Goal: Task Accomplishment & Management: Manage account settings

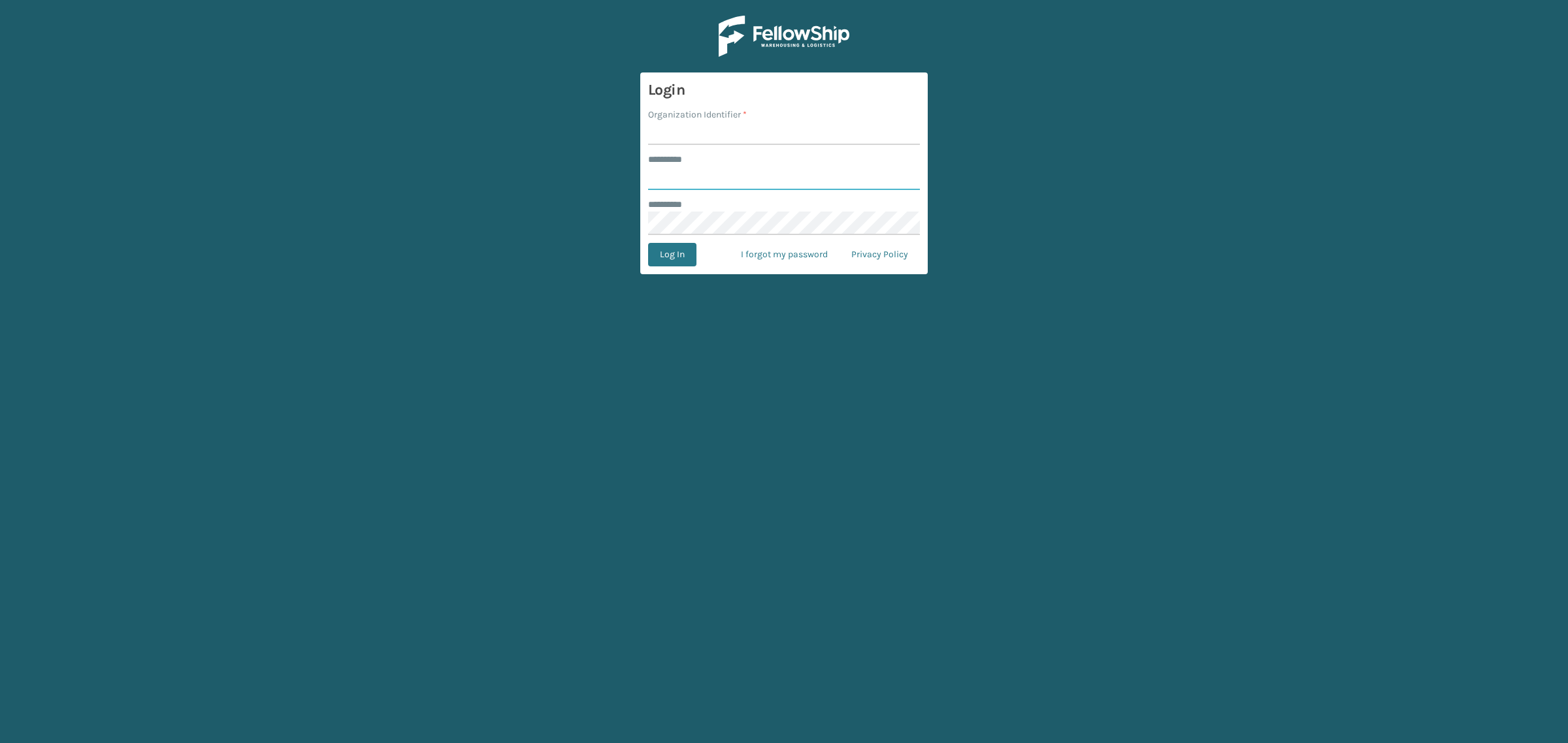
type input "**********"
click at [671, 132] on input "Organization Identifier *" at bounding box center [784, 134] width 272 height 24
type input "SuperAdminOrganization"
click at [684, 256] on button "Log In" at bounding box center [672, 255] width 48 height 24
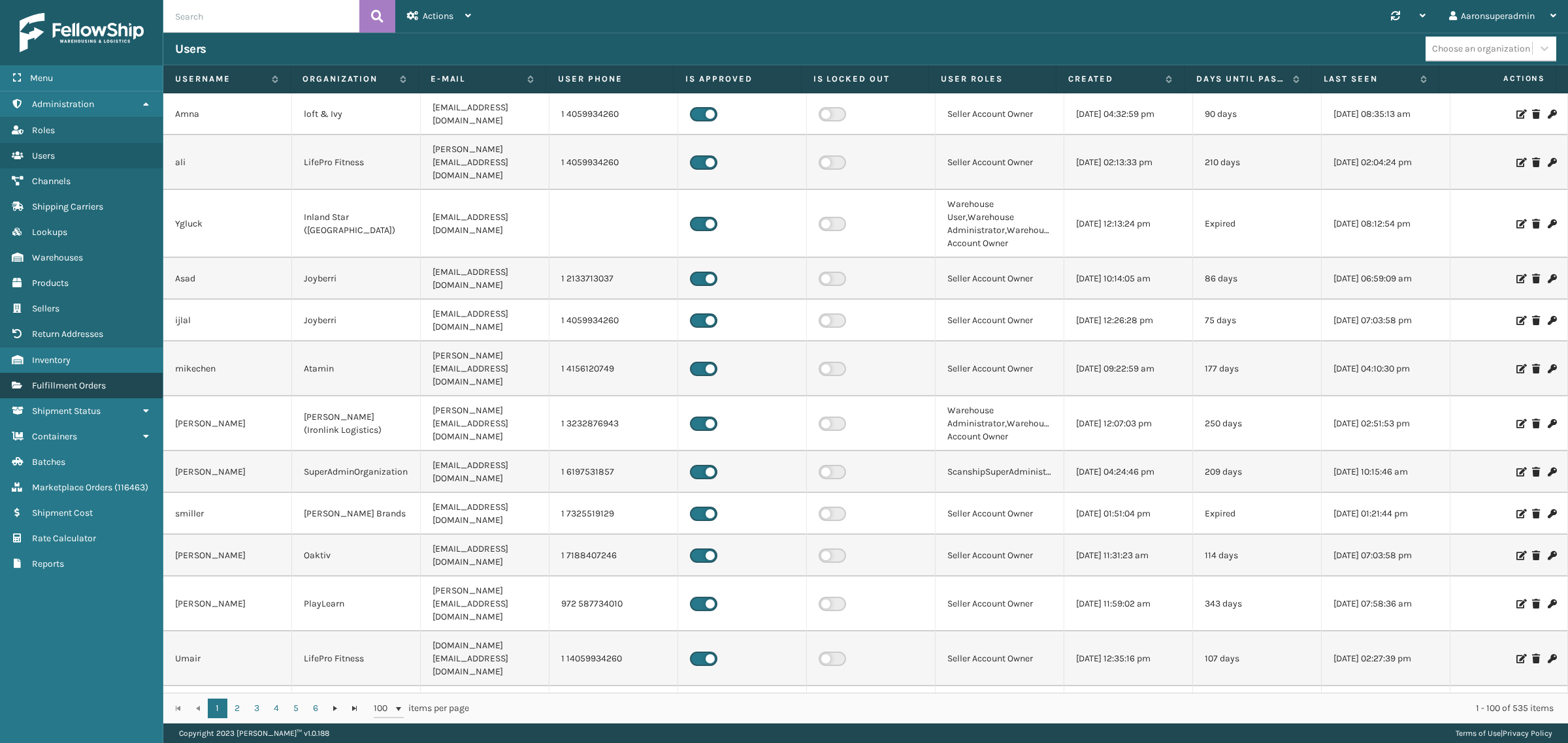
click at [147, 374] on link "Fulfillment Orders" at bounding box center [81, 385] width 163 height 26
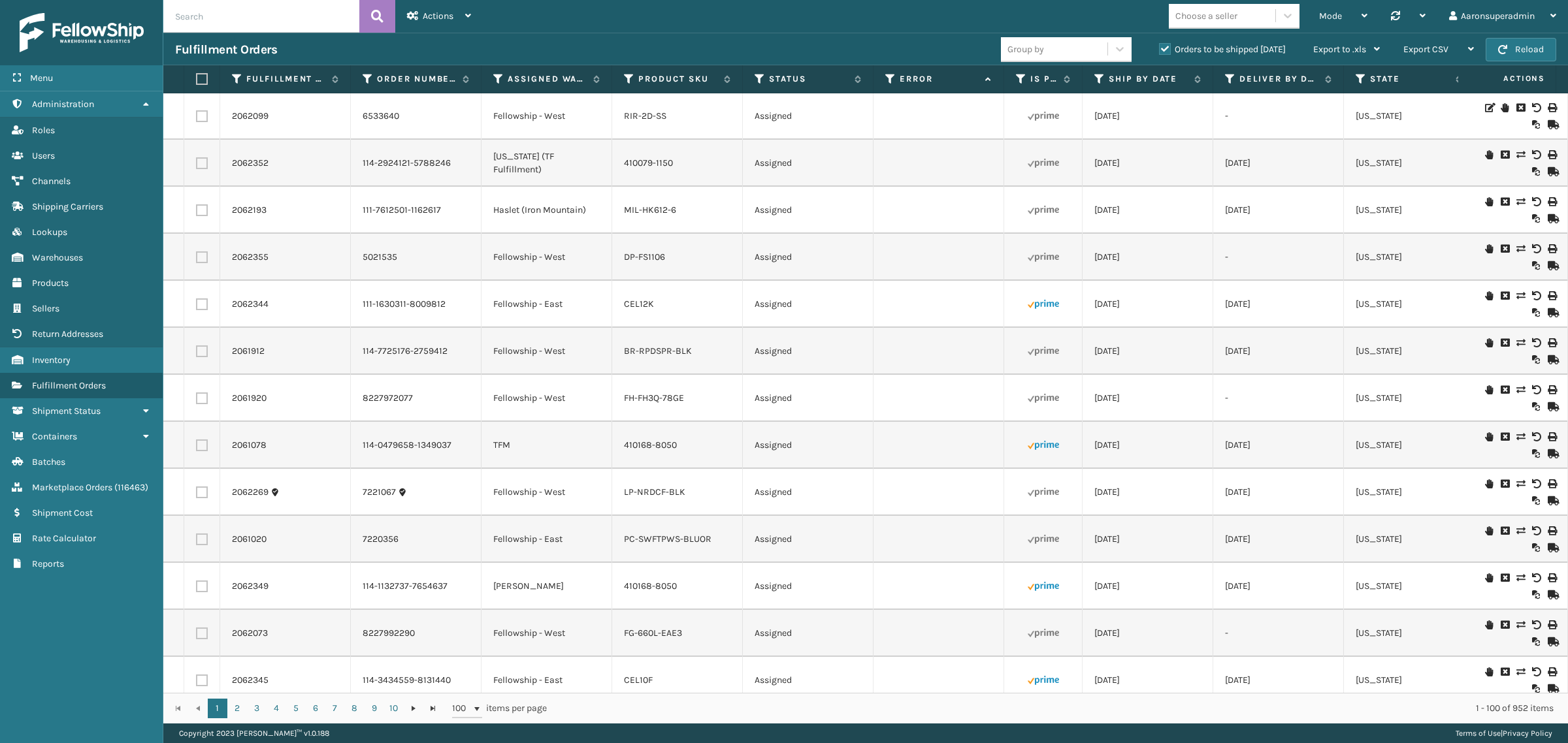
scroll to position [1979, 0]
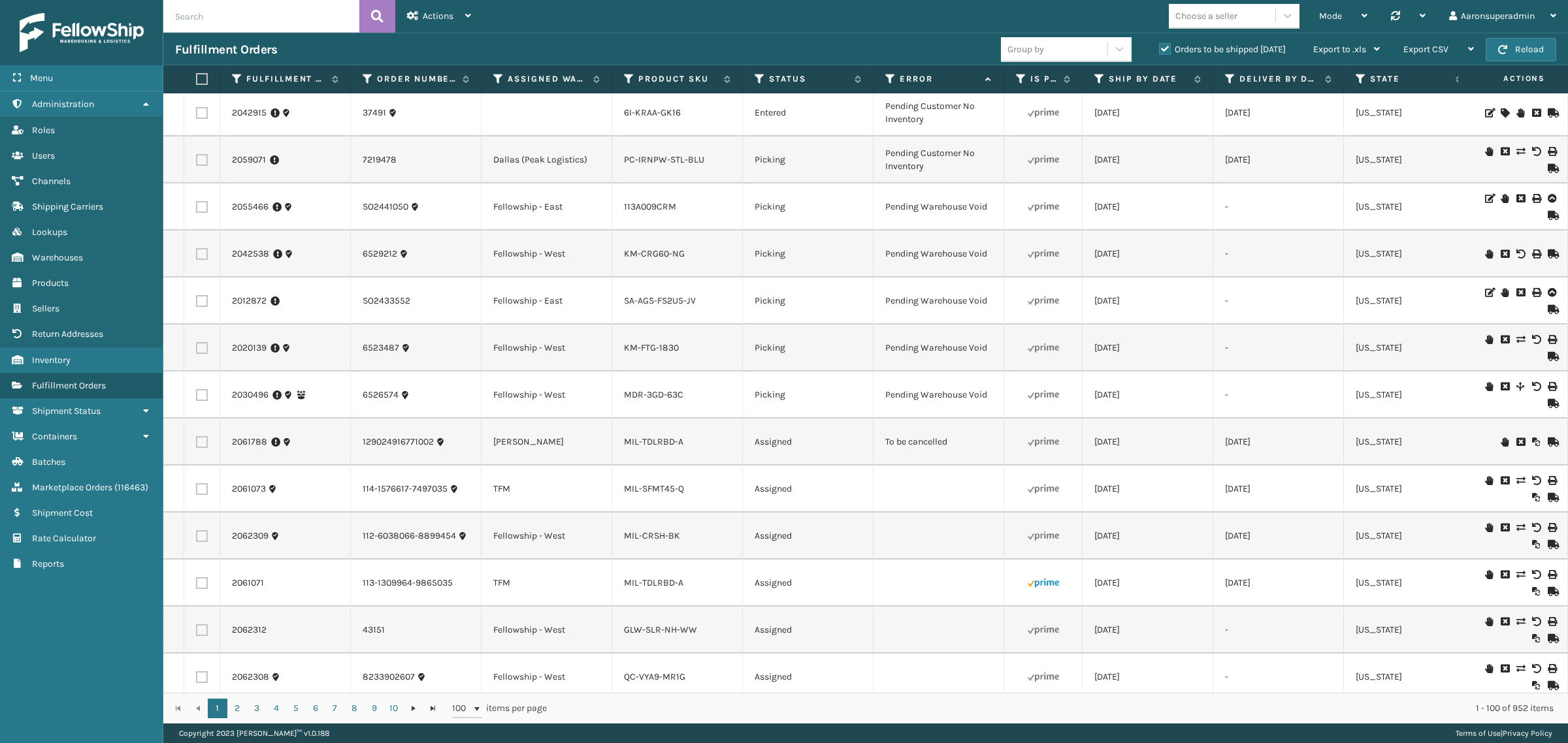
click at [1516, 440] on icon at bounding box center [1520, 442] width 8 height 9
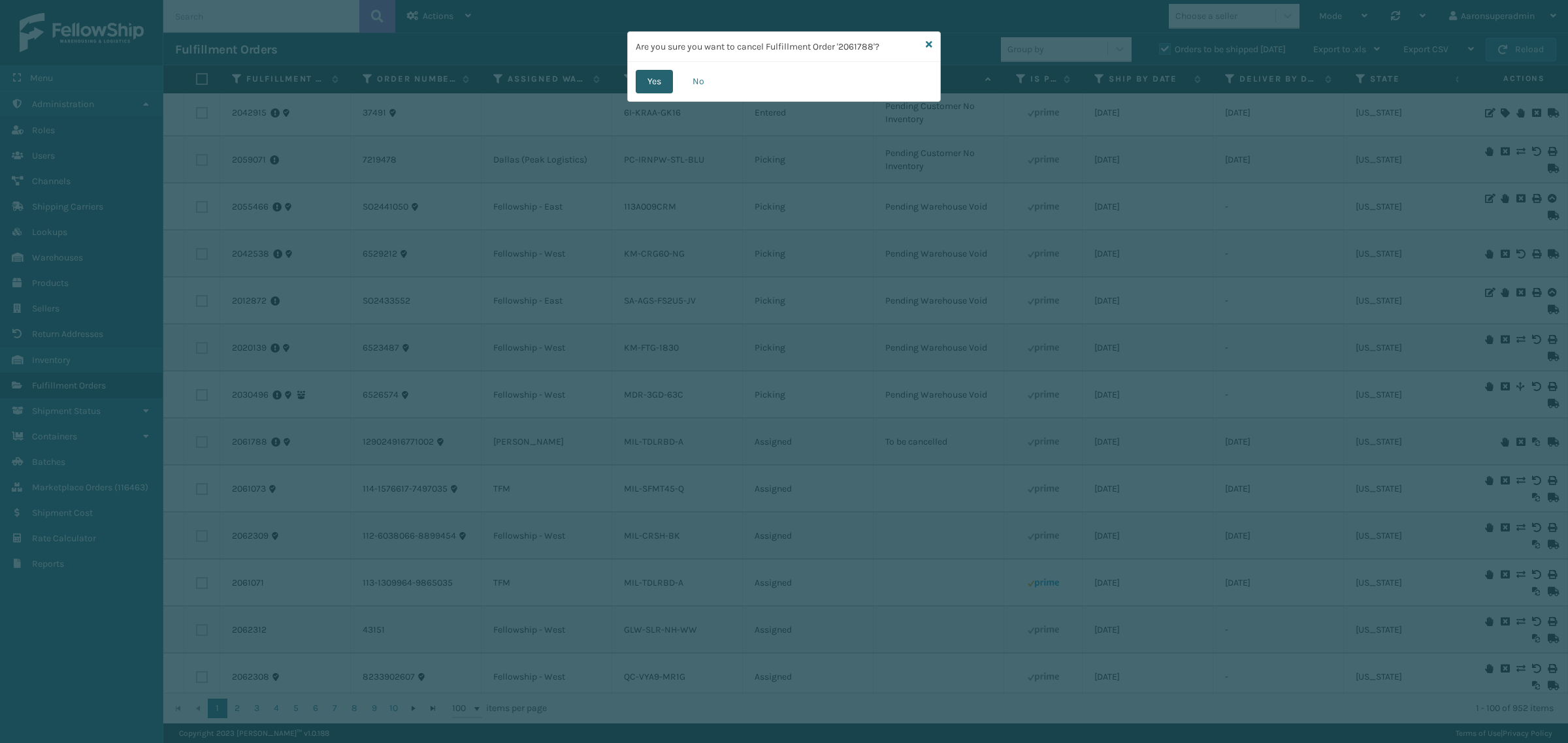
click at [647, 91] on button "Yes" at bounding box center [654, 82] width 37 height 24
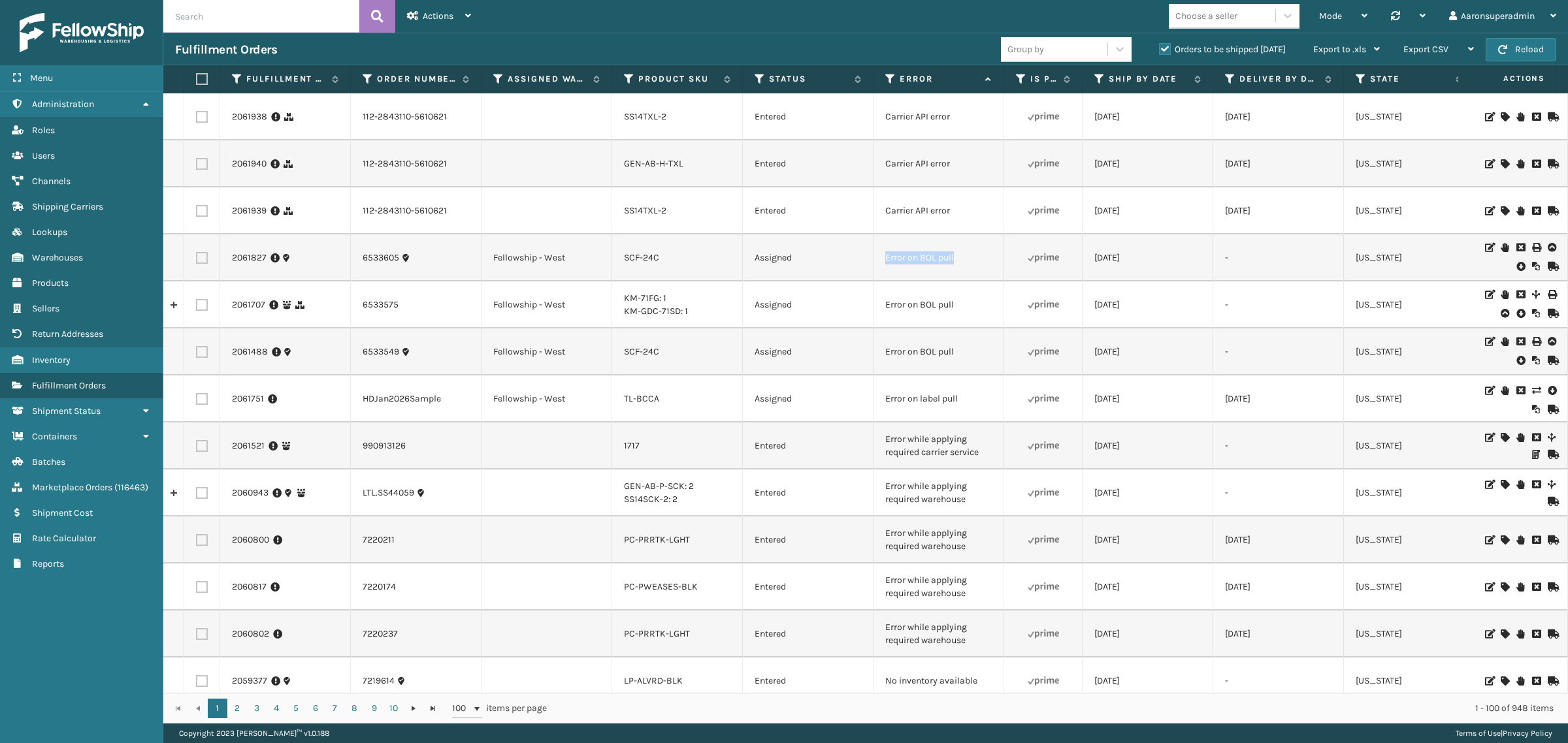
drag, startPoint x: 936, startPoint y: 262, endPoint x: 882, endPoint y: 263, distance: 54.0
click at [882, 263] on td "Error on BOL pull" at bounding box center [939, 258] width 131 height 47
copy td "Error on BOL pull"
click at [249, 7] on input "text" at bounding box center [261, 16] width 196 height 32
paste input "Error on BOL pull"
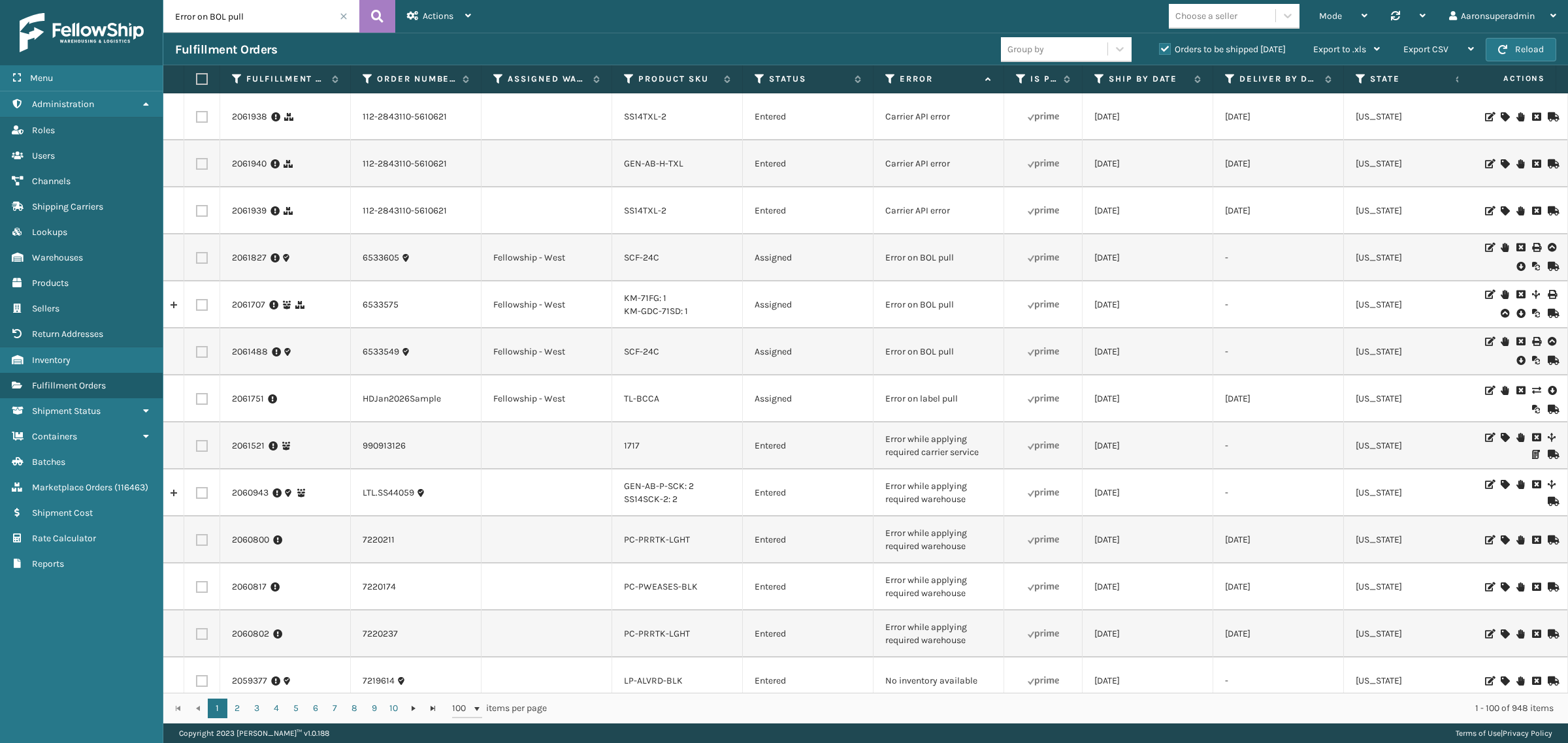
type input "Error on BOL pull"
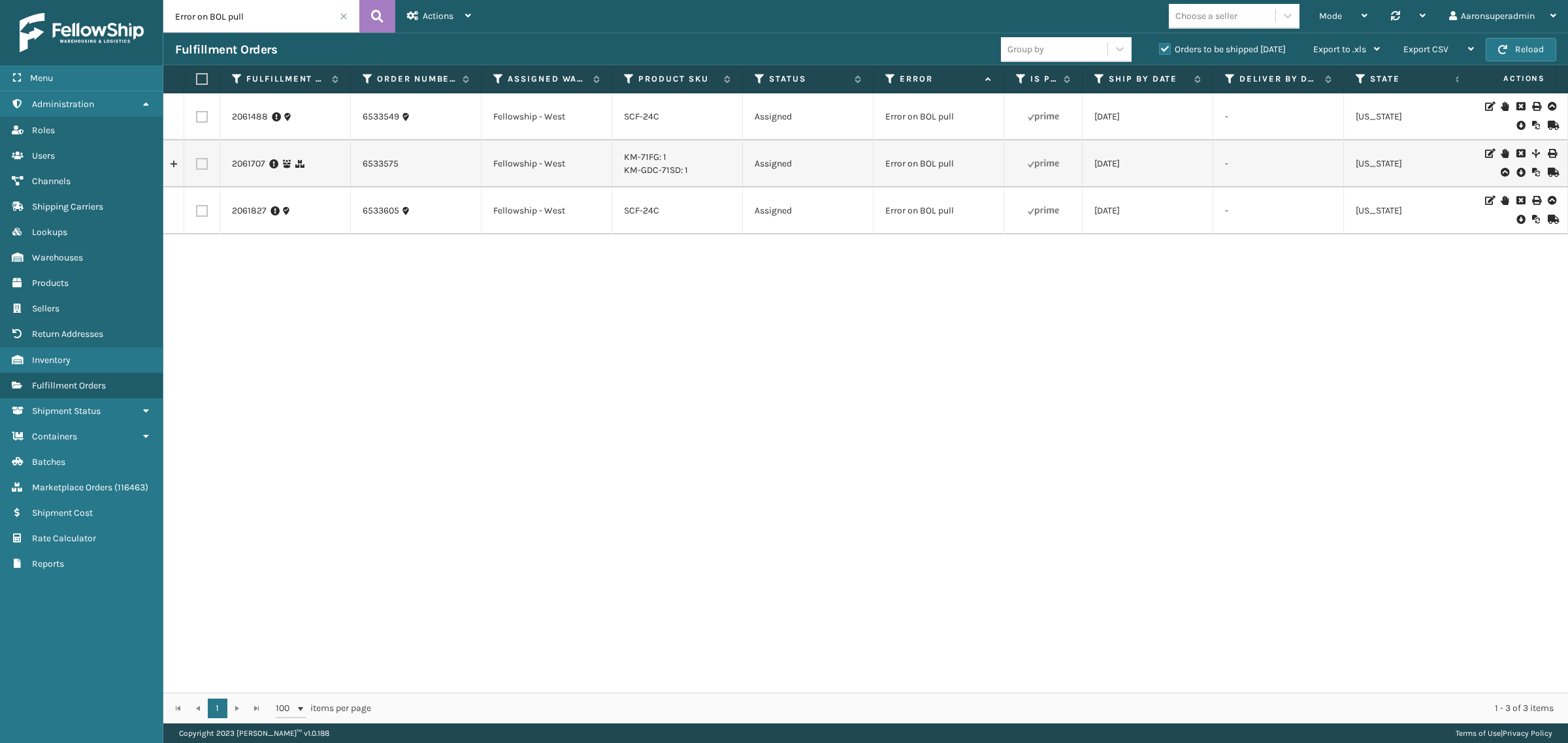
click at [1516, 123] on icon at bounding box center [1520, 126] width 8 height 13
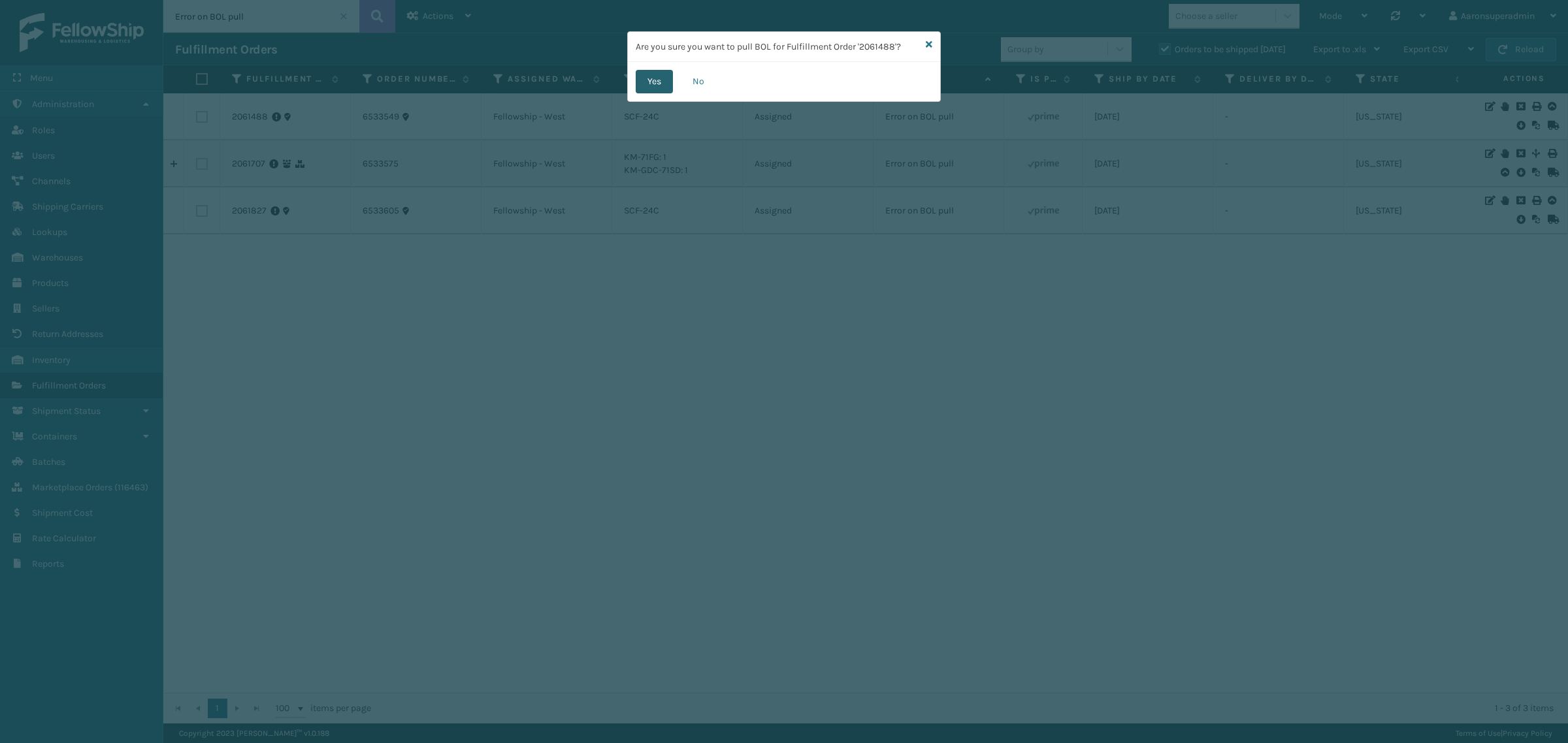
click at [647, 85] on button "Yes" at bounding box center [654, 82] width 37 height 24
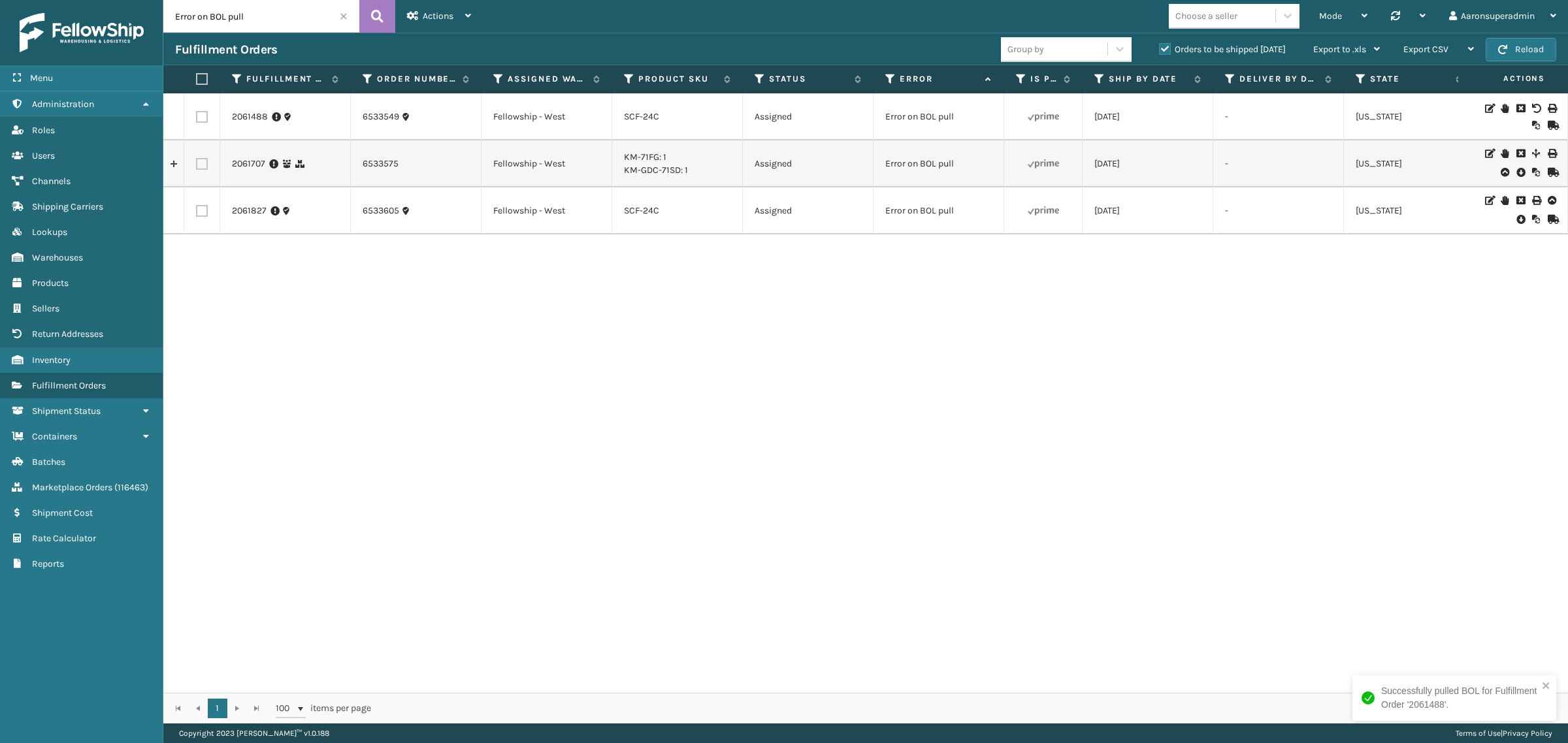
click at [1516, 175] on icon at bounding box center [1520, 173] width 8 height 13
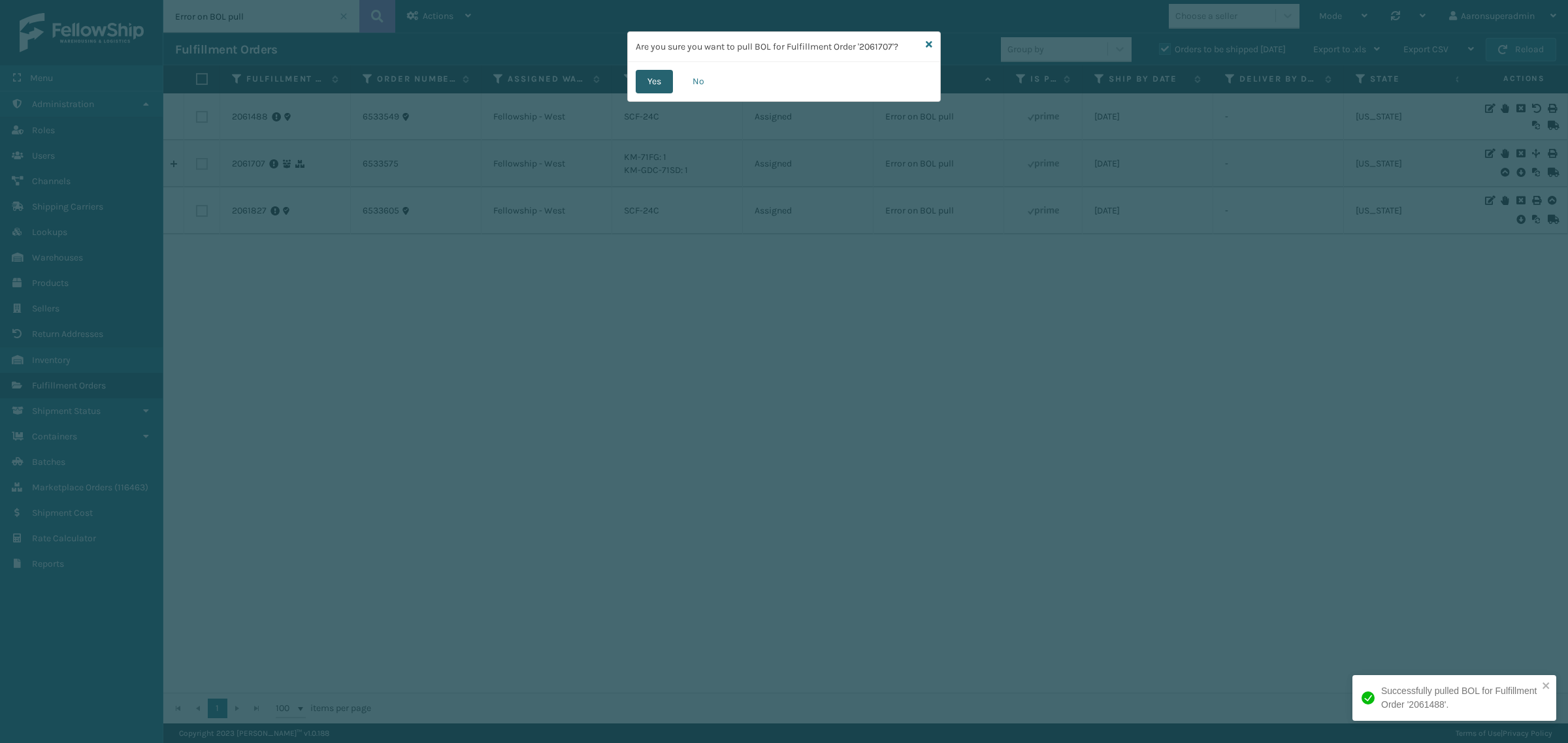
click at [647, 80] on button "Yes" at bounding box center [654, 82] width 37 height 24
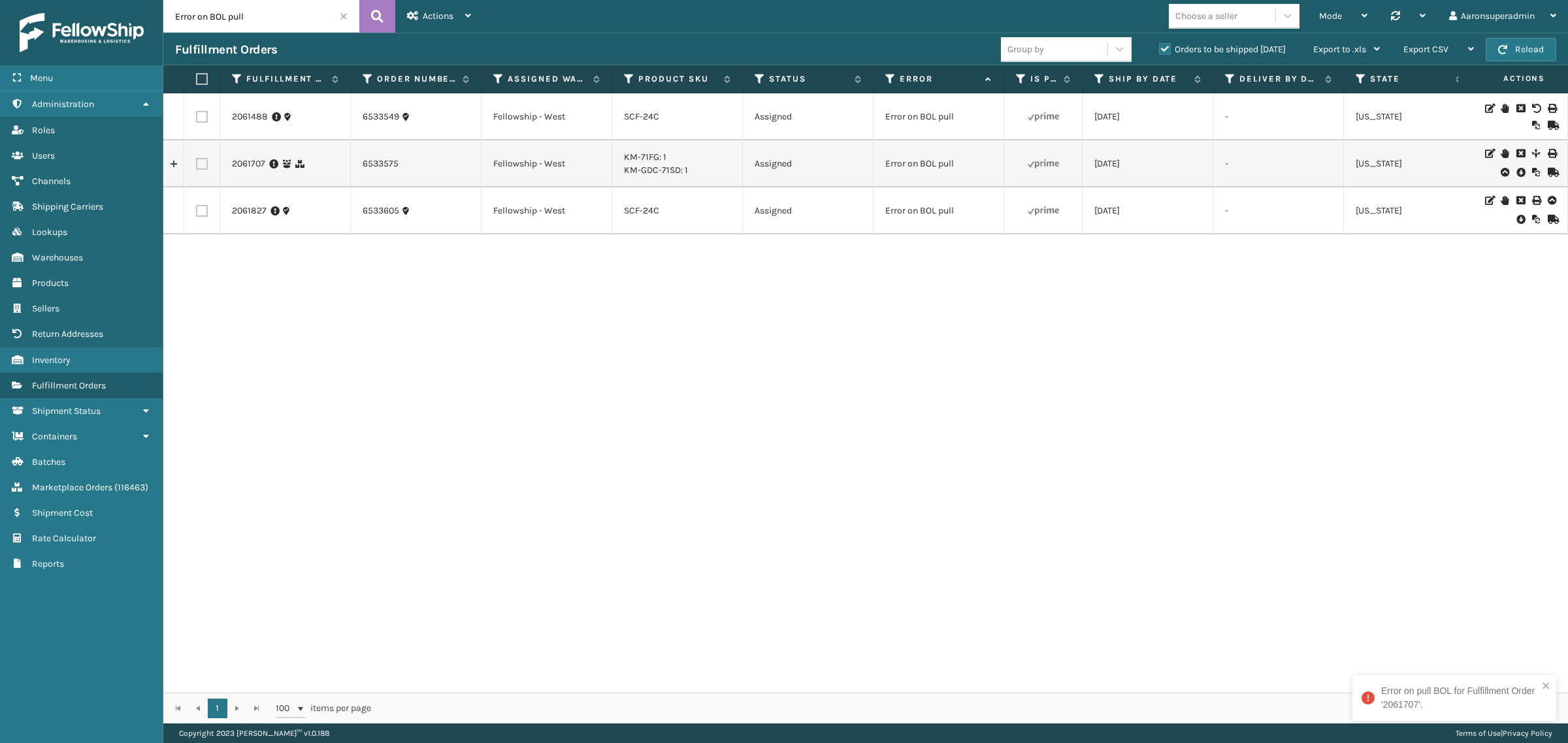
click at [1516, 220] on icon at bounding box center [1520, 219] width 8 height 13
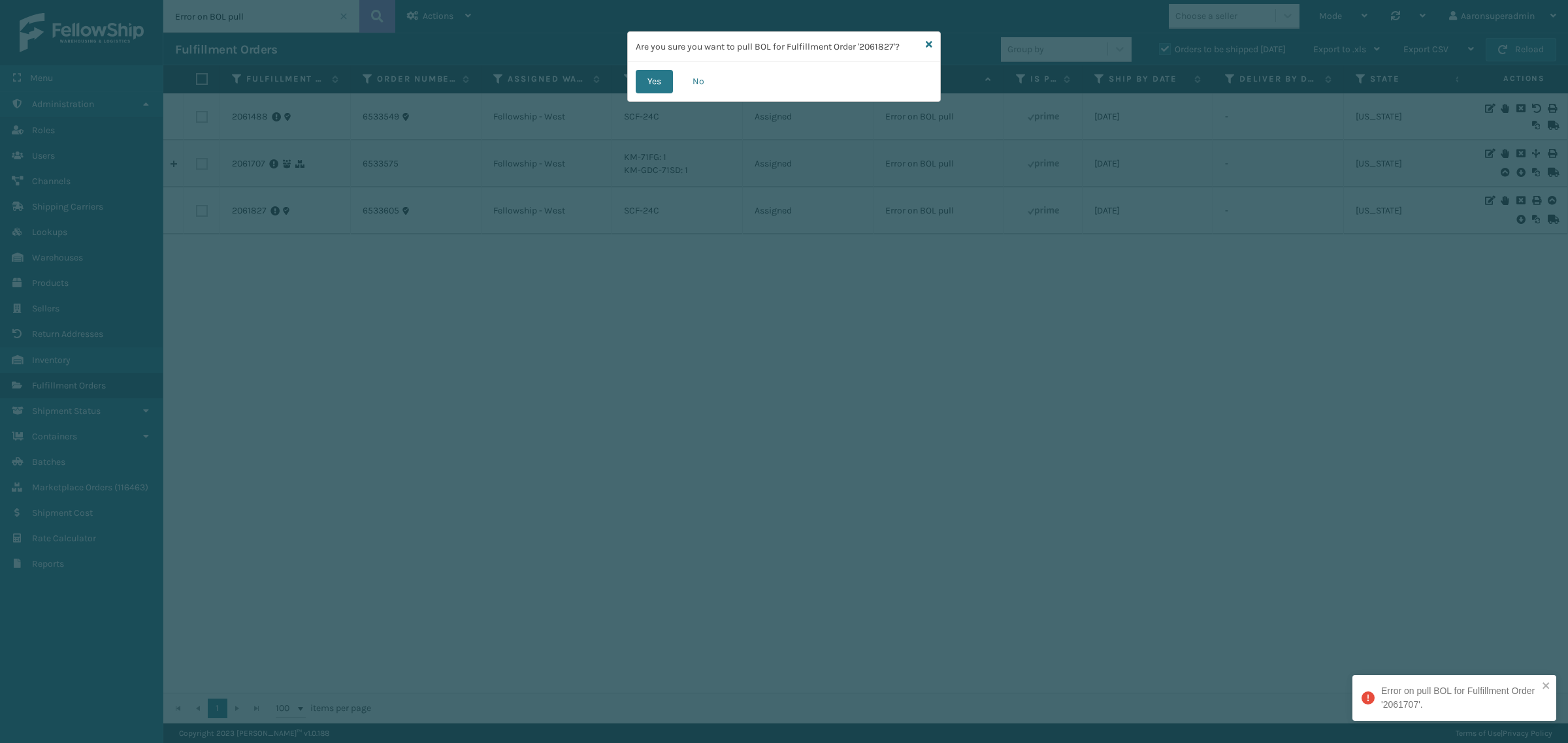
click at [657, 93] on div "Yes No" at bounding box center [784, 81] width 312 height 39
click at [657, 83] on button "Yes" at bounding box center [654, 82] width 37 height 24
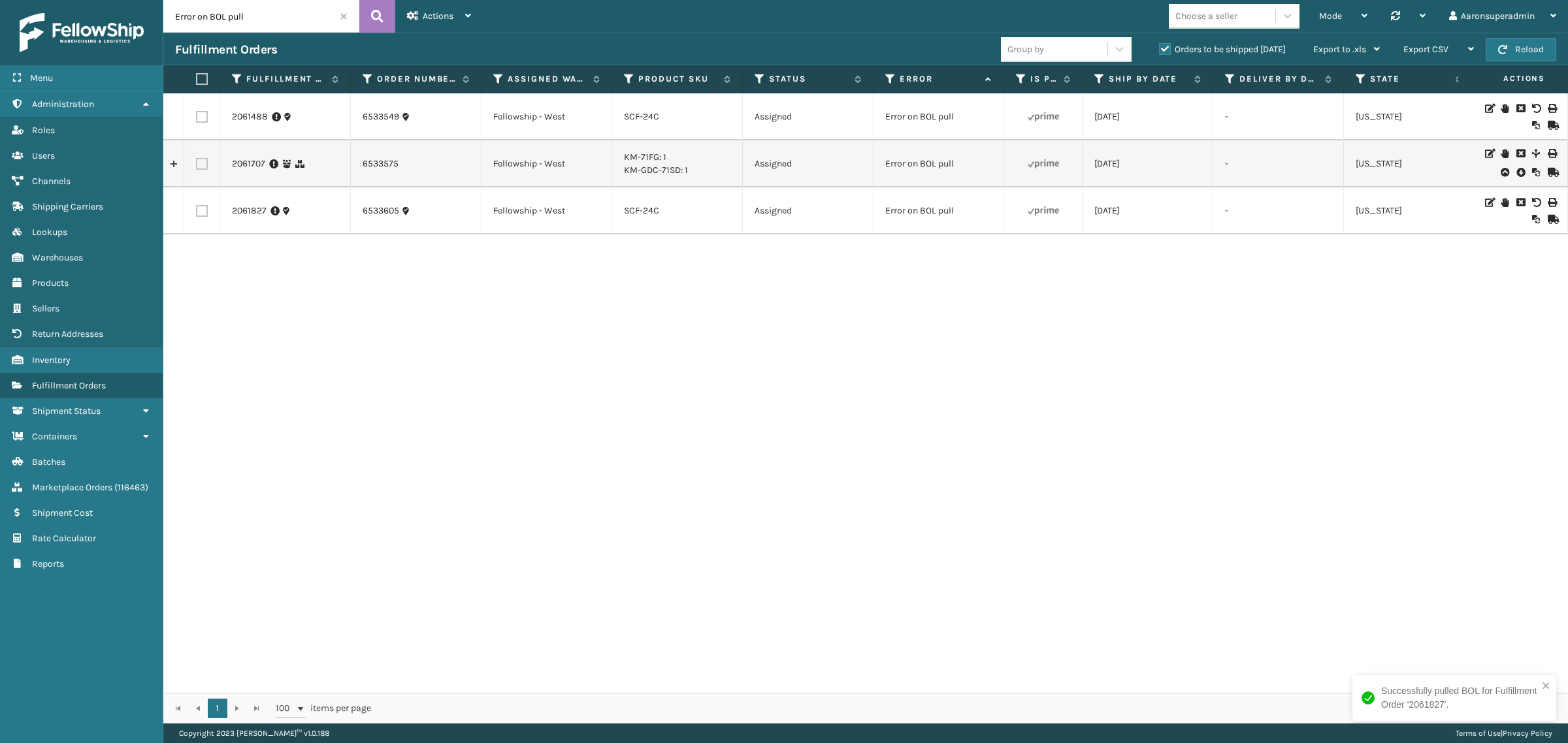
click at [199, 79] on label at bounding box center [200, 79] width 8 height 12
click at [196, 79] on input "checkbox" at bounding box center [196, 79] width 1 height 9
checkbox input "true"
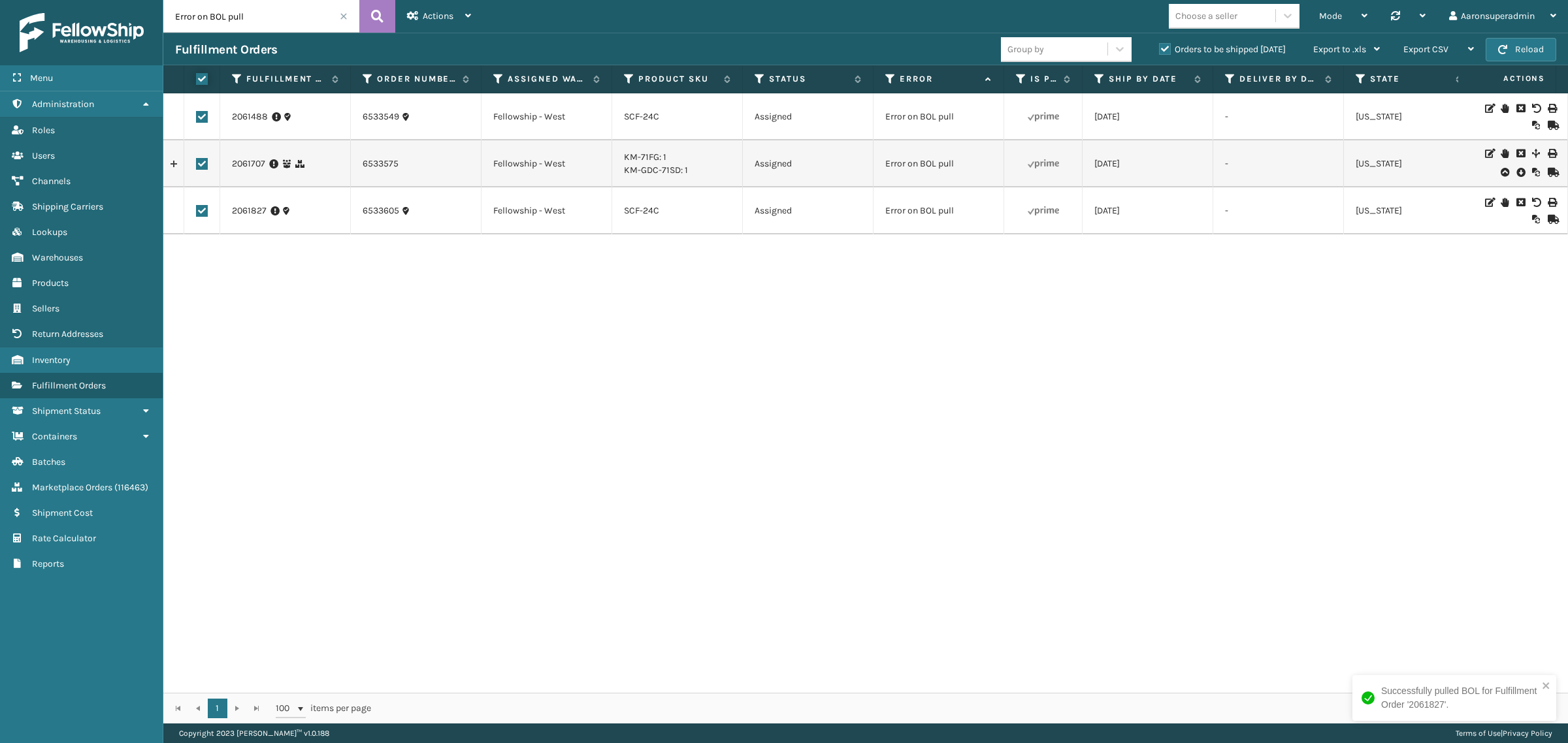
checkbox input "true"
click at [198, 168] on label at bounding box center [202, 164] width 12 height 12
click at [196, 167] on input "checkbox" at bounding box center [196, 162] width 1 height 9
checkbox input "false"
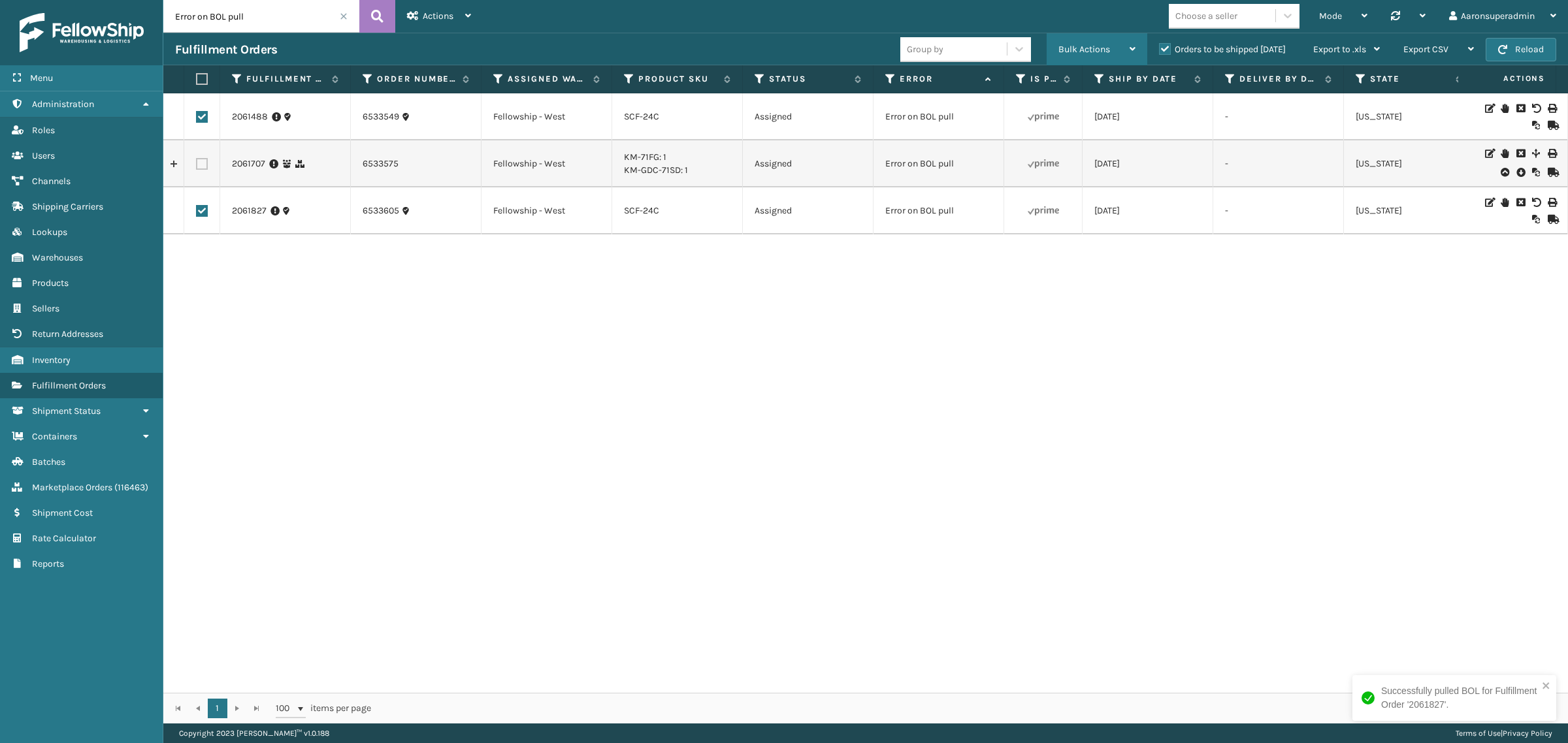
drag, startPoint x: 1069, startPoint y: 40, endPoint x: 1070, endPoint y: 53, distance: 13.0
click at [1070, 40] on div "Bulk Actions" at bounding box center [1096, 49] width 77 height 32
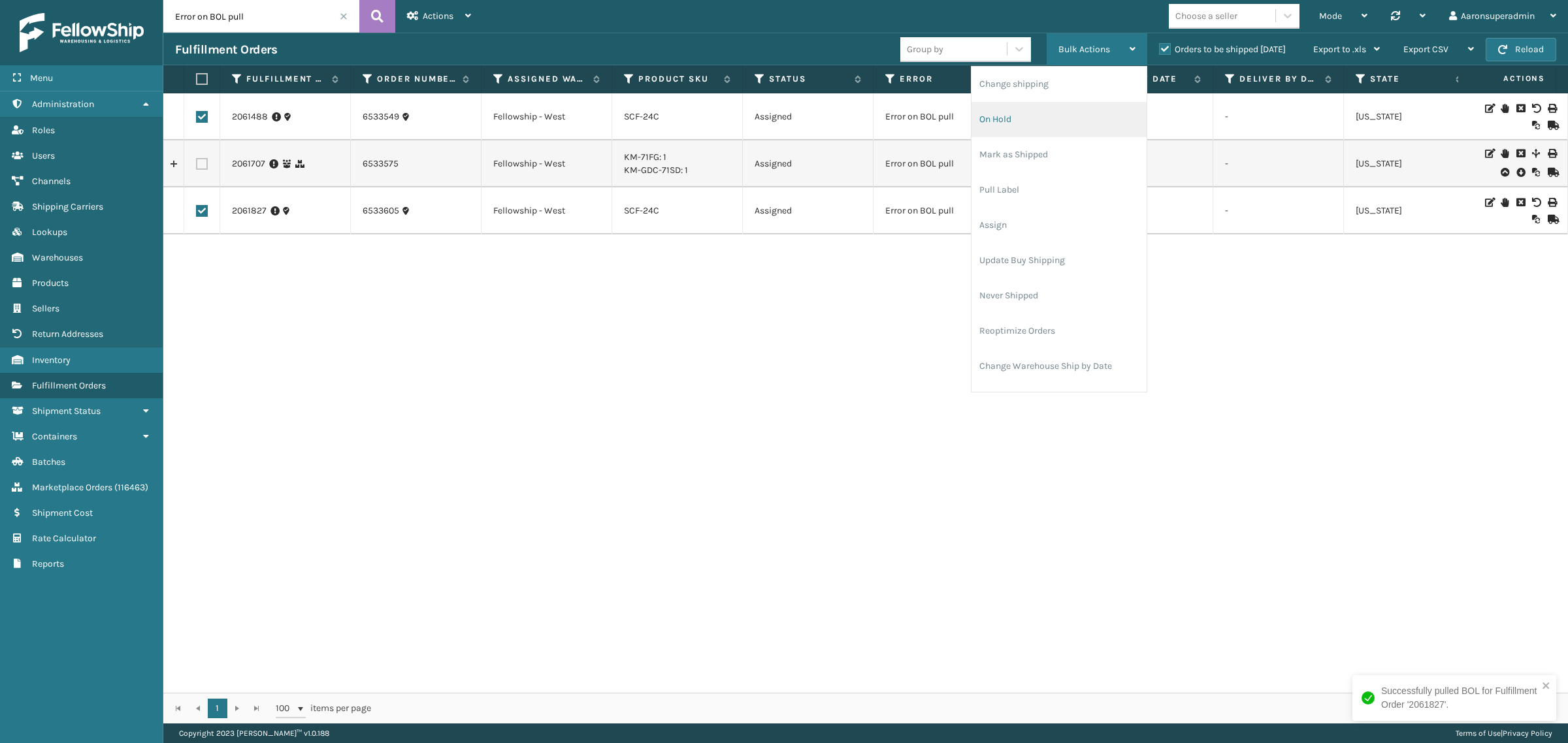
click at [1073, 114] on li "On Hold" at bounding box center [1059, 119] width 175 height 35
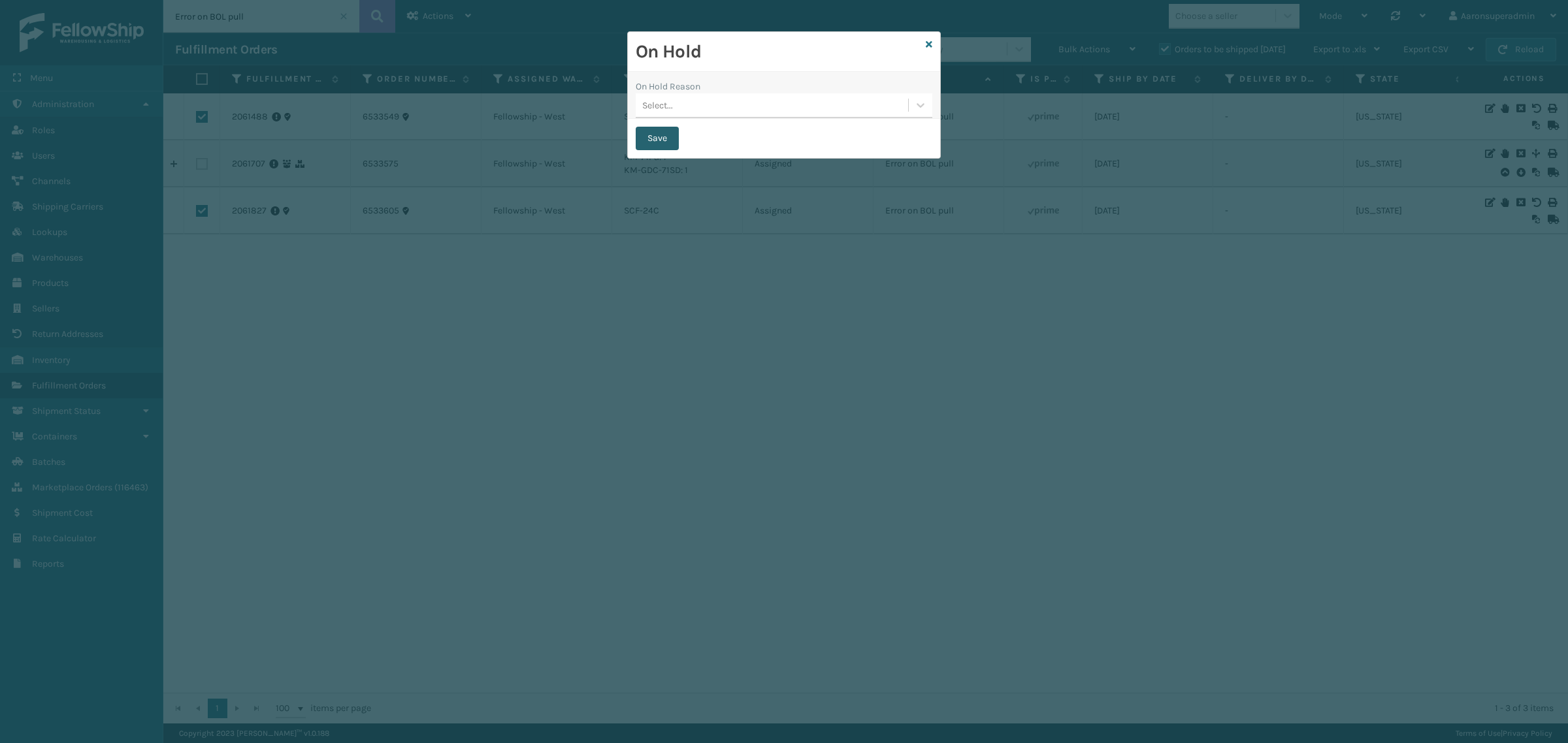
click at [672, 136] on button "Save" at bounding box center [657, 139] width 43 height 24
checkbox input "false"
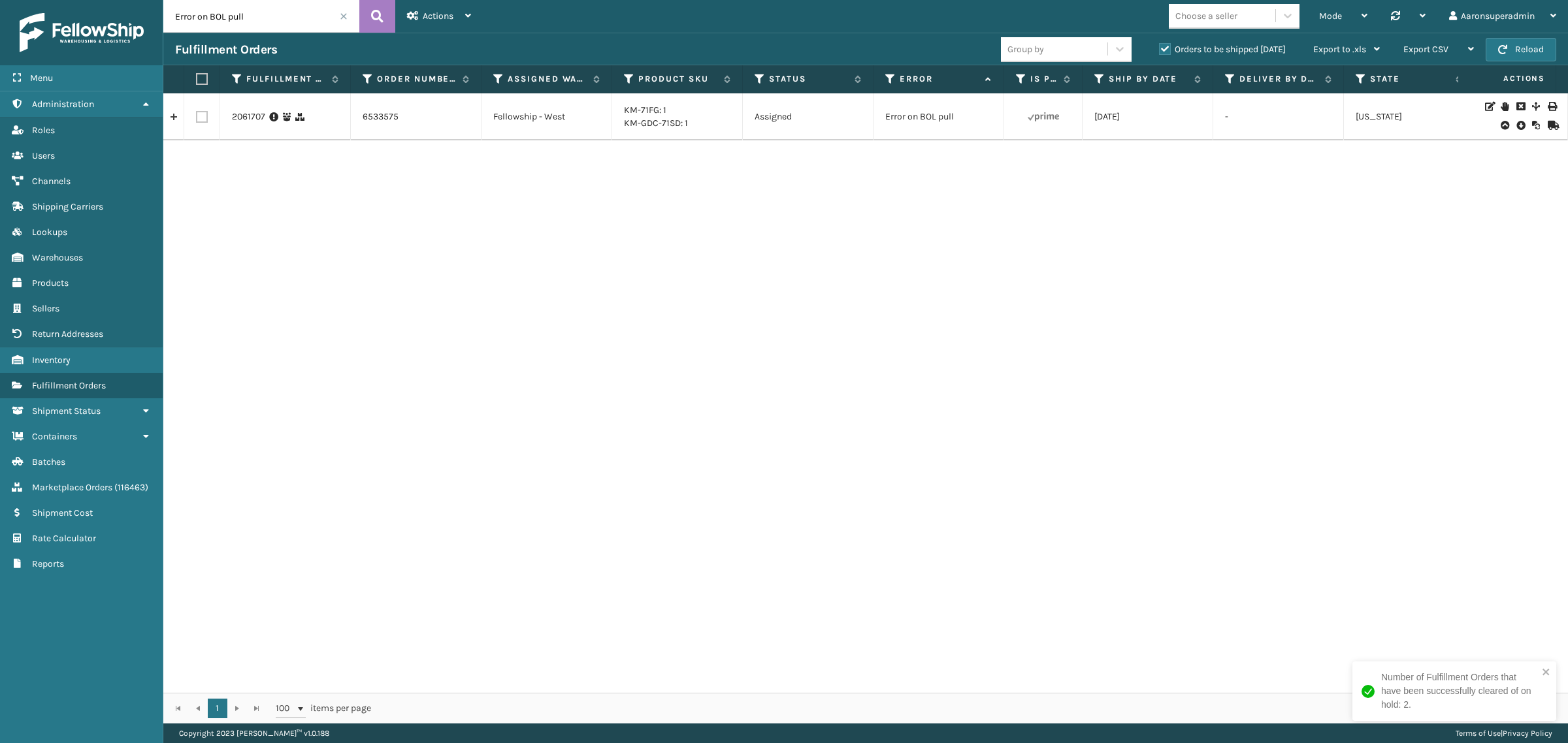
click at [345, 15] on span at bounding box center [344, 17] width 8 height 8
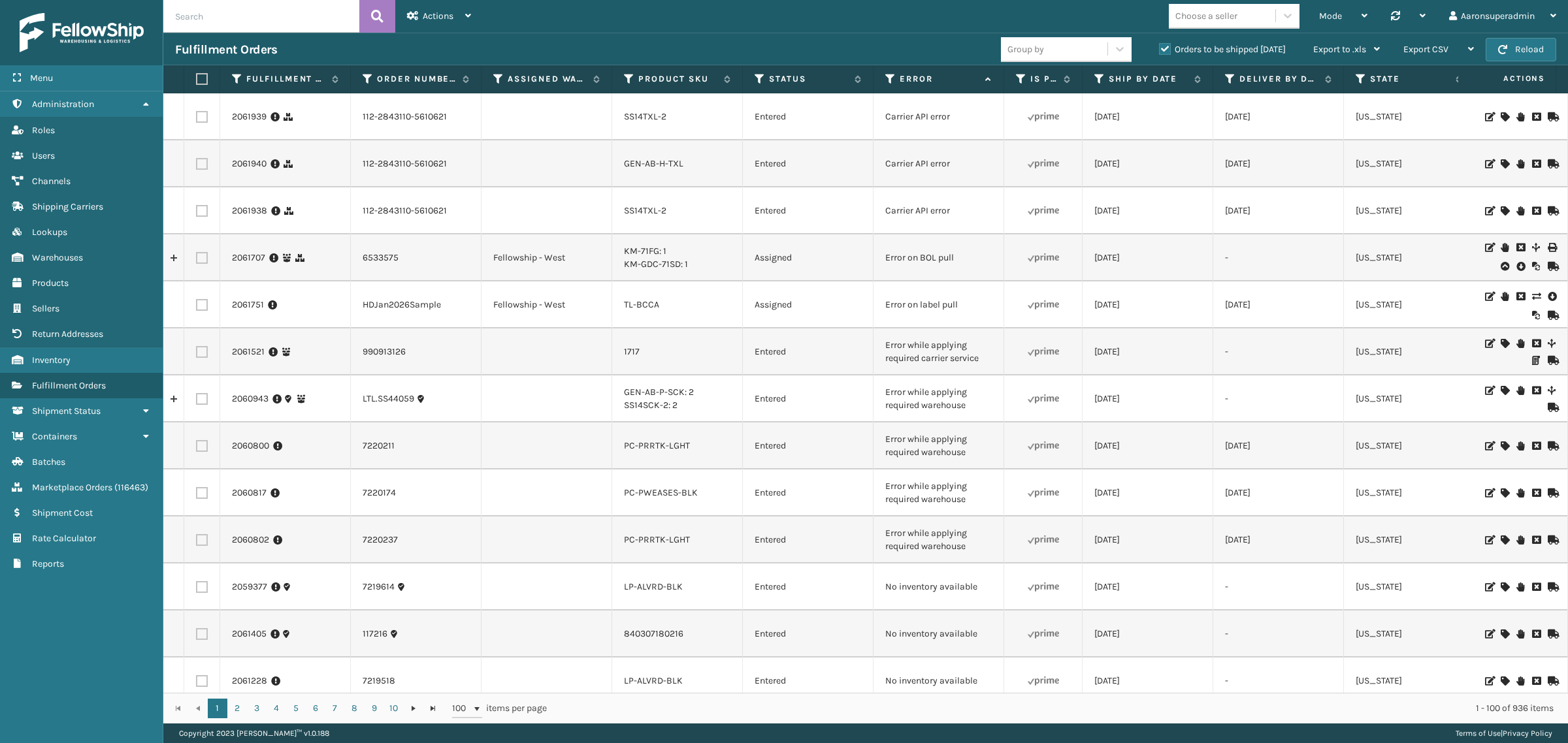
click at [1516, 266] on icon at bounding box center [1520, 266] width 8 height 13
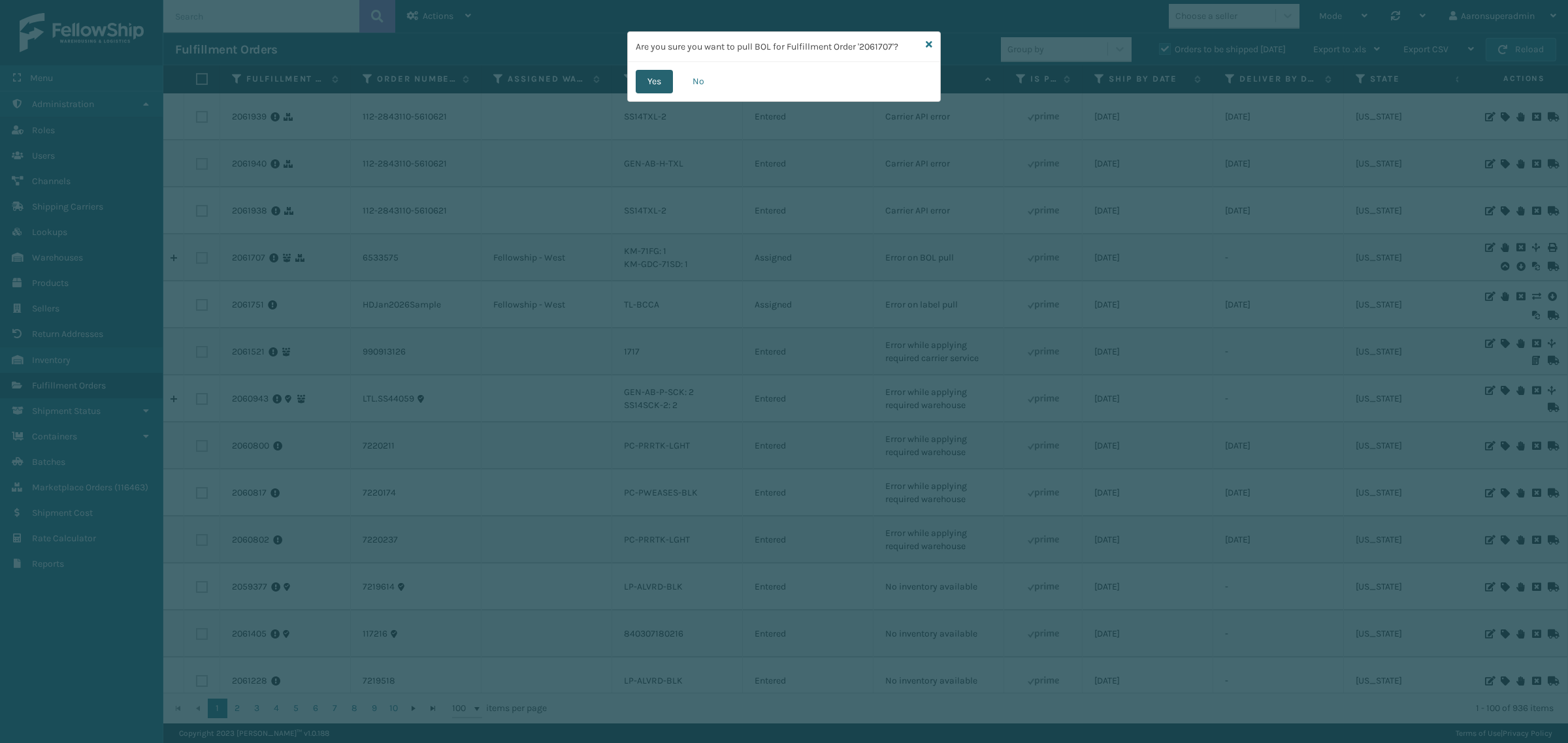
click at [645, 89] on button "Yes" at bounding box center [654, 82] width 37 height 24
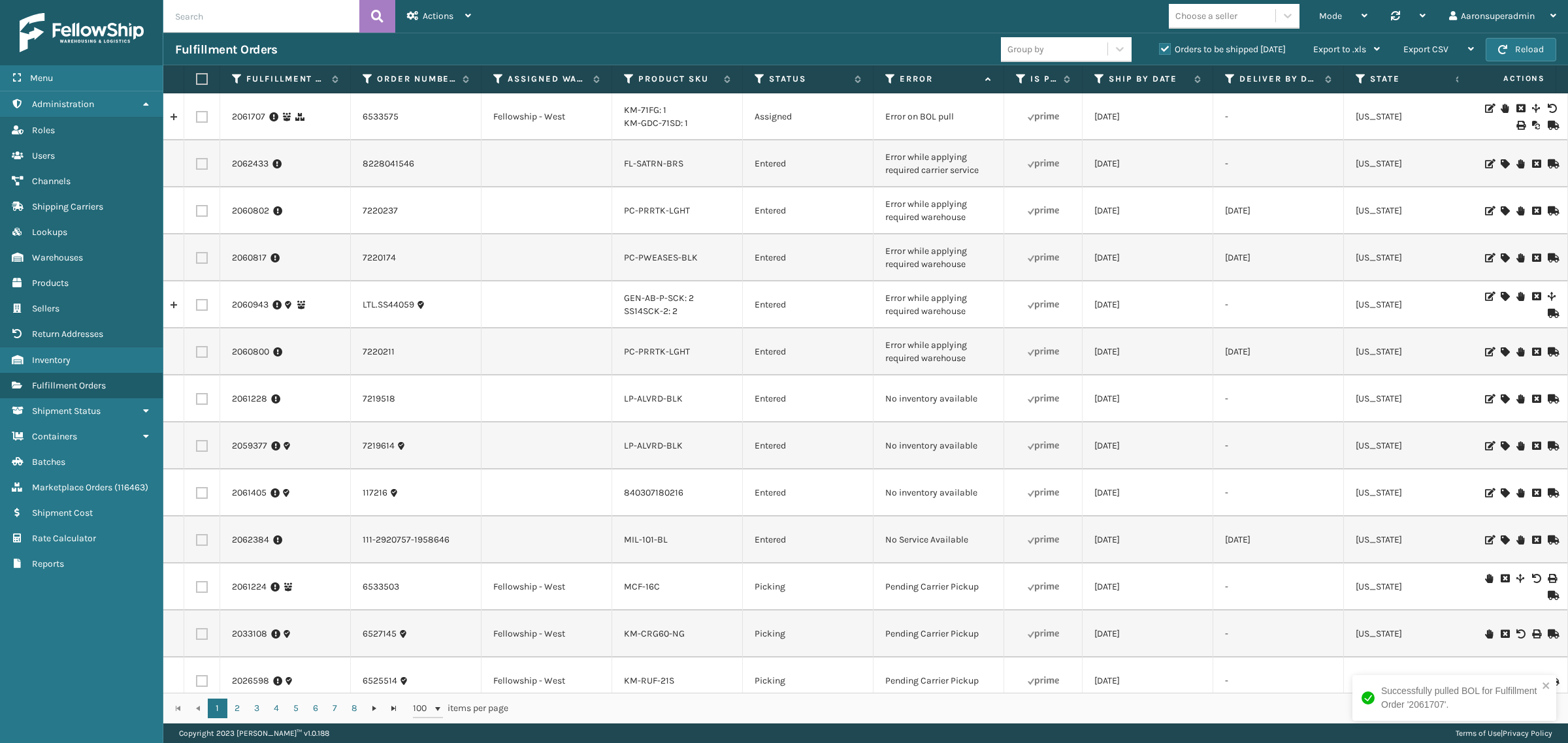
click at [1501, 108] on icon at bounding box center [1505, 108] width 8 height 9
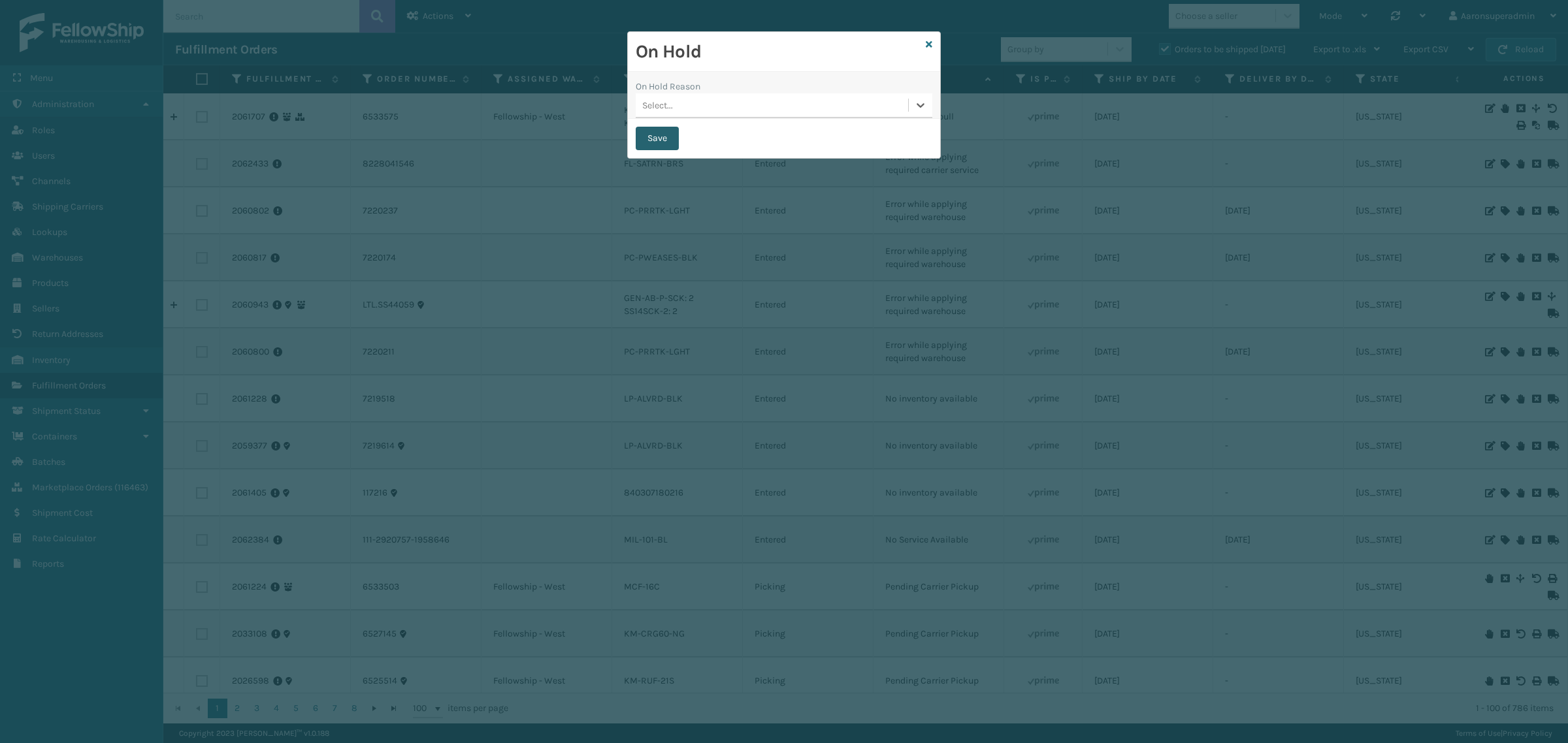
click at [660, 136] on button "Save" at bounding box center [657, 139] width 43 height 24
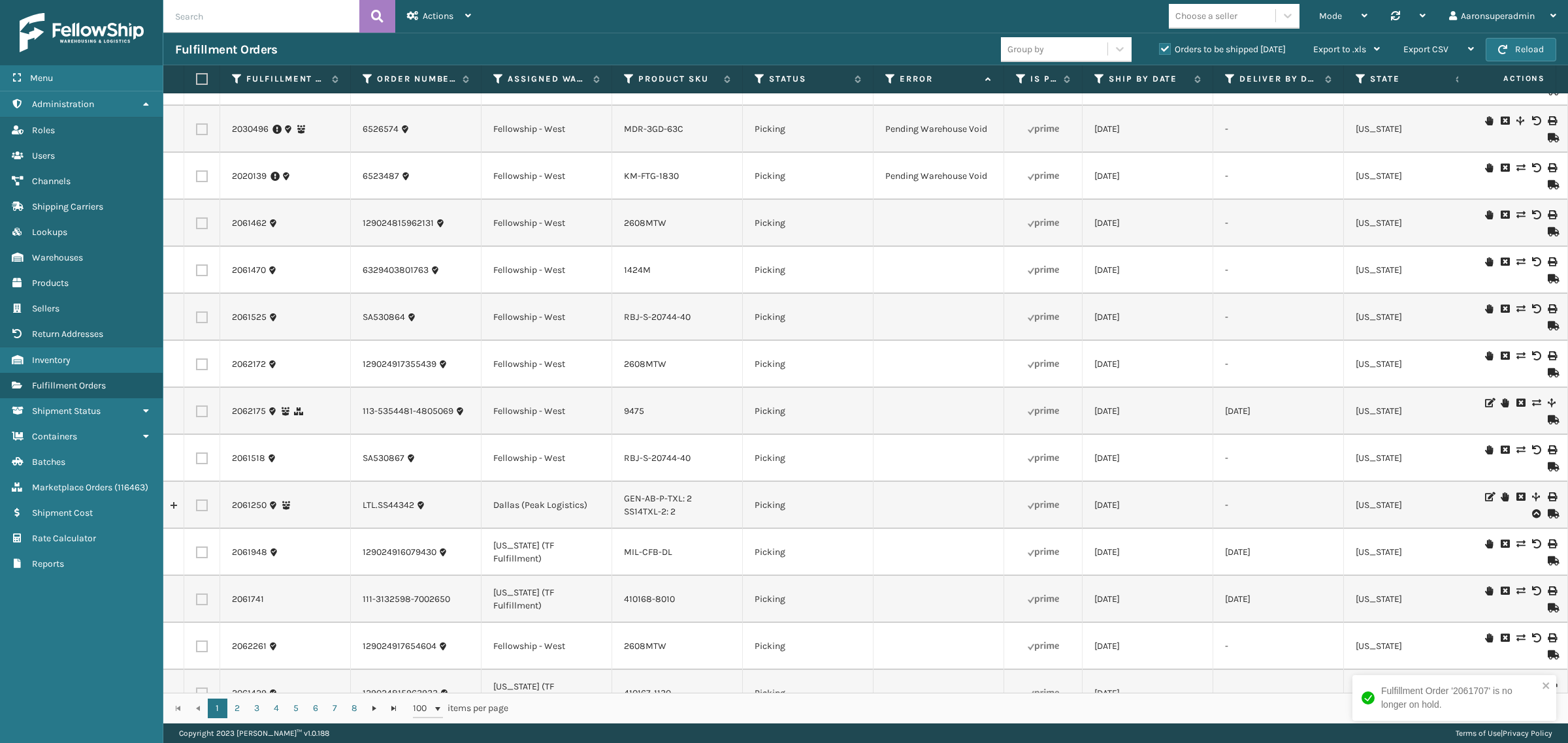
scroll to position [1722, 0]
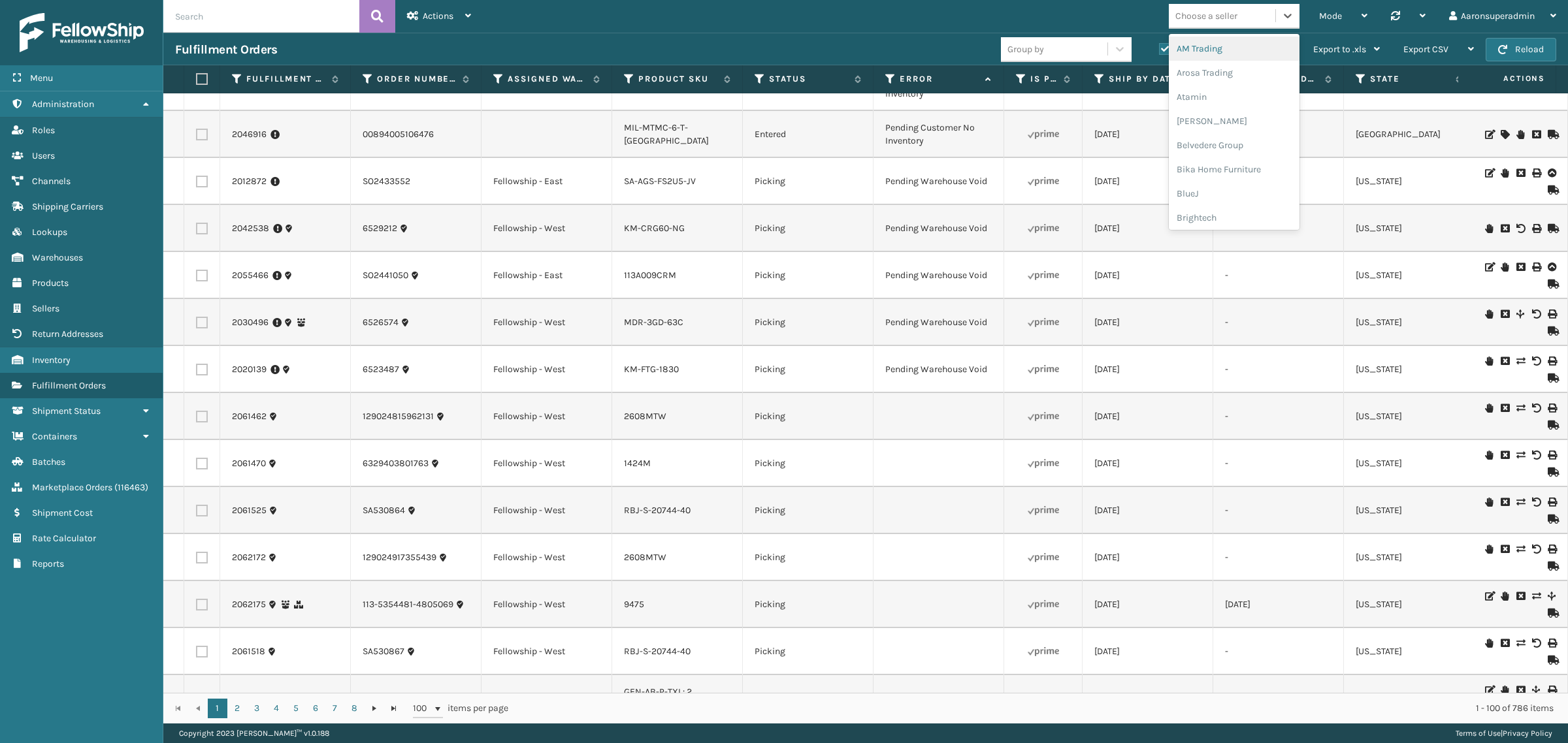
click at [1189, 17] on div "Choose a seller" at bounding box center [1206, 16] width 62 height 14
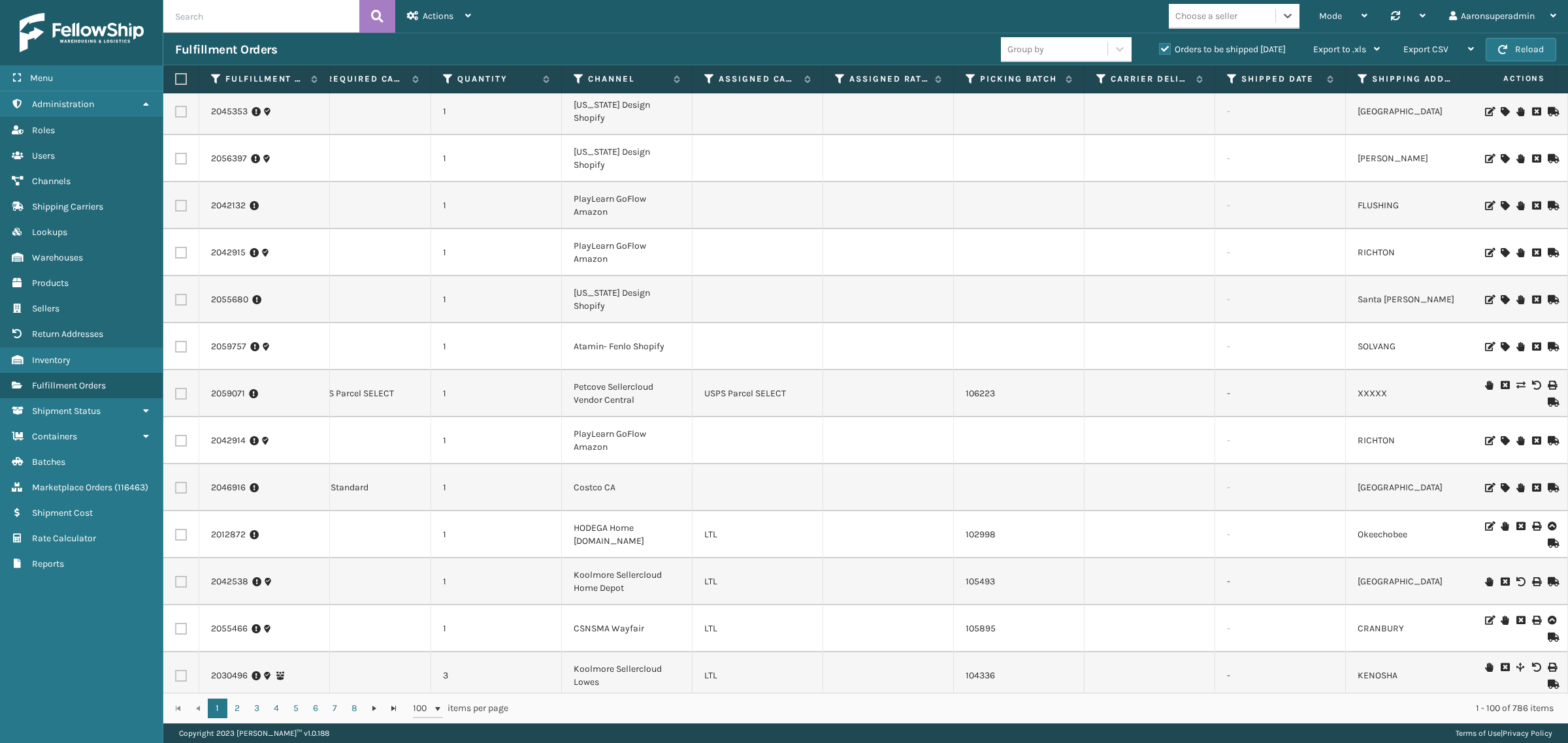
scroll to position [0, 1808]
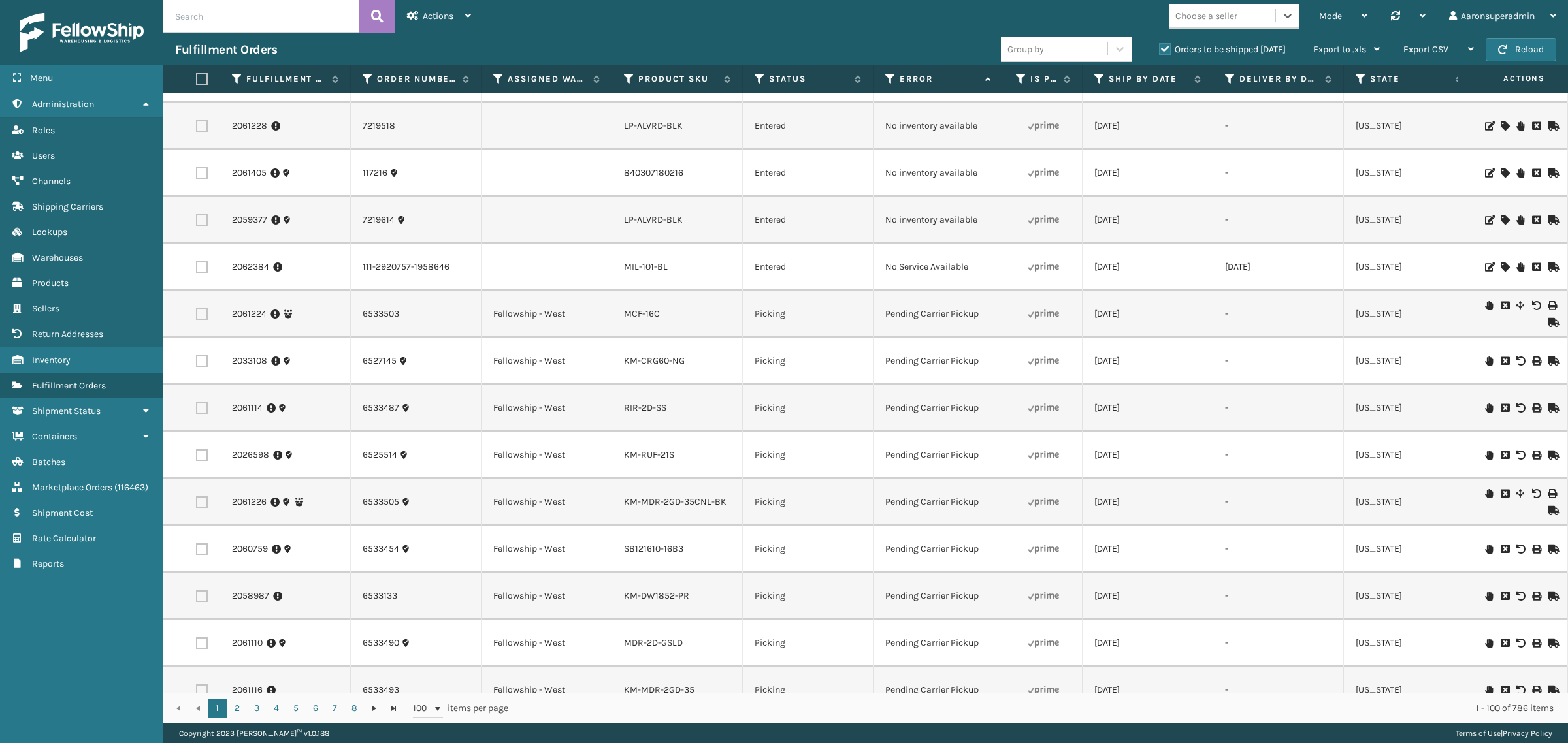
click at [1217, 18] on div "Choose a seller" at bounding box center [1206, 16] width 62 height 14
type input "lif"
click at [1189, 67] on div "LifePro Fitness" at bounding box center [1234, 73] width 131 height 24
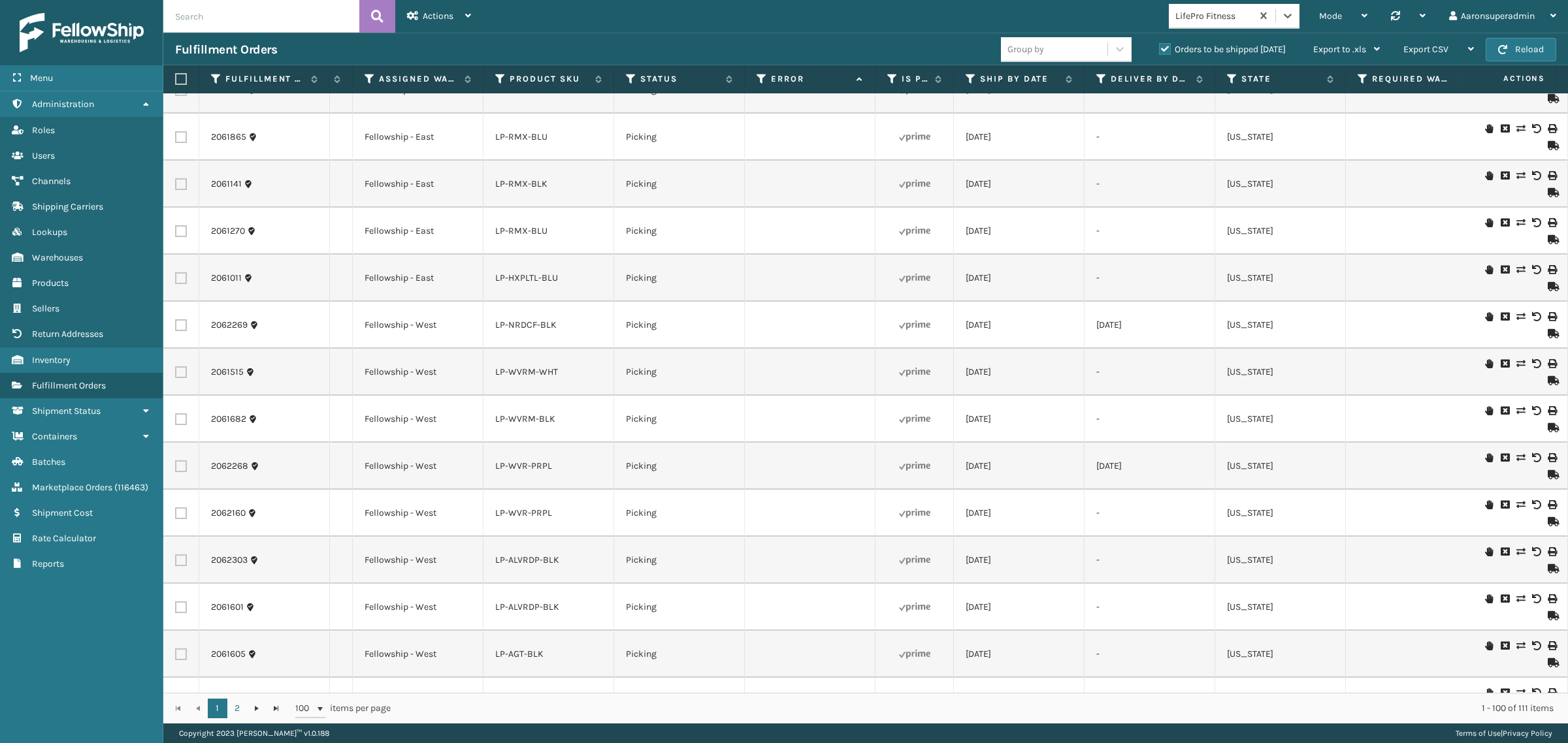
scroll to position [0, 0]
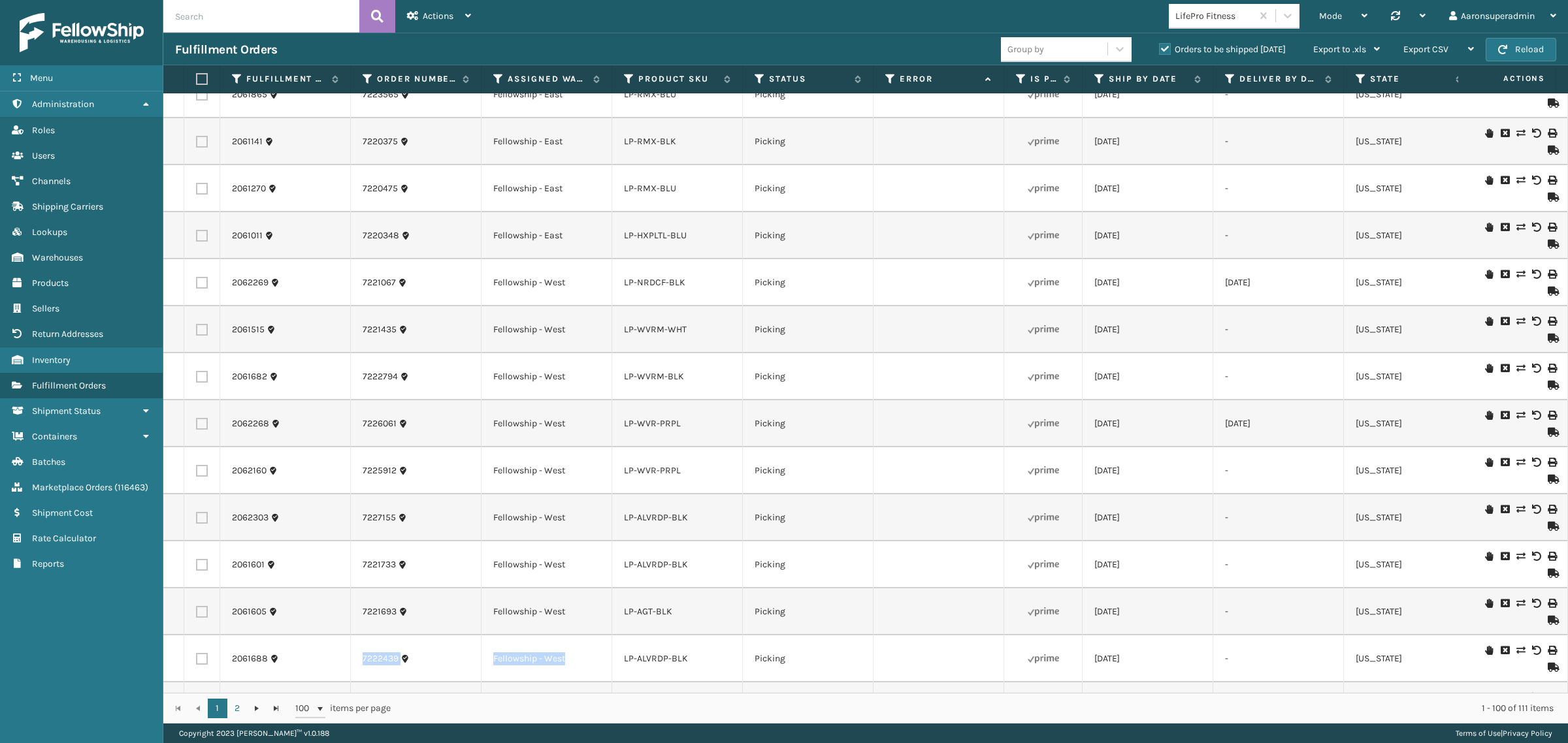
drag, startPoint x: 498, startPoint y: 680, endPoint x: 311, endPoint y: 641, distance: 191.0
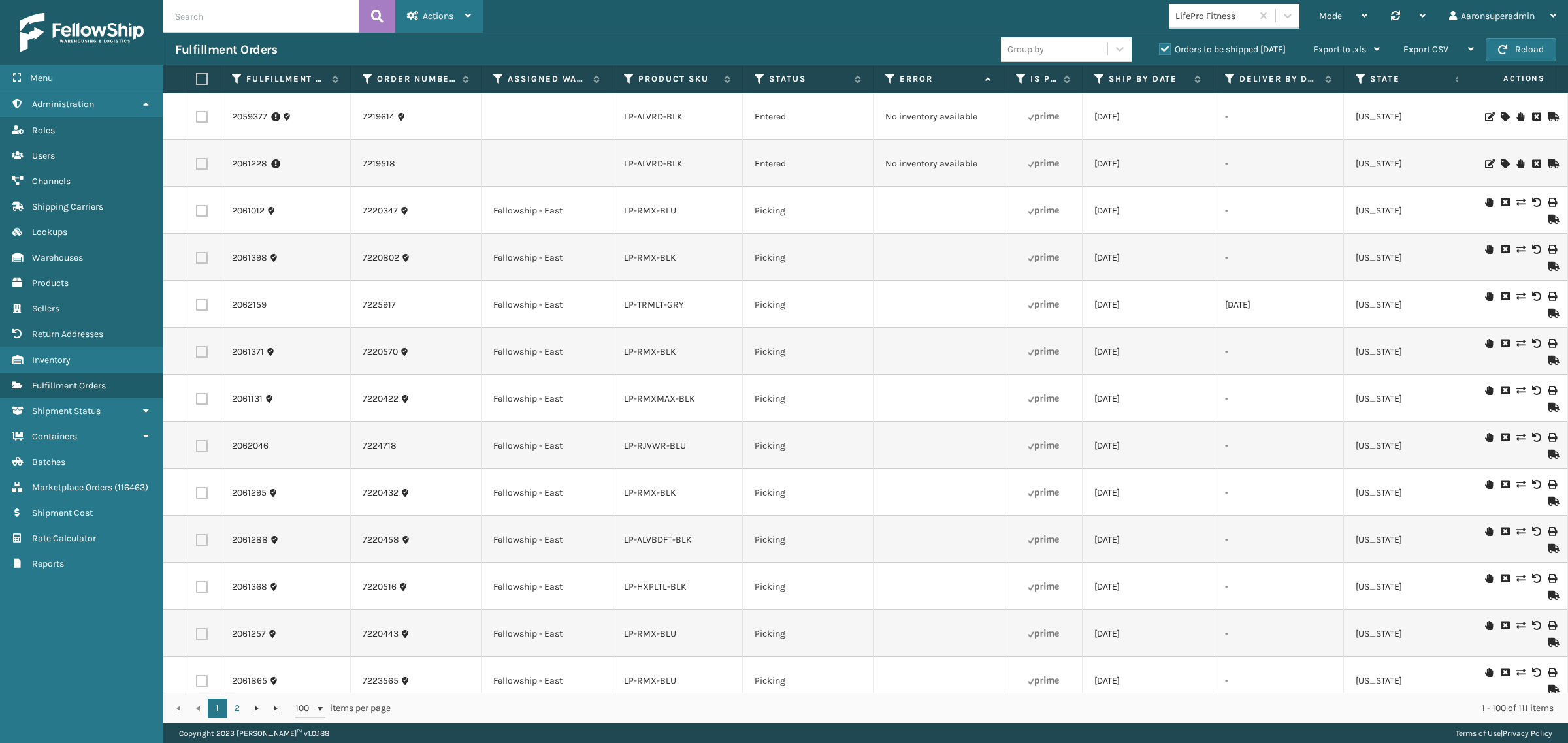
click at [420, 17] on div "Actions" at bounding box center [438, 16] width 64 height 32
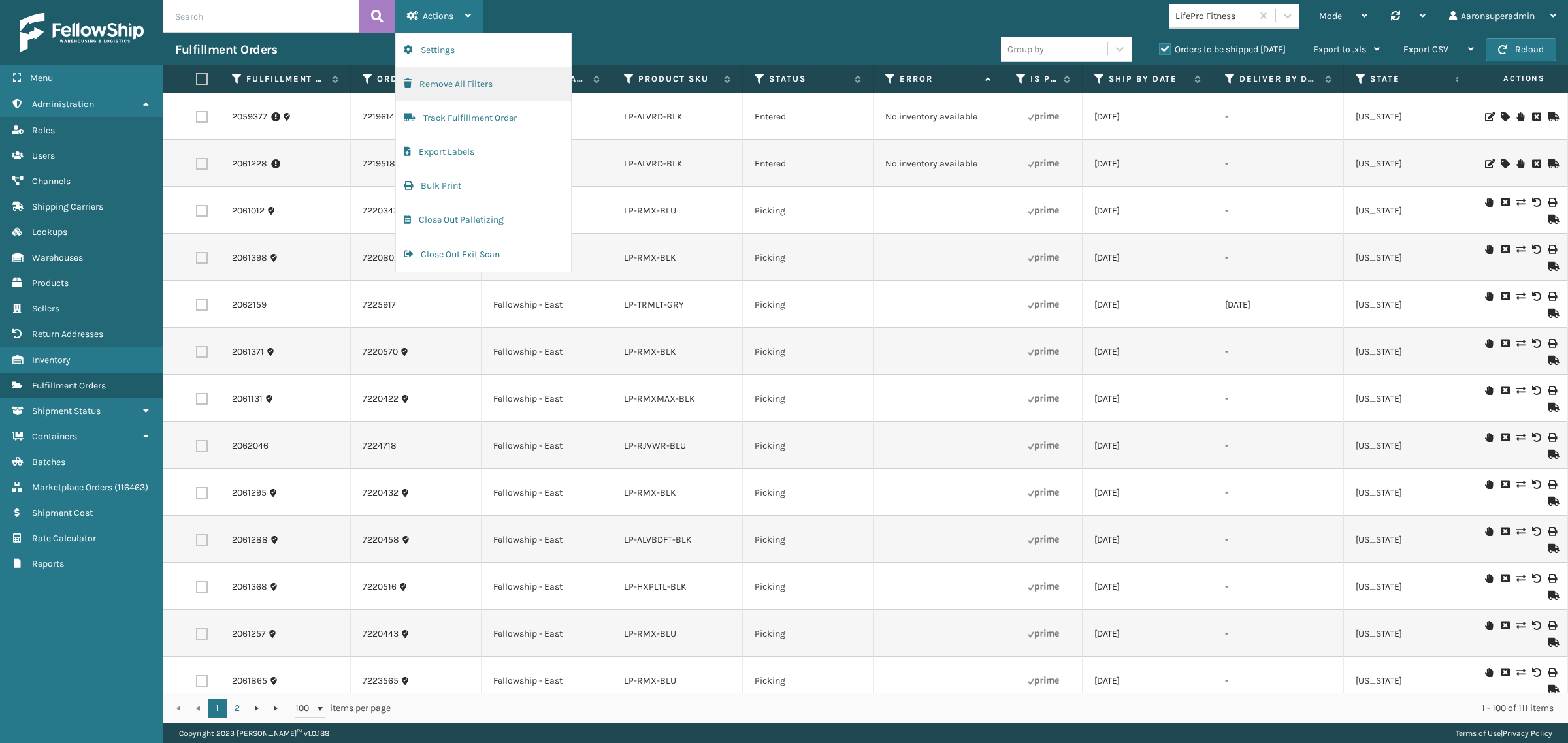
click at [434, 89] on button "Remove All Filters" at bounding box center [483, 84] width 175 height 34
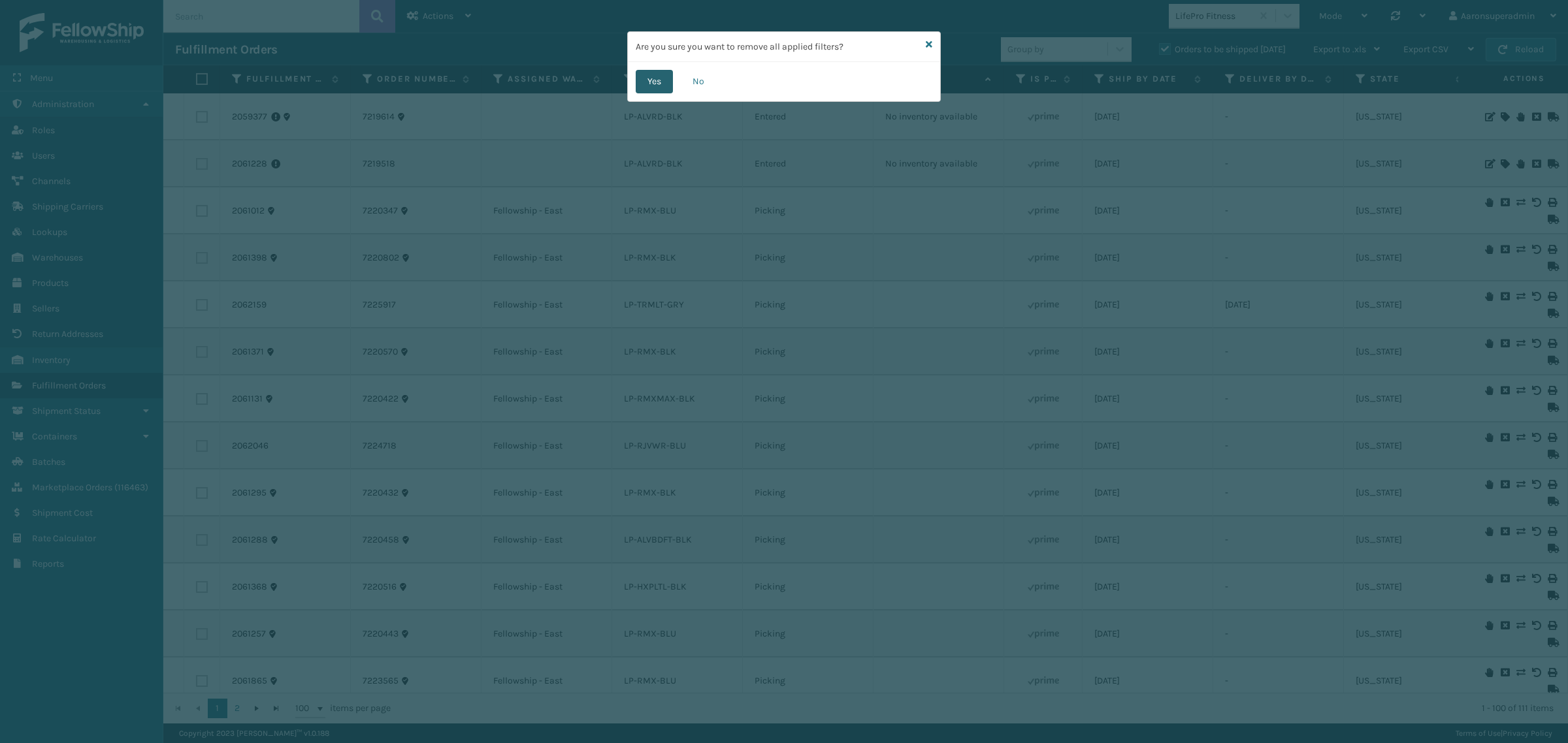
click at [651, 77] on button "Yes" at bounding box center [654, 82] width 37 height 24
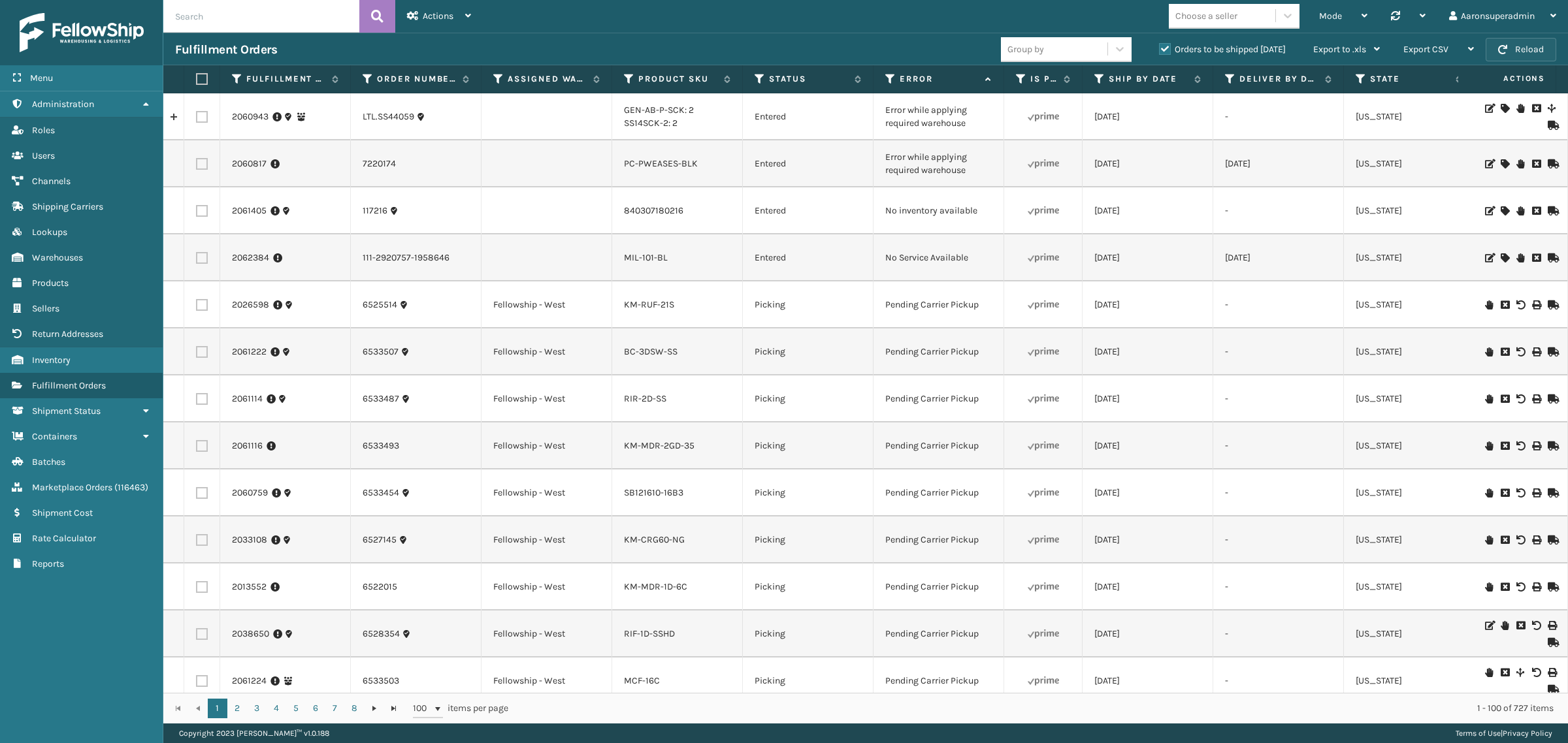
click at [1536, 46] on button "Reload" at bounding box center [1521, 50] width 71 height 24
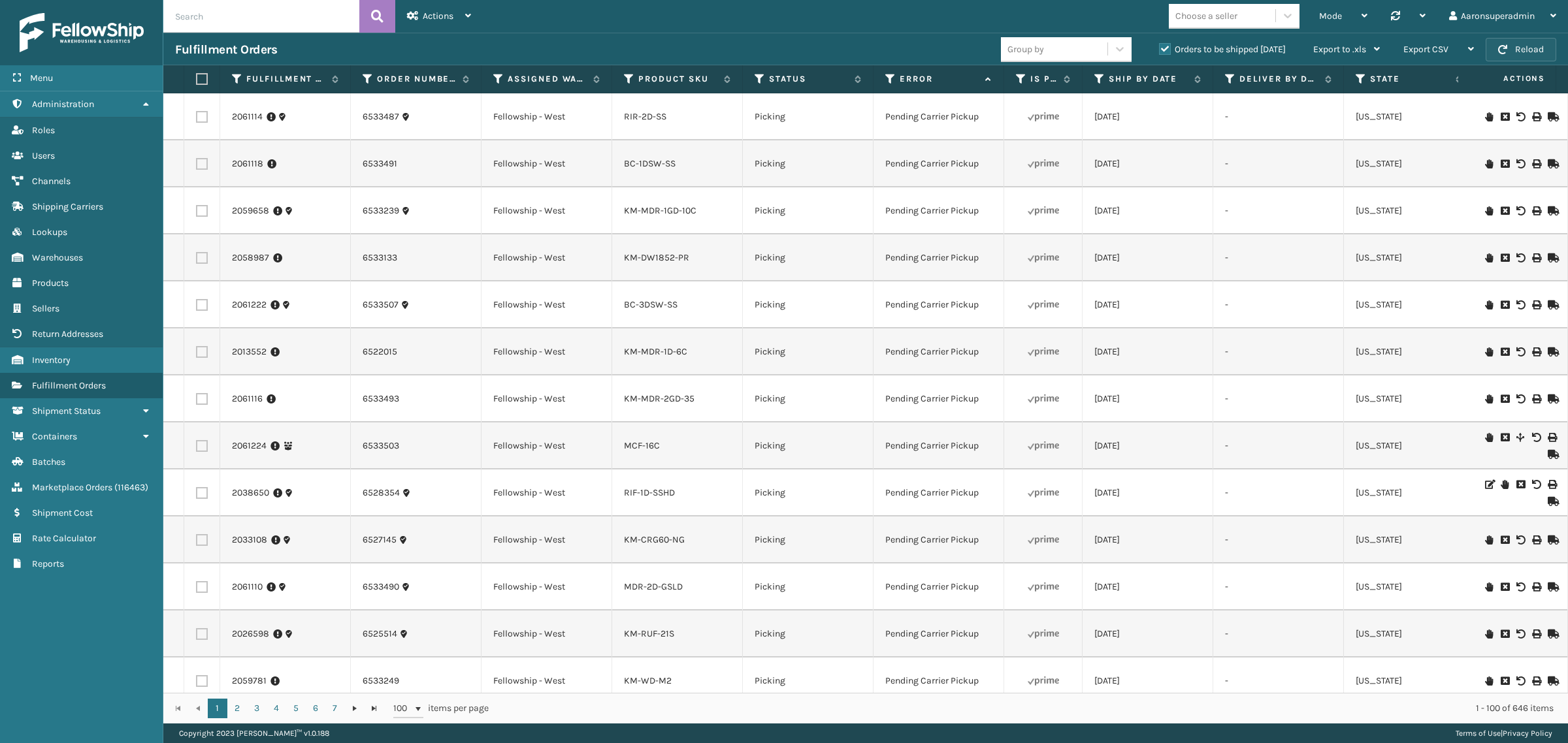
click at [1526, 56] on button "Reload" at bounding box center [1521, 50] width 71 height 24
click at [1499, 41] on button "Reload" at bounding box center [1521, 50] width 71 height 24
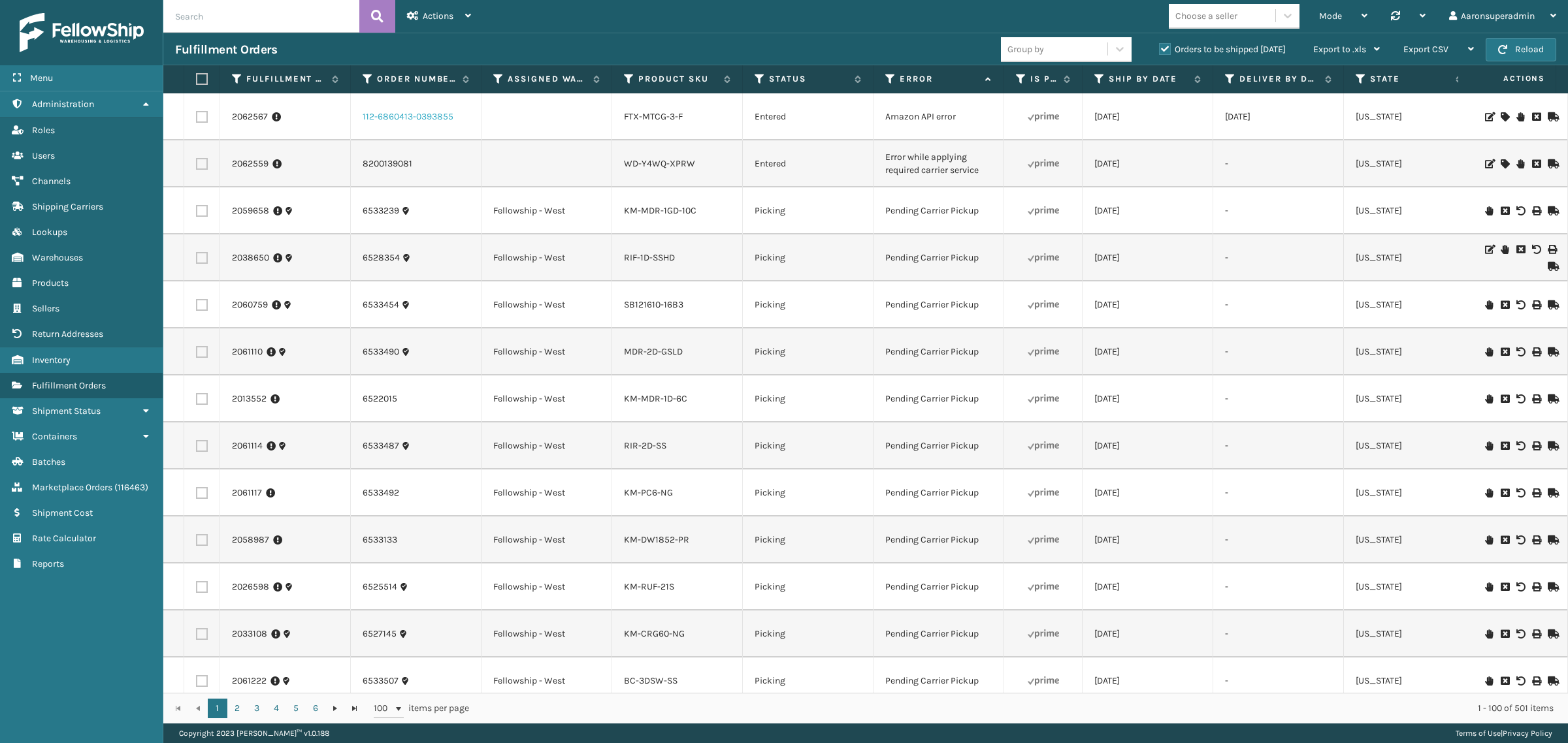
click at [433, 120] on link "112-6860413-0393855" at bounding box center [407, 117] width 91 height 13
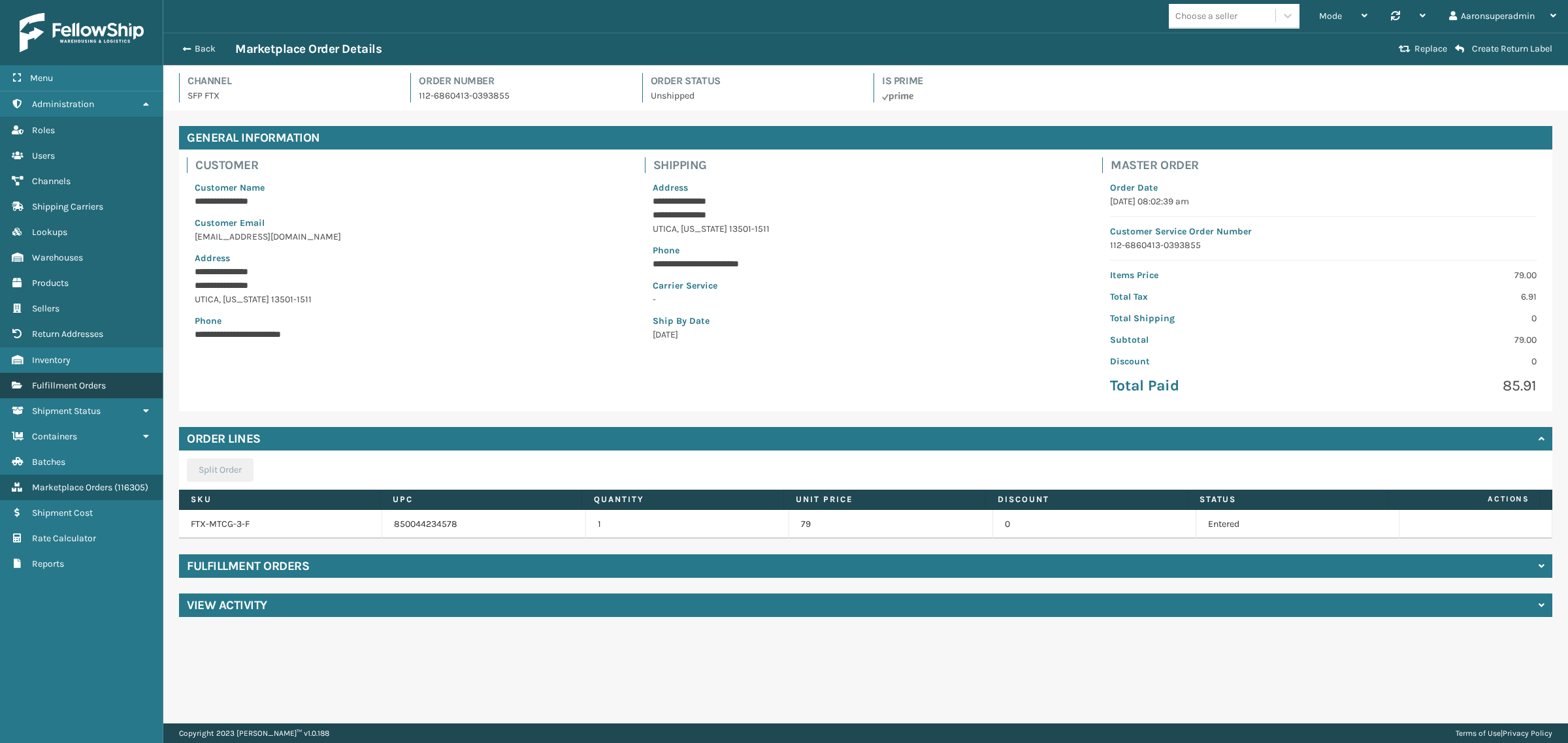
click at [69, 380] on span "Fulfillment Orders" at bounding box center [69, 385] width 74 height 11
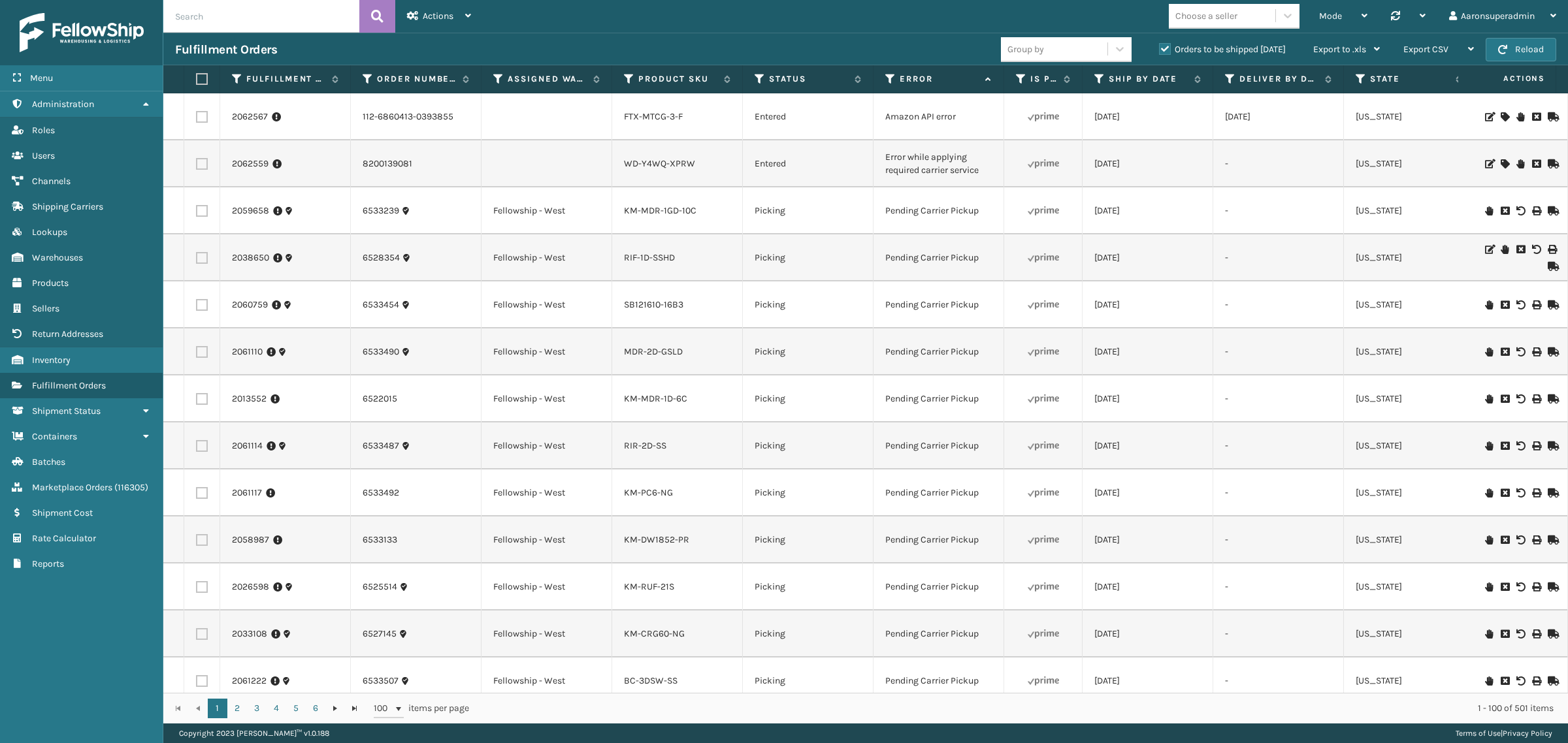
click at [1532, 116] on icon at bounding box center [1536, 117] width 8 height 9
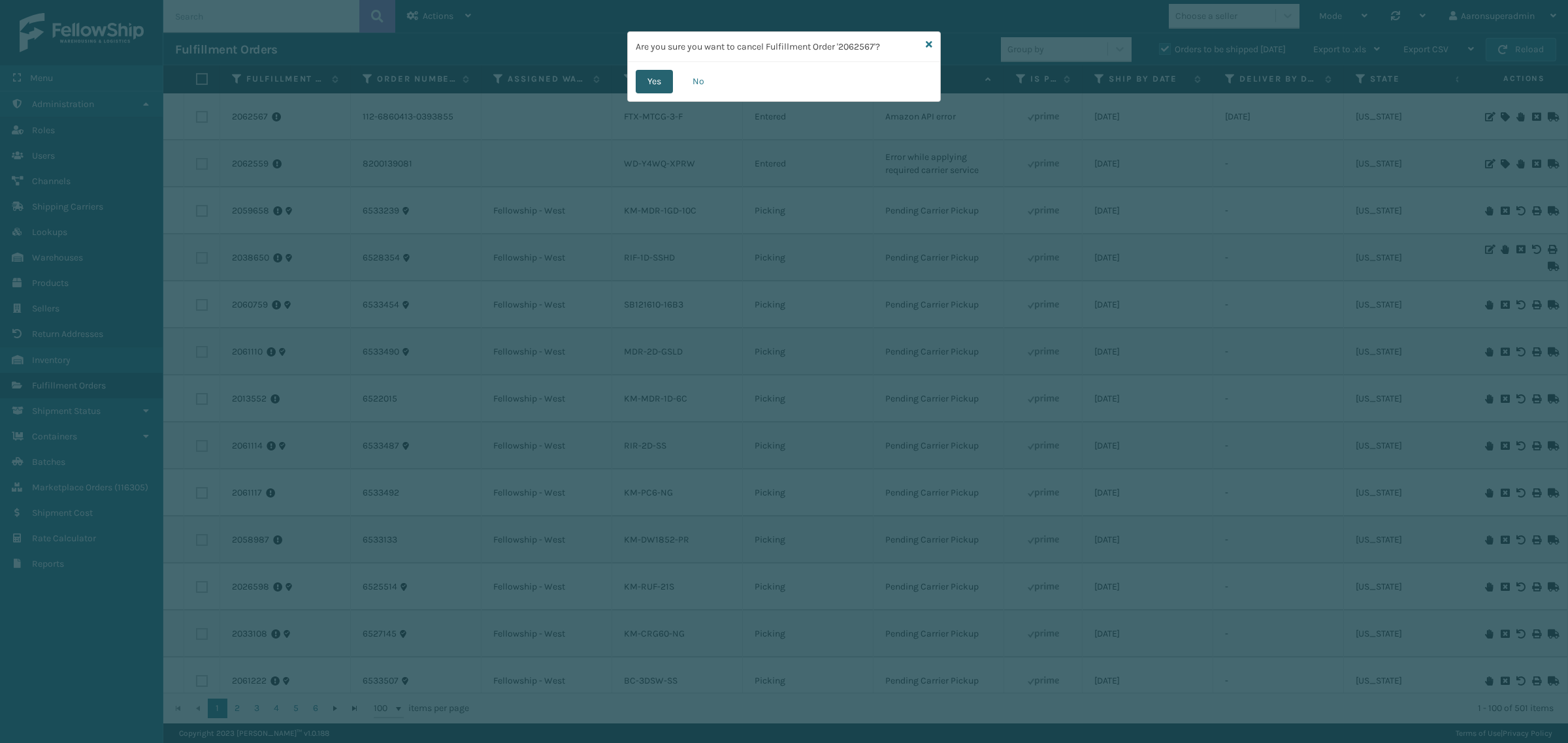
click at [661, 85] on button "Yes" at bounding box center [654, 82] width 37 height 24
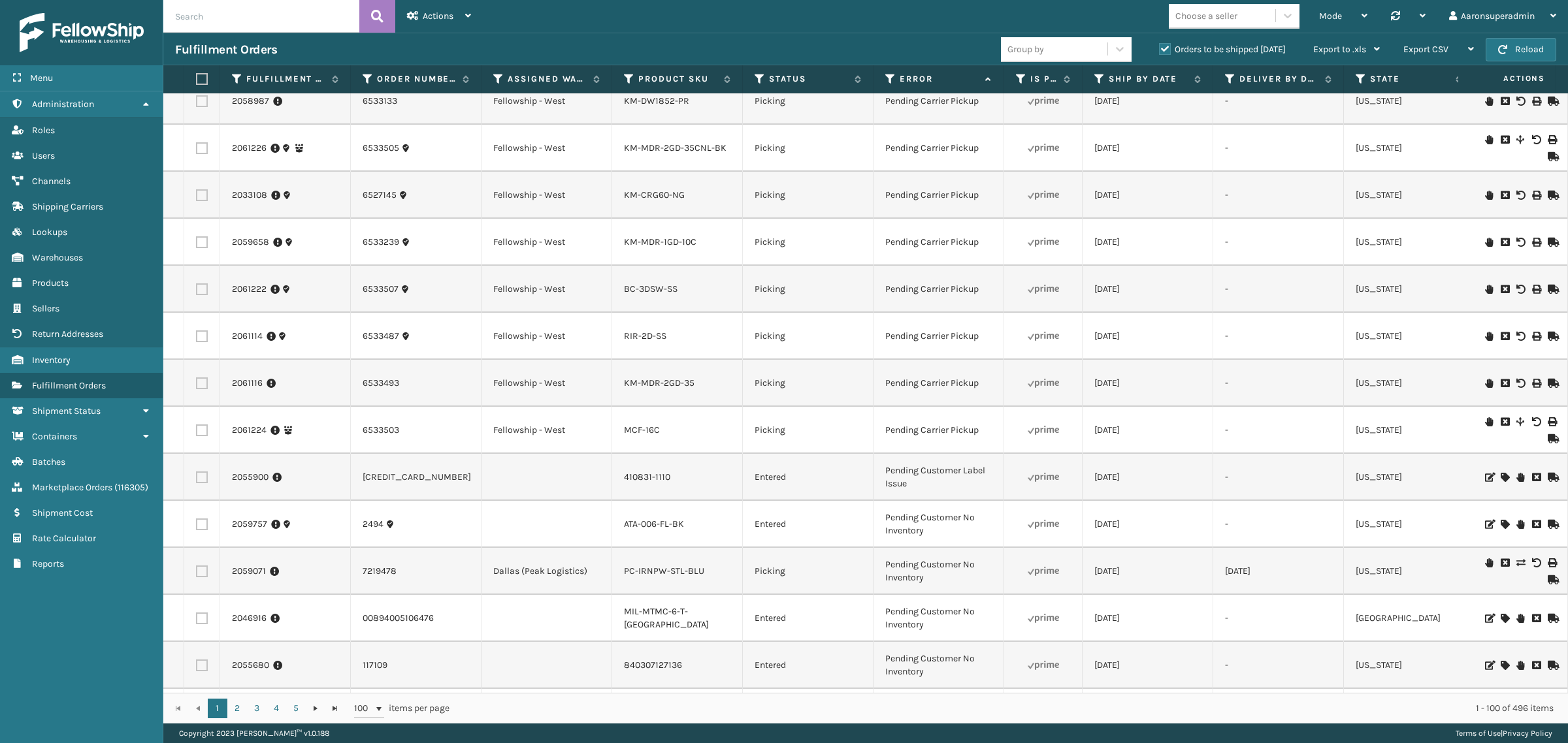
scroll to position [381, 0]
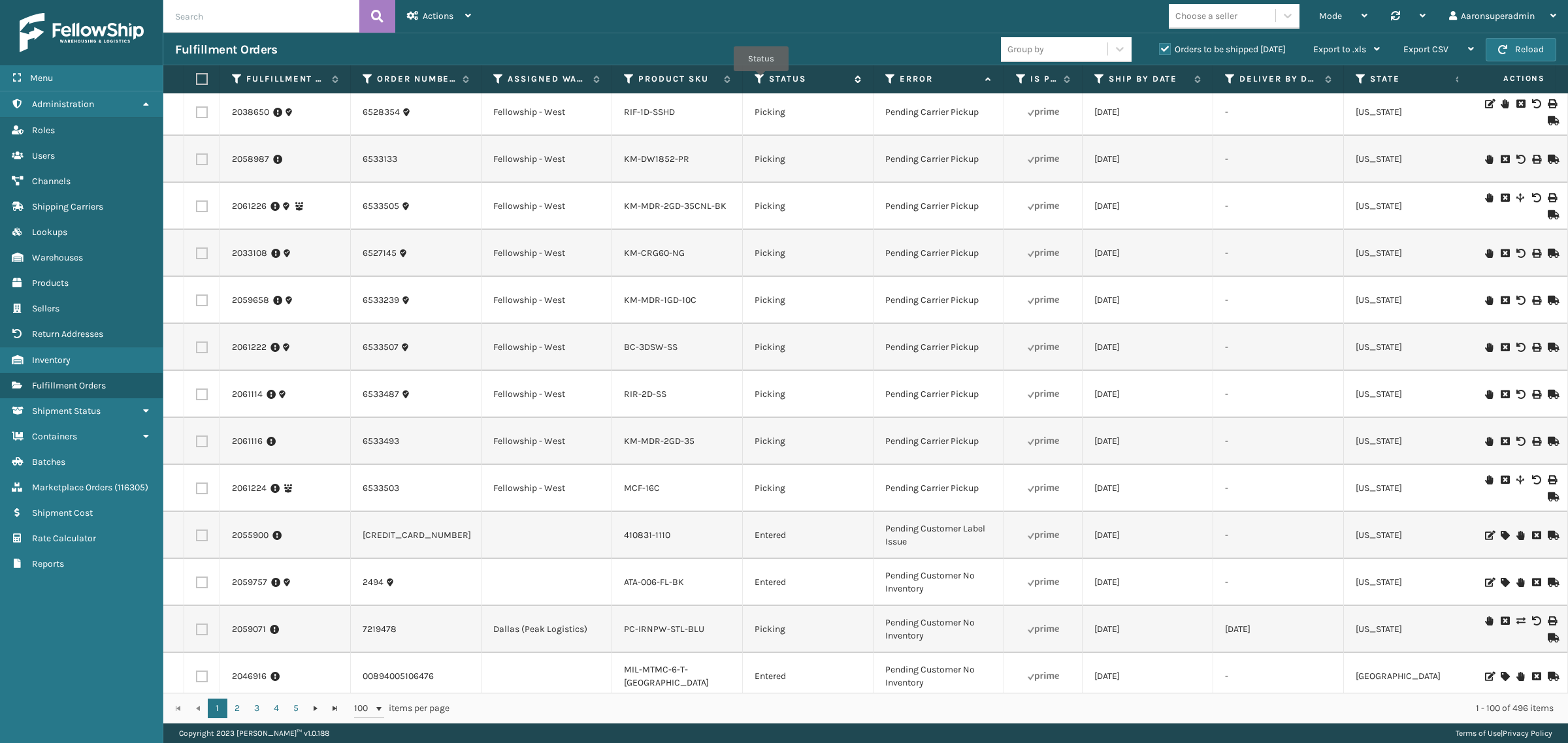
click at [761, 81] on icon at bounding box center [760, 79] width 11 height 12
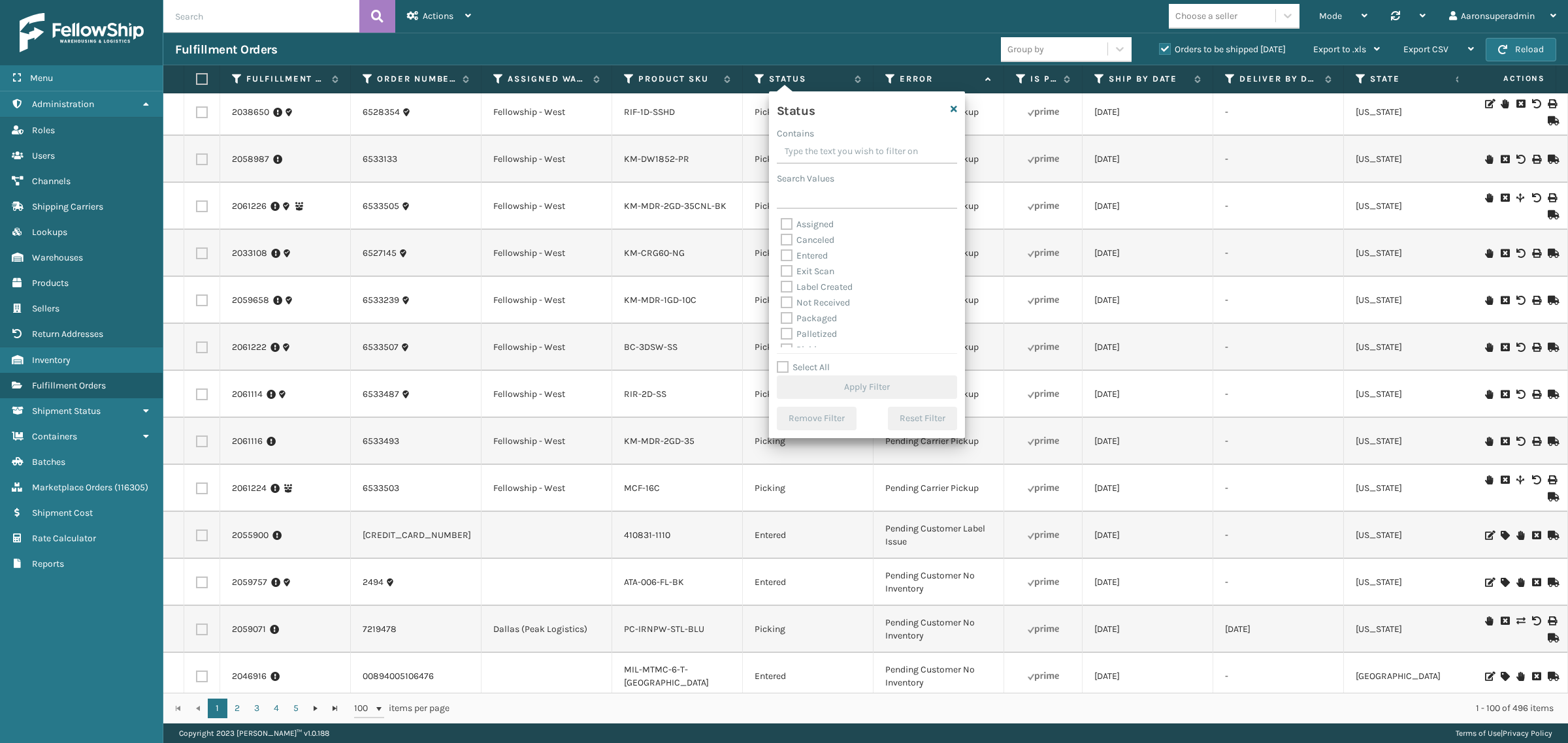
click at [811, 320] on label "Packaged" at bounding box center [809, 318] width 56 height 11
click at [782, 319] on input "Packaged" at bounding box center [781, 315] width 1 height 9
checkbox input "true"
click at [805, 334] on label "Palletized" at bounding box center [809, 334] width 56 height 11
click at [782, 334] on input "Palletized" at bounding box center [781, 331] width 1 height 9
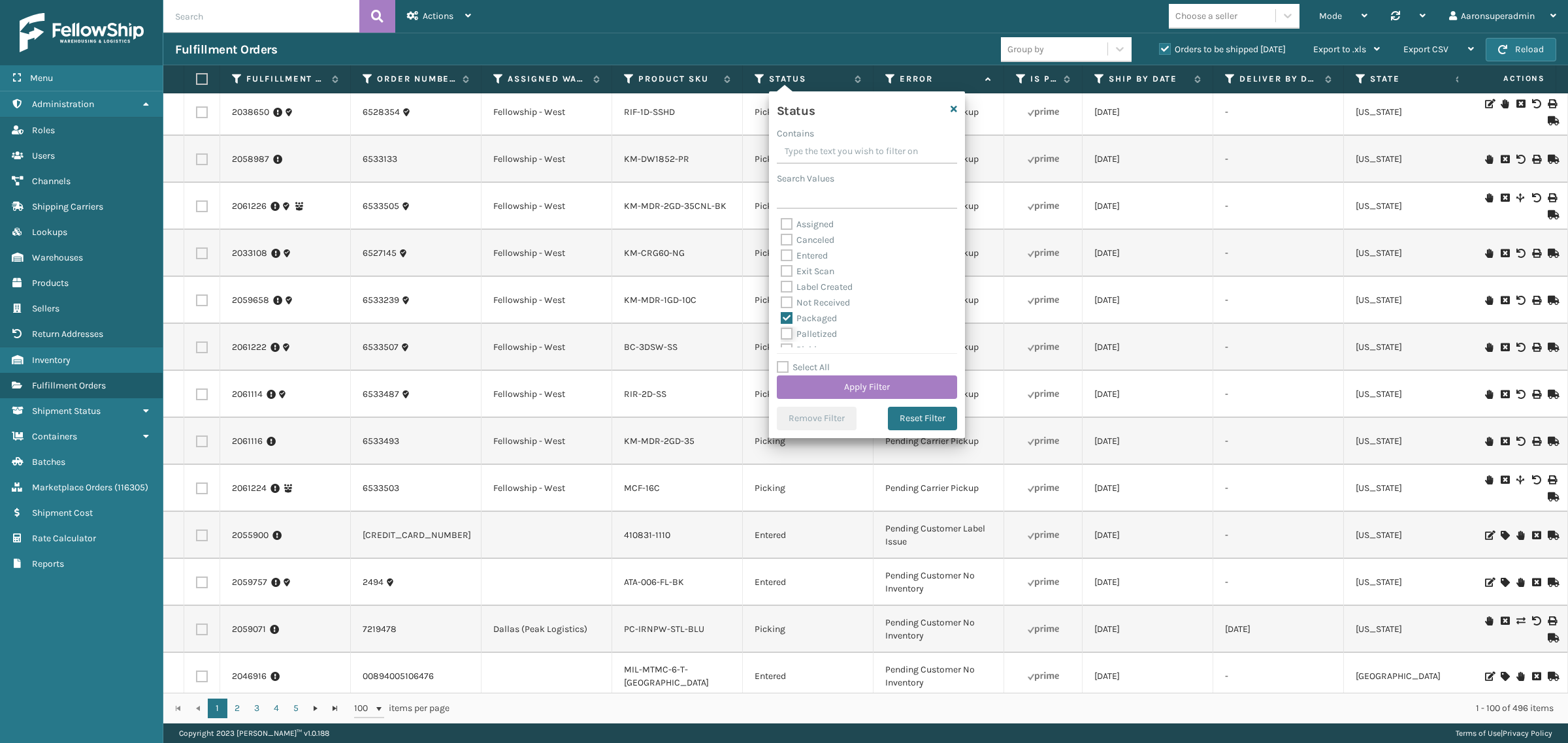
checkbox input "true"
click at [812, 286] on label "Label Created" at bounding box center [817, 287] width 72 height 11
click at [782, 286] on input "Label Created" at bounding box center [781, 284] width 1 height 9
checkbox input "true"
click at [811, 390] on button "Apply Filter" at bounding box center [867, 387] width 181 height 24
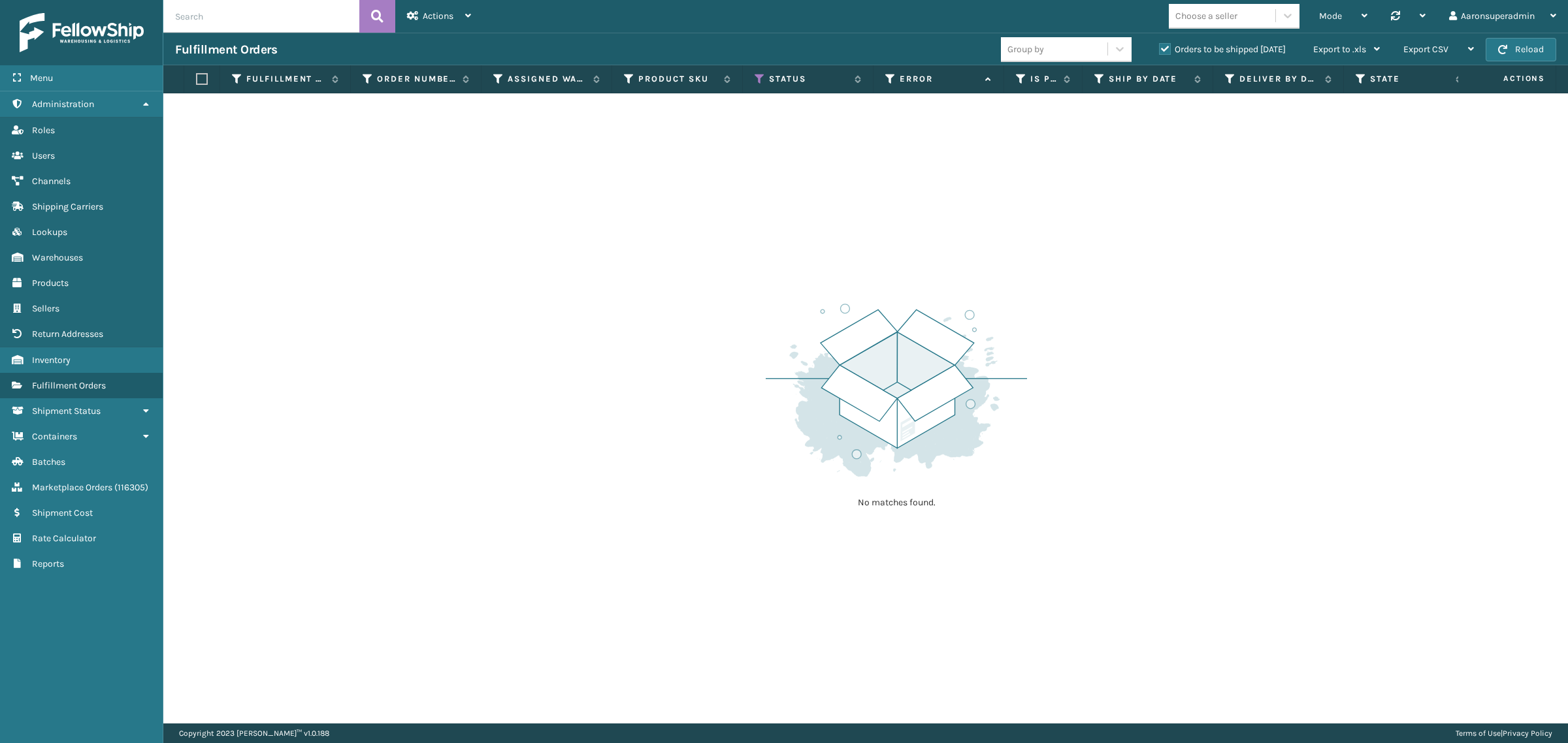
click at [1169, 44] on label "Orders to be shipped [DATE]" at bounding box center [1223, 49] width 127 height 11
click at [1160, 43] on input "Orders to be shipped [DATE]" at bounding box center [1159, 46] width 1 height 9
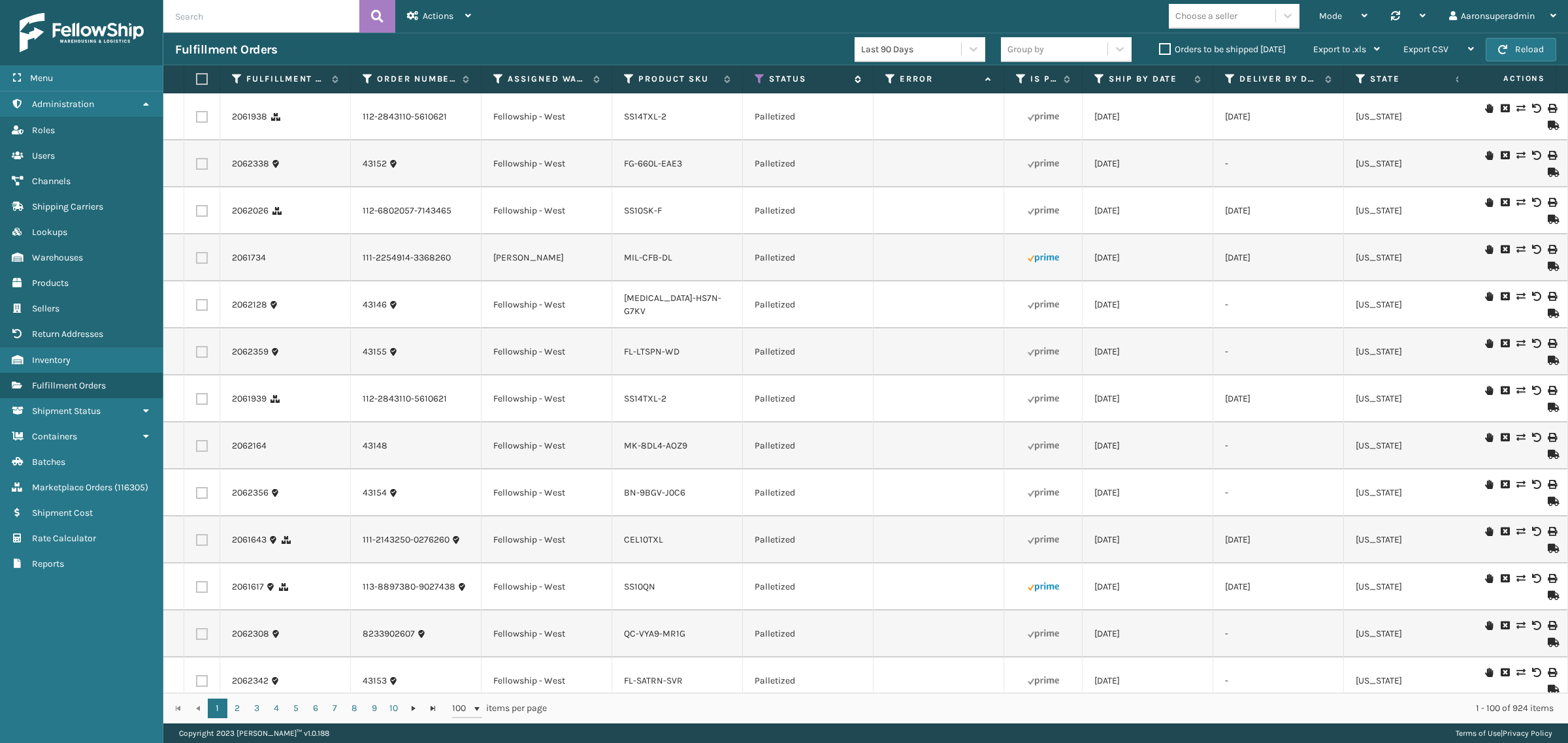
click at [759, 79] on icon at bounding box center [760, 79] width 11 height 12
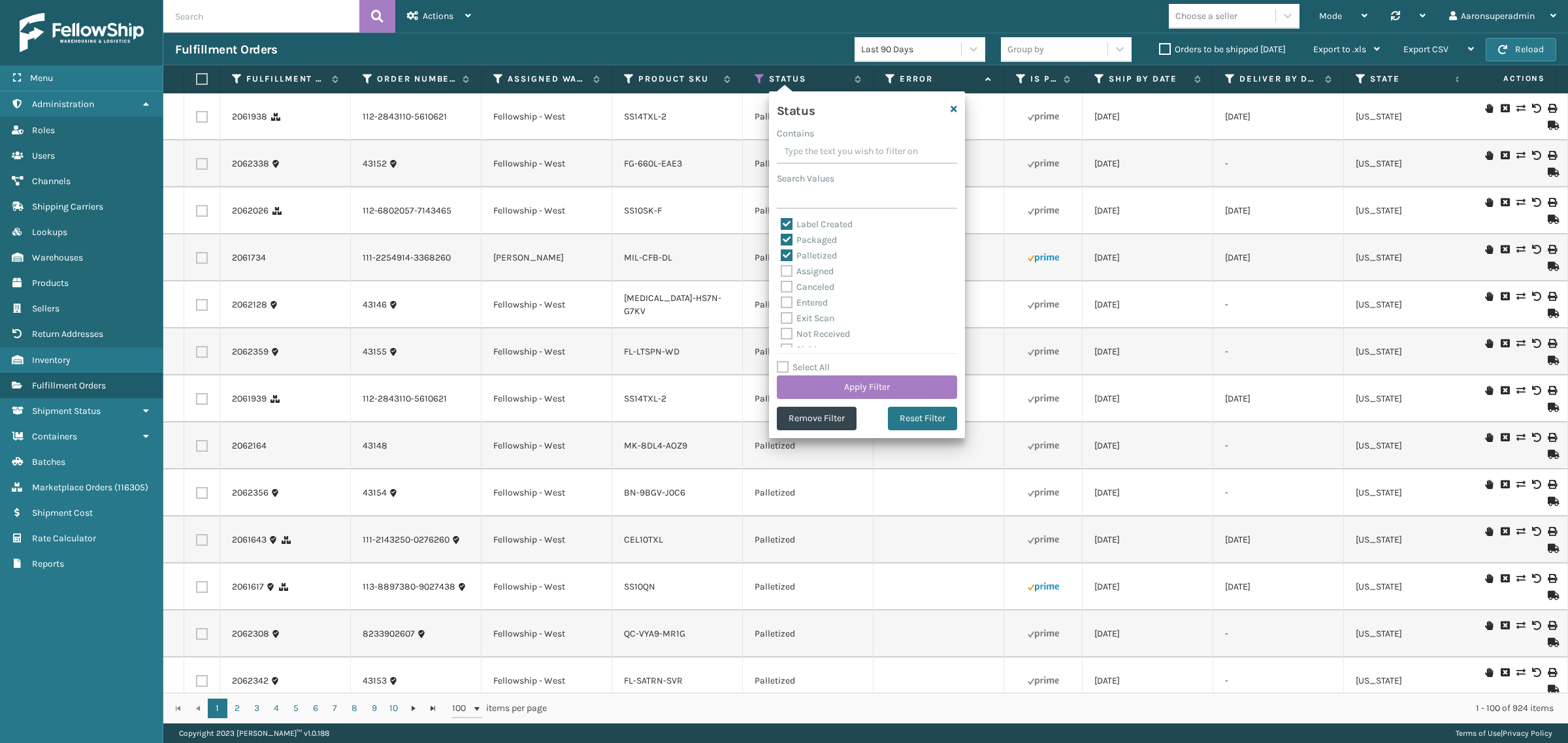
click at [807, 236] on label "Packaged" at bounding box center [809, 240] width 56 height 11
click at [782, 236] on input "Packaged" at bounding box center [781, 237] width 1 height 9
checkbox input "false"
click at [804, 256] on label "Palletized" at bounding box center [809, 255] width 56 height 11
click at [782, 256] on input "Palletized" at bounding box center [781, 252] width 1 height 9
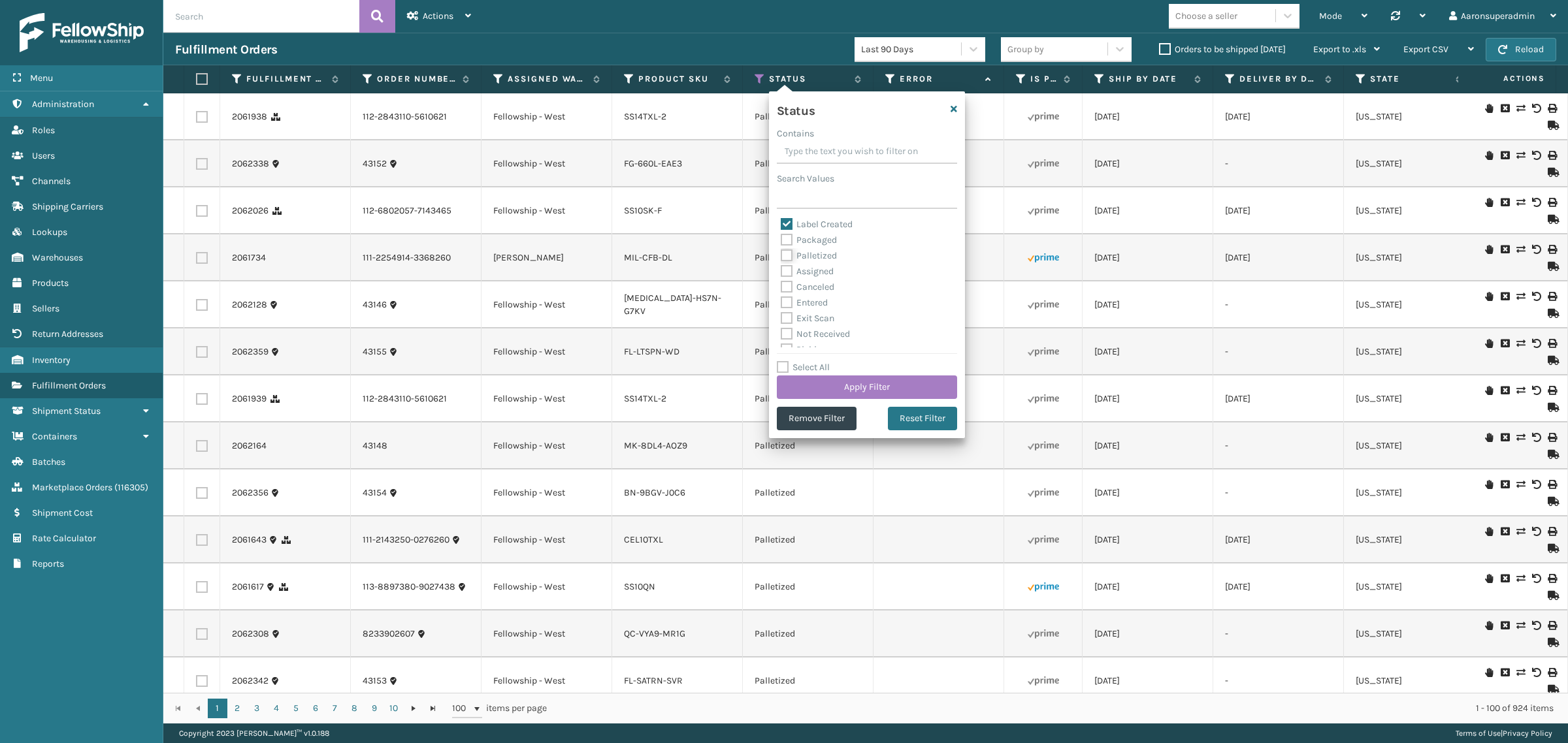
checkbox input "false"
click at [860, 385] on button "Apply Filter" at bounding box center [867, 387] width 181 height 24
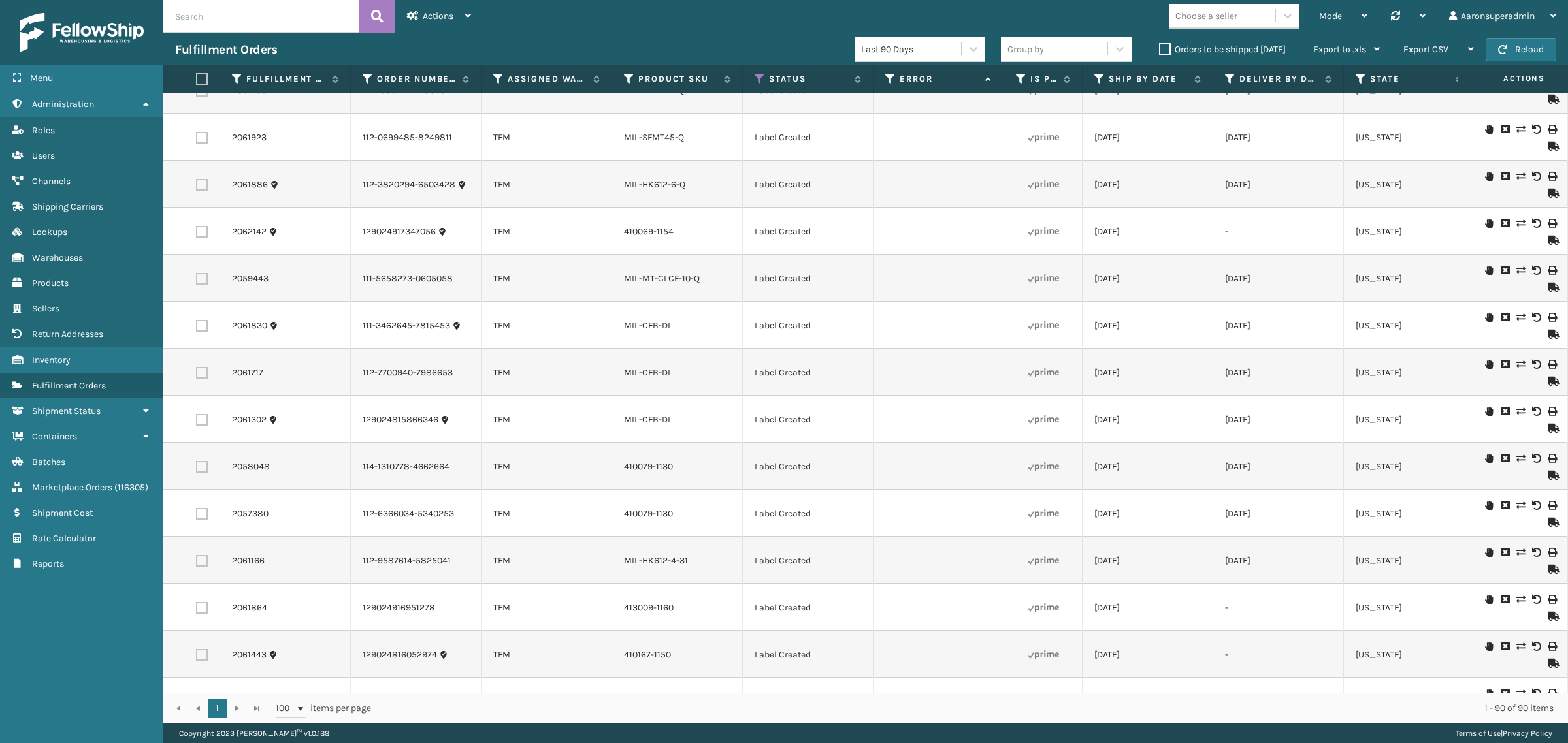
scroll to position [0, 0]
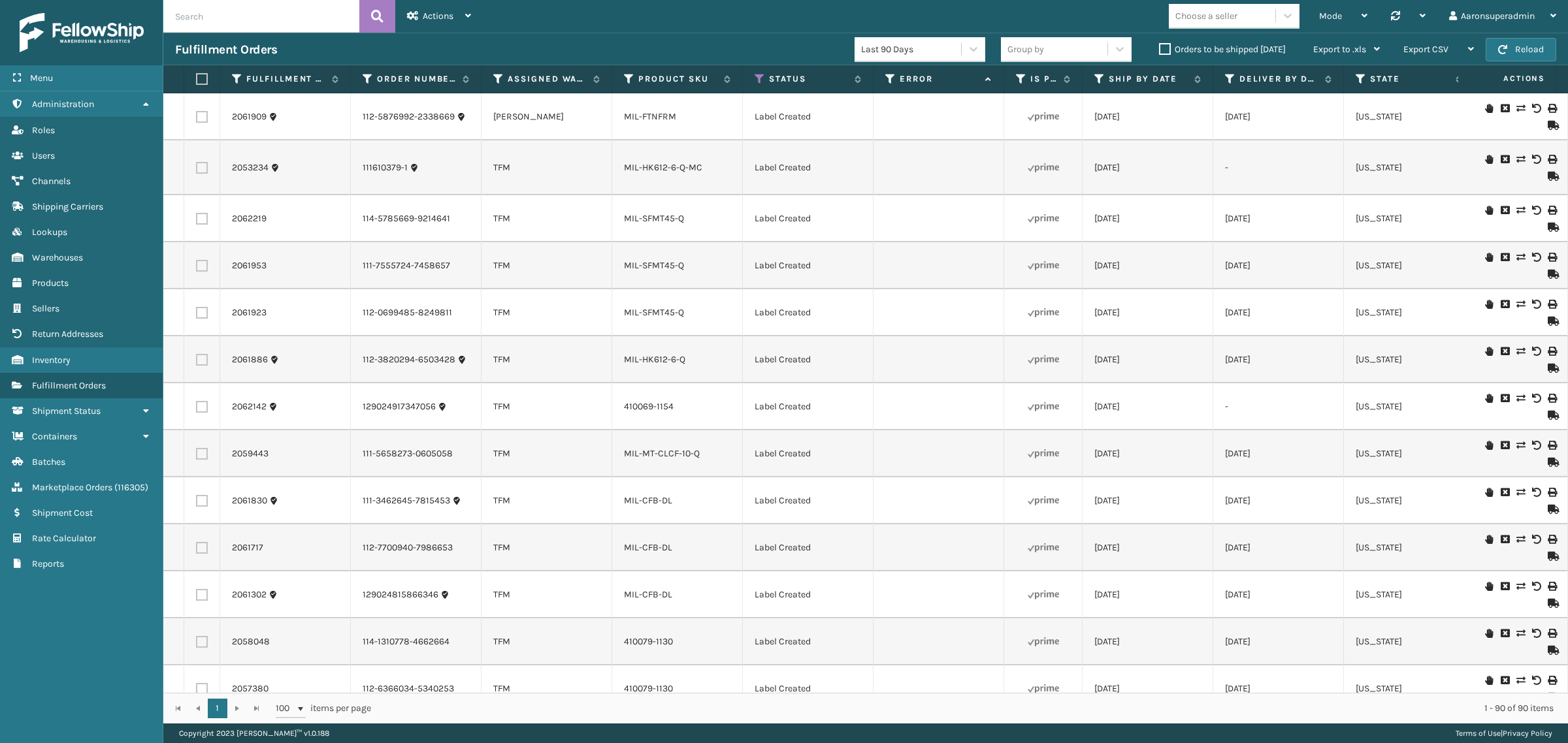
click at [196, 79] on label at bounding box center [200, 79] width 8 height 12
click at [196, 79] on input "checkbox" at bounding box center [196, 79] width 1 height 9
checkbox input "true"
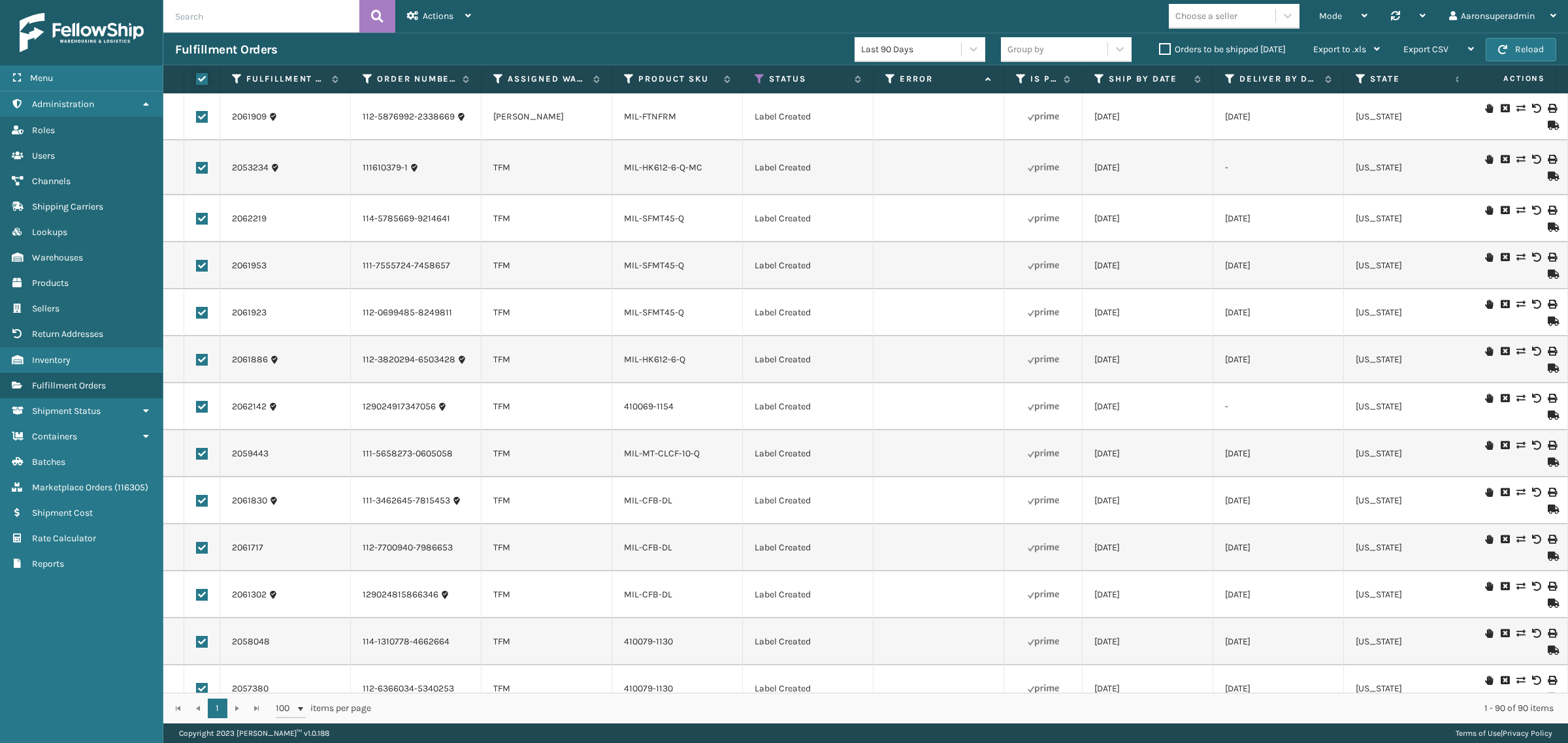
checkbox input "true"
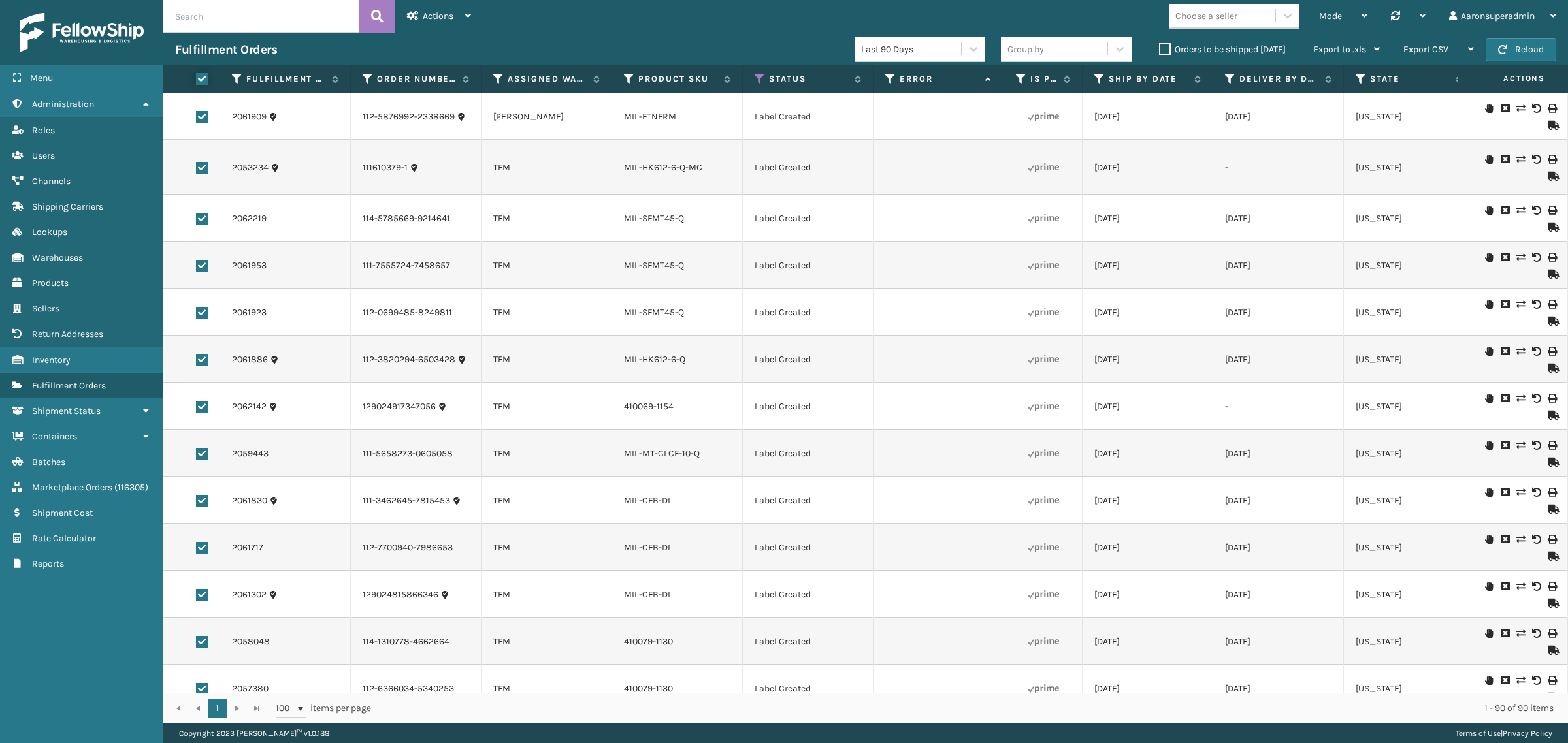
checkbox input "true"
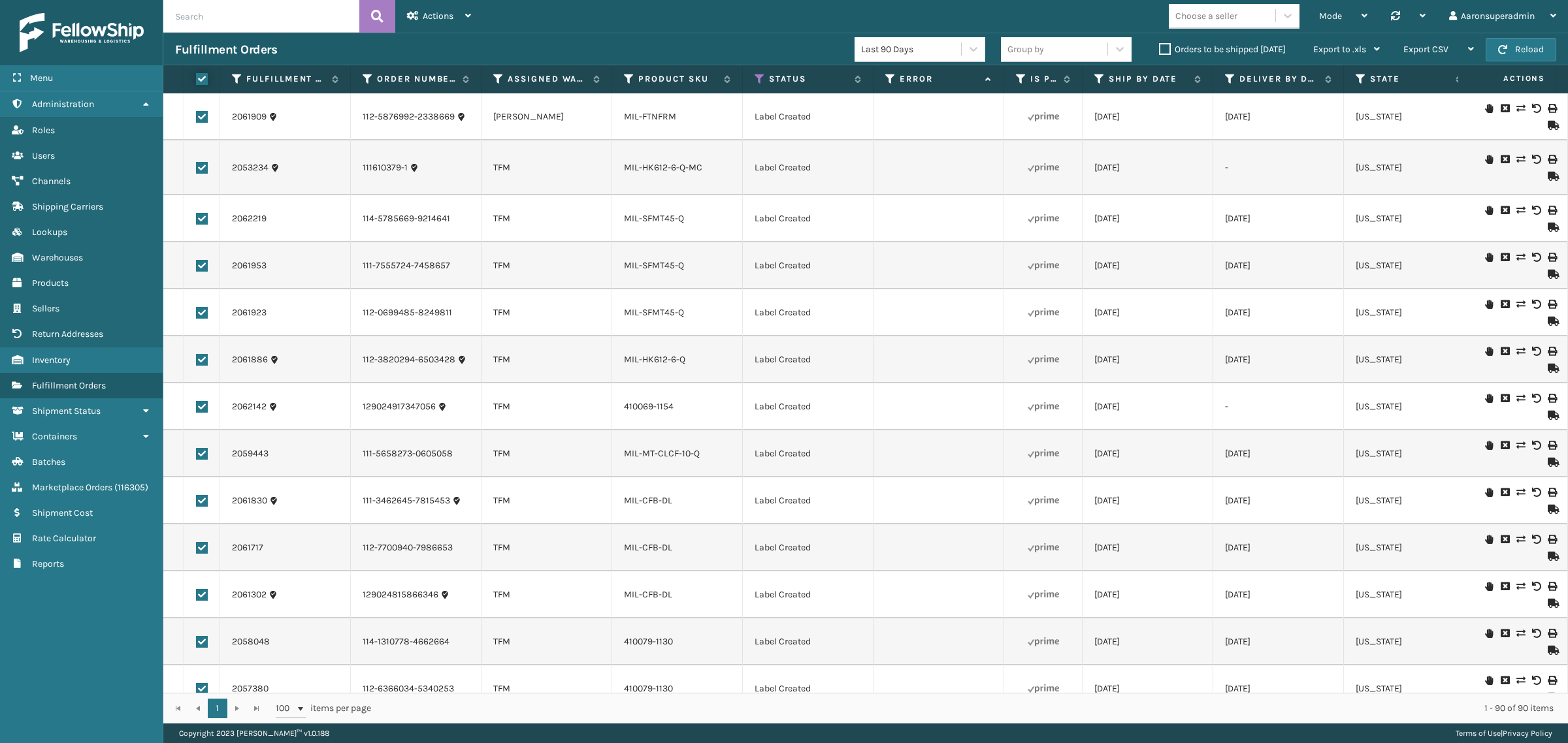
checkbox input "true"
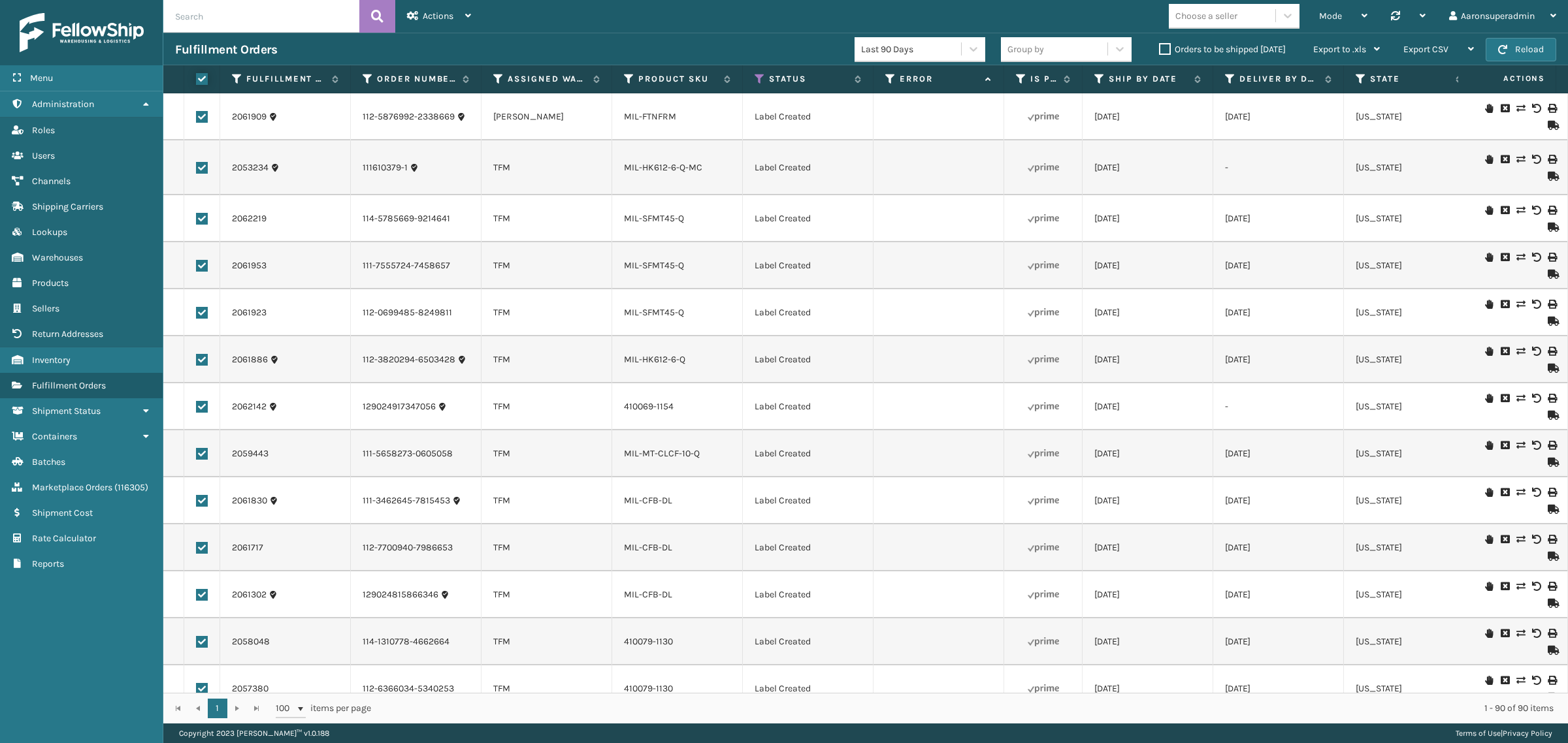
checkbox input "true"
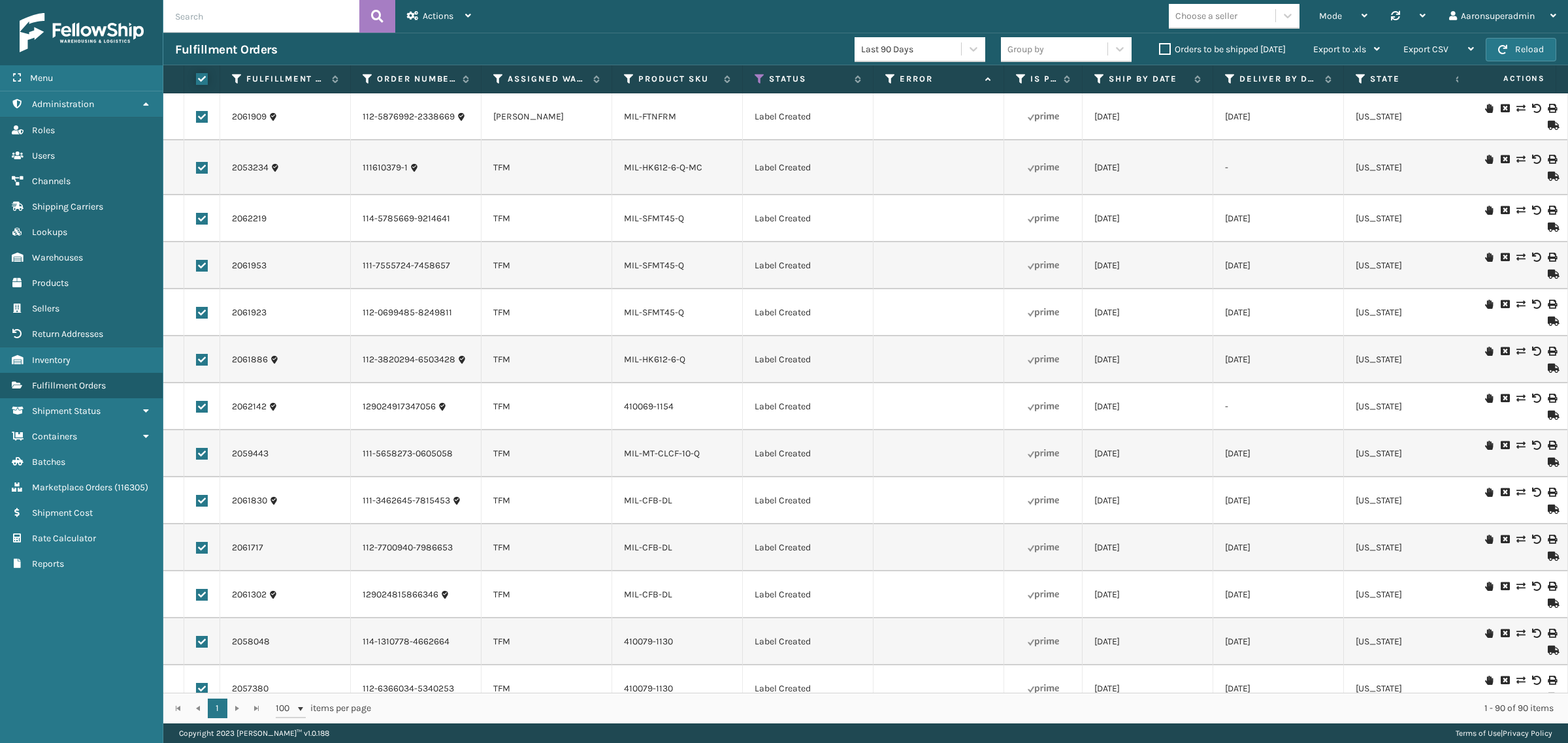
checkbox input "true"
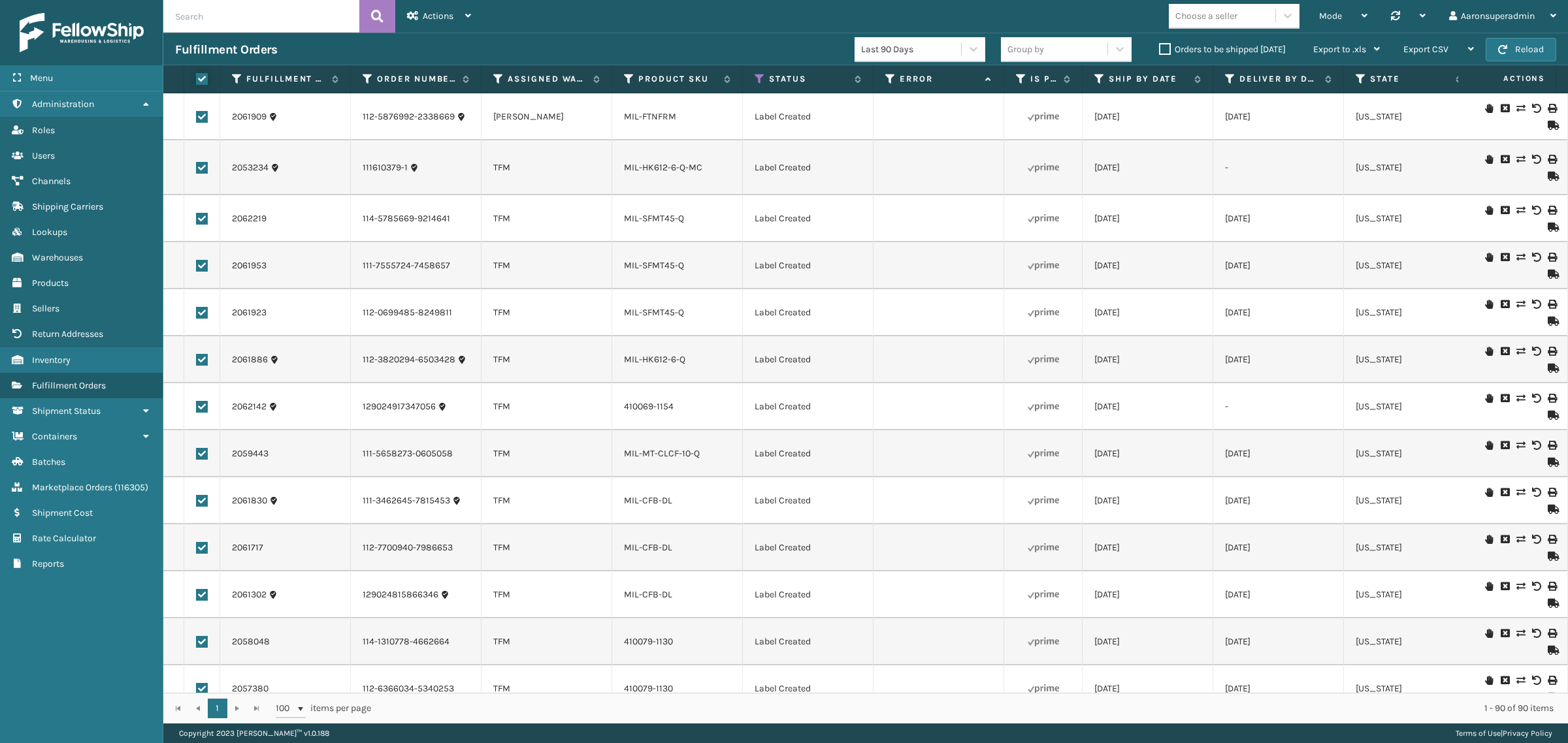
checkbox input "true"
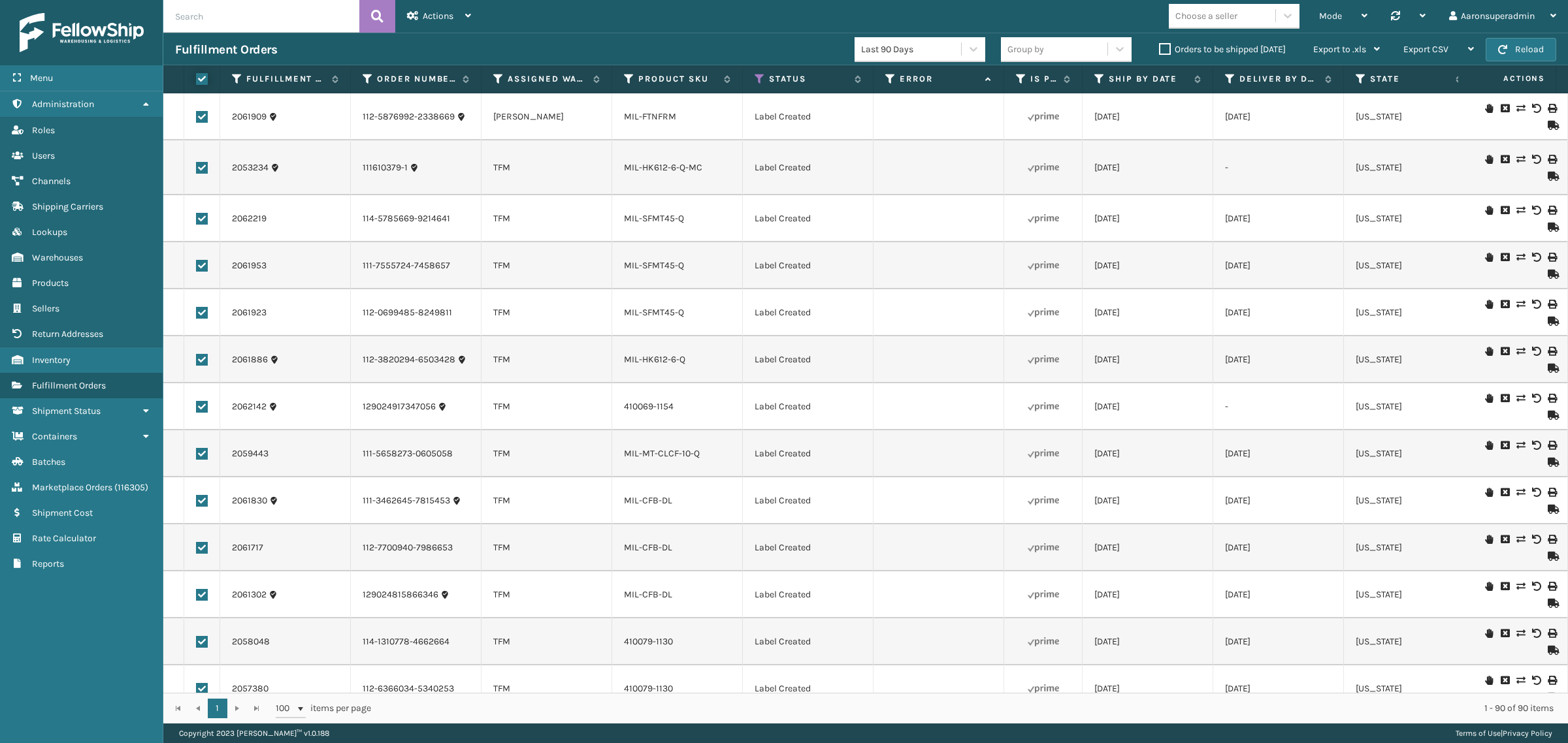
checkbox input "true"
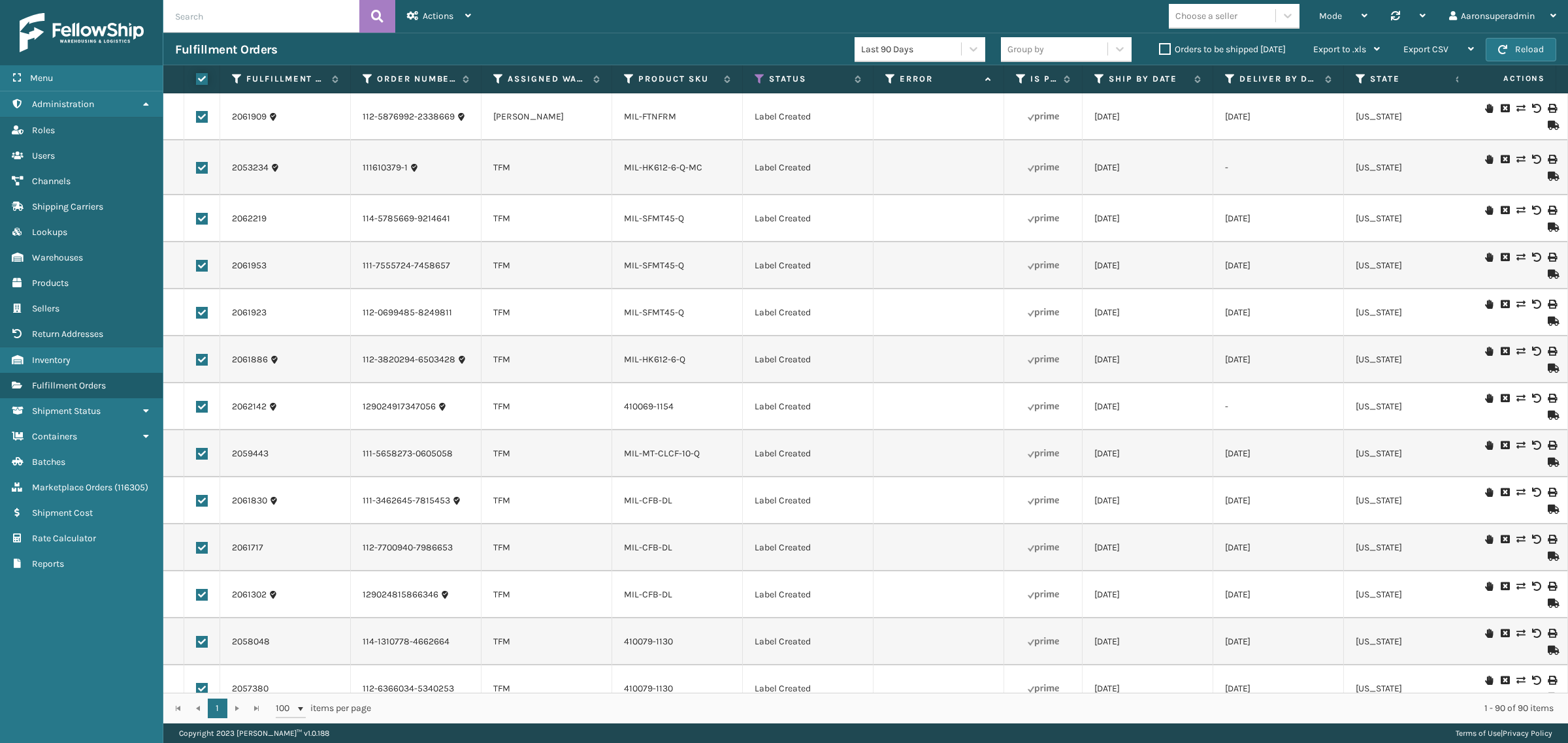
checkbox input "true"
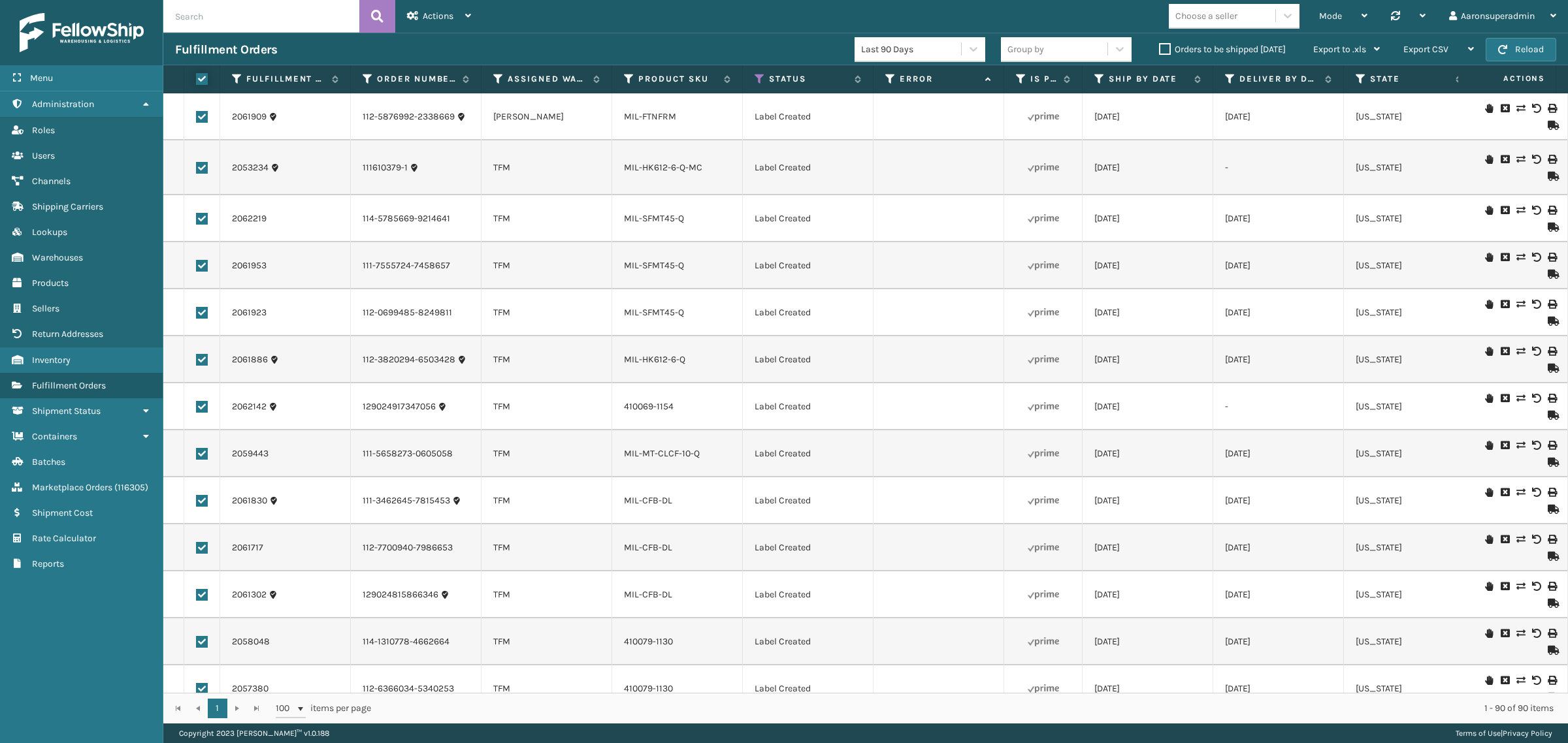
checkbox input "true"
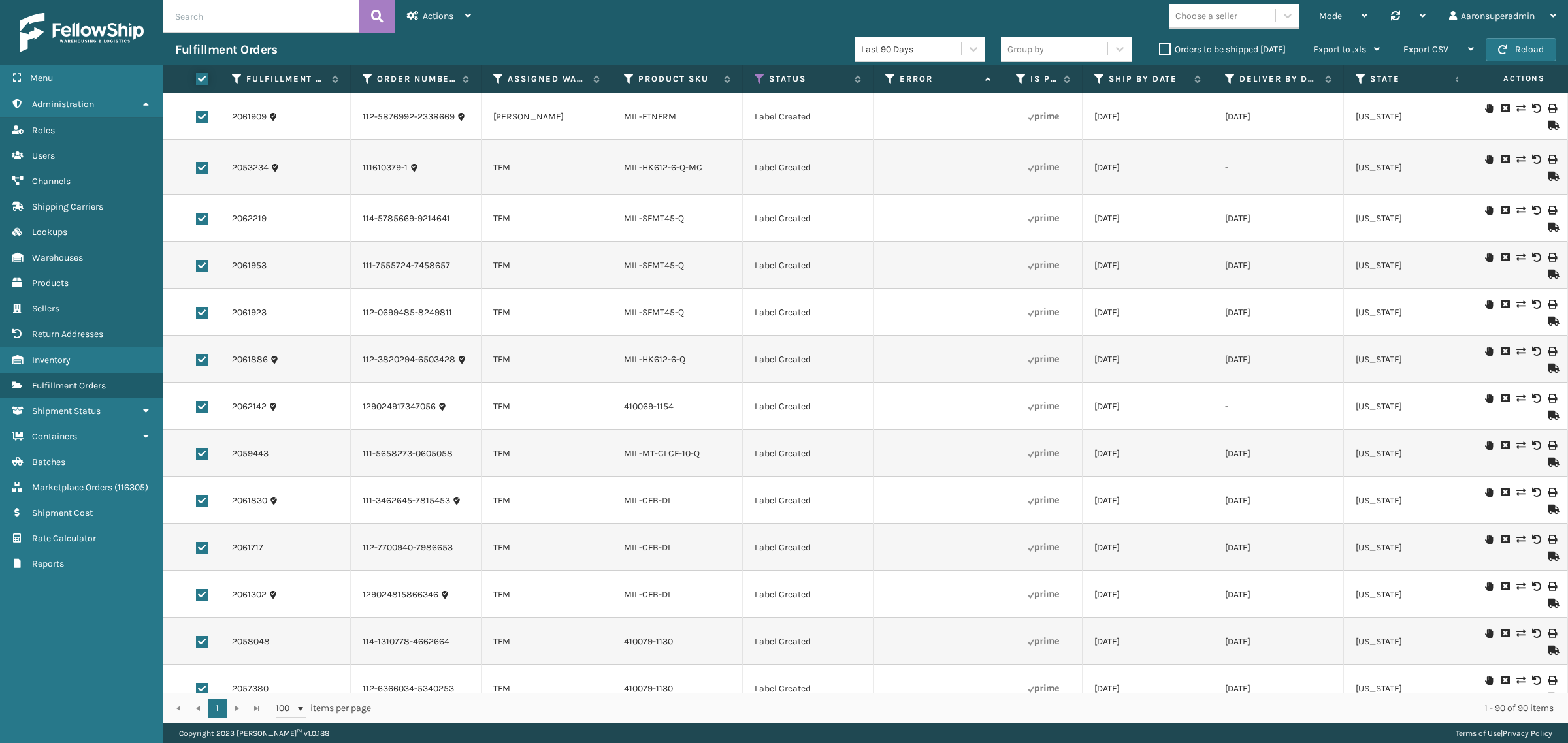
checkbox input "true"
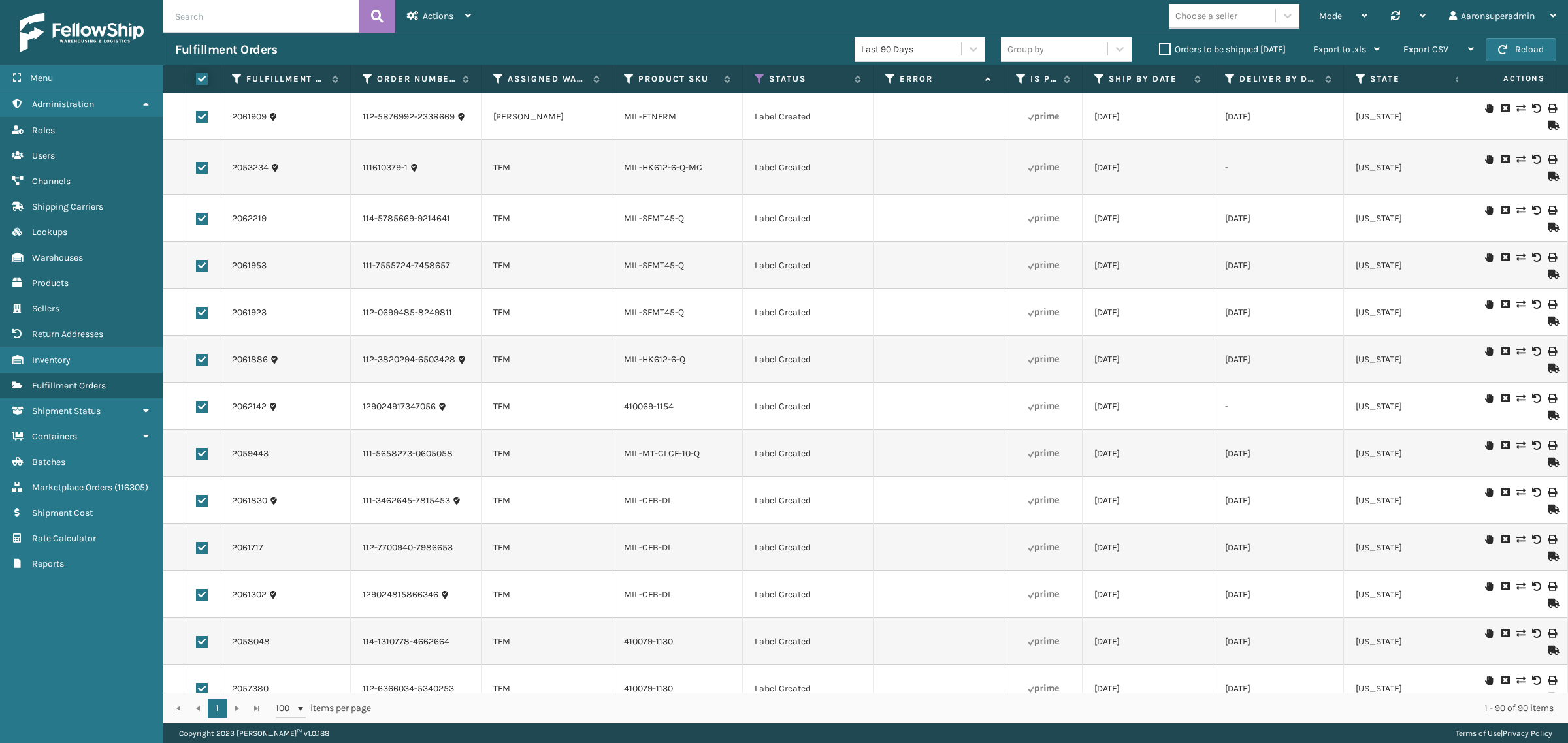
checkbox input "true"
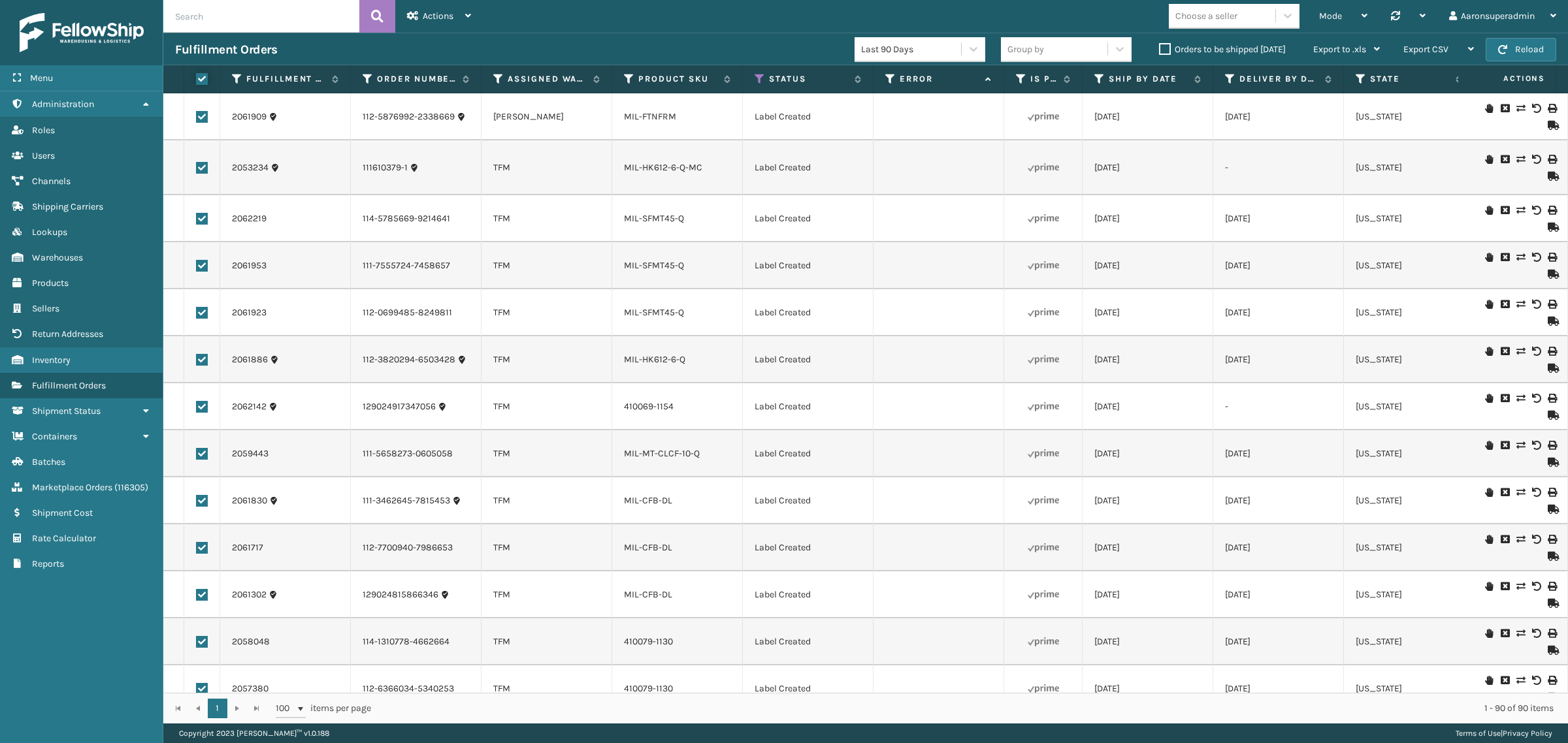
checkbox input "true"
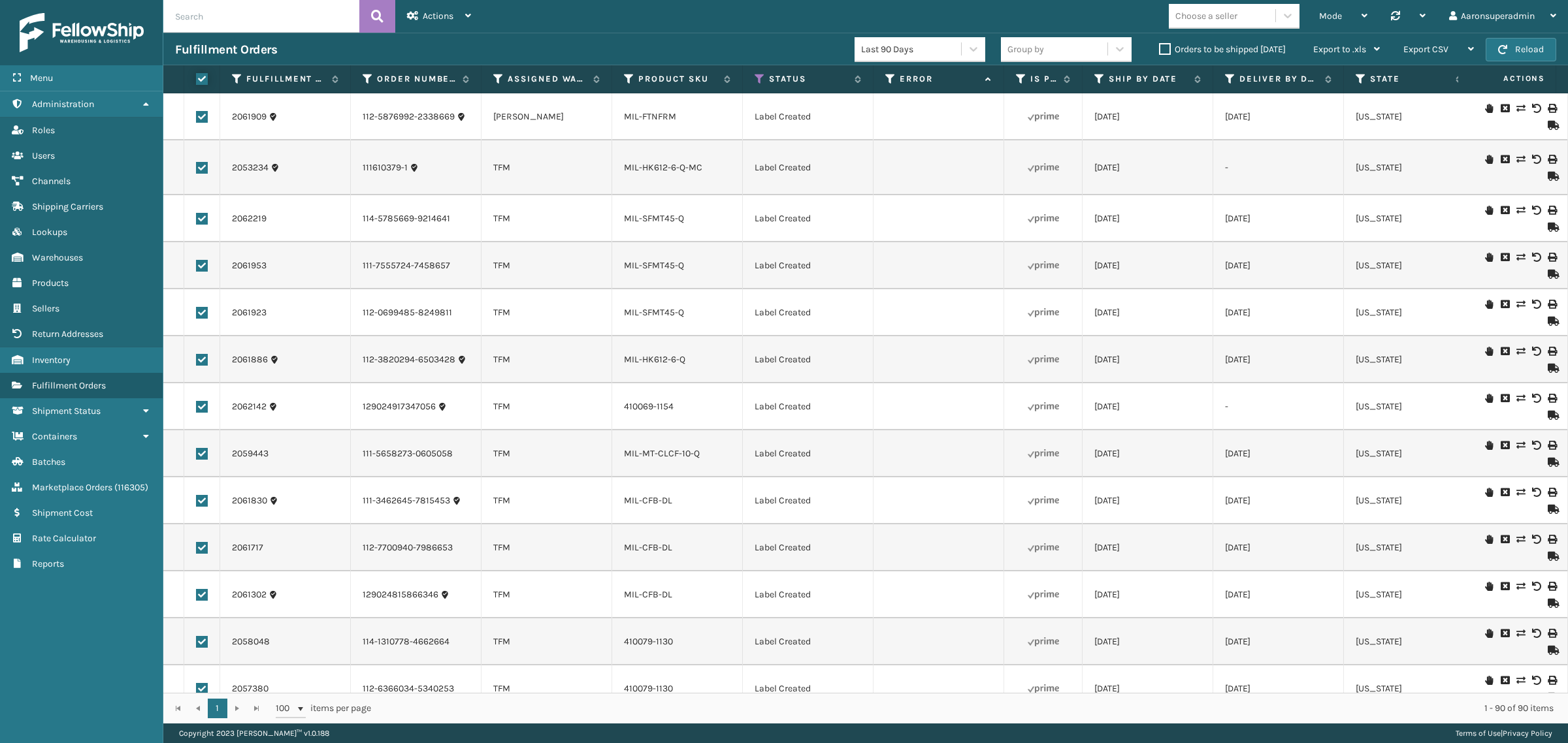
checkbox input "true"
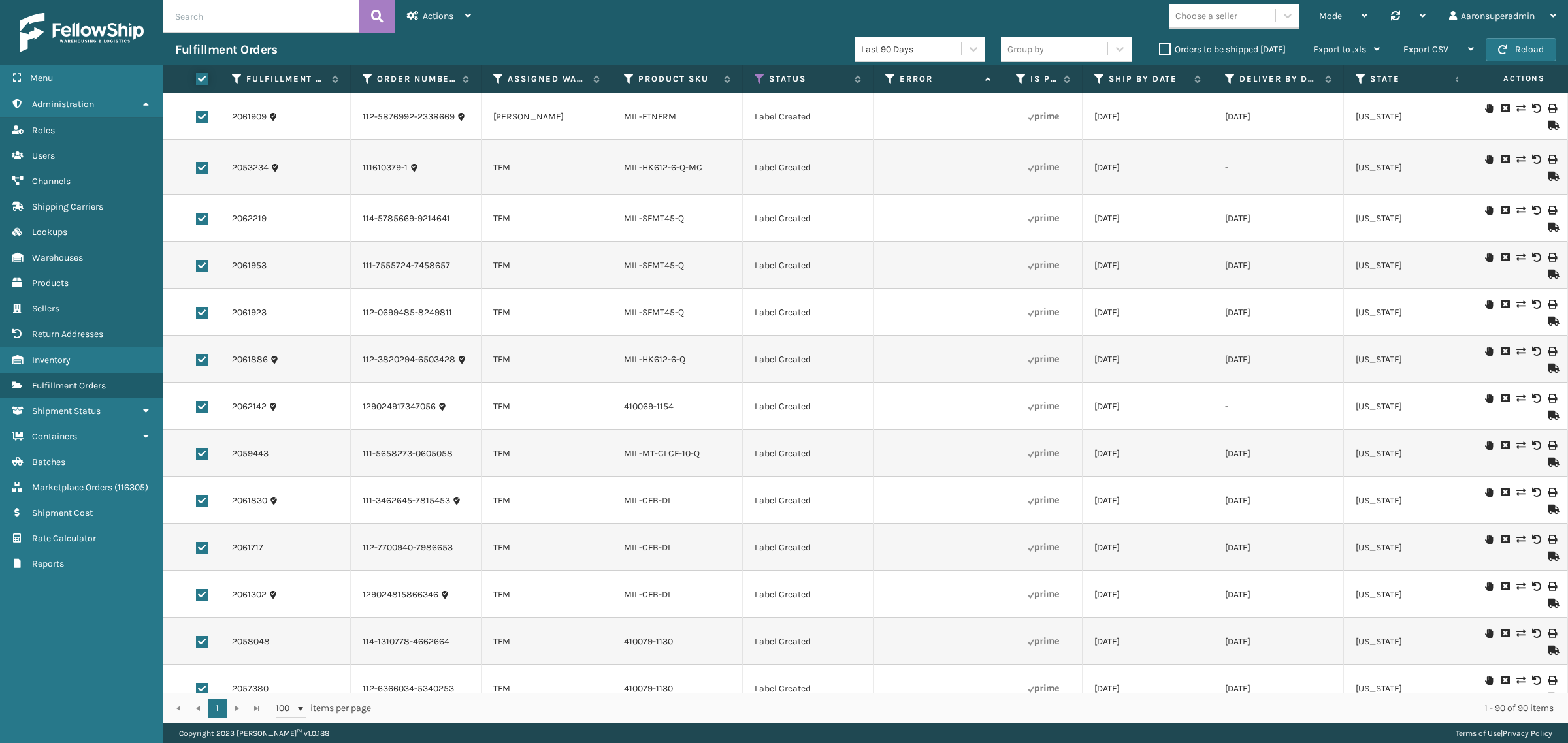
checkbox input "true"
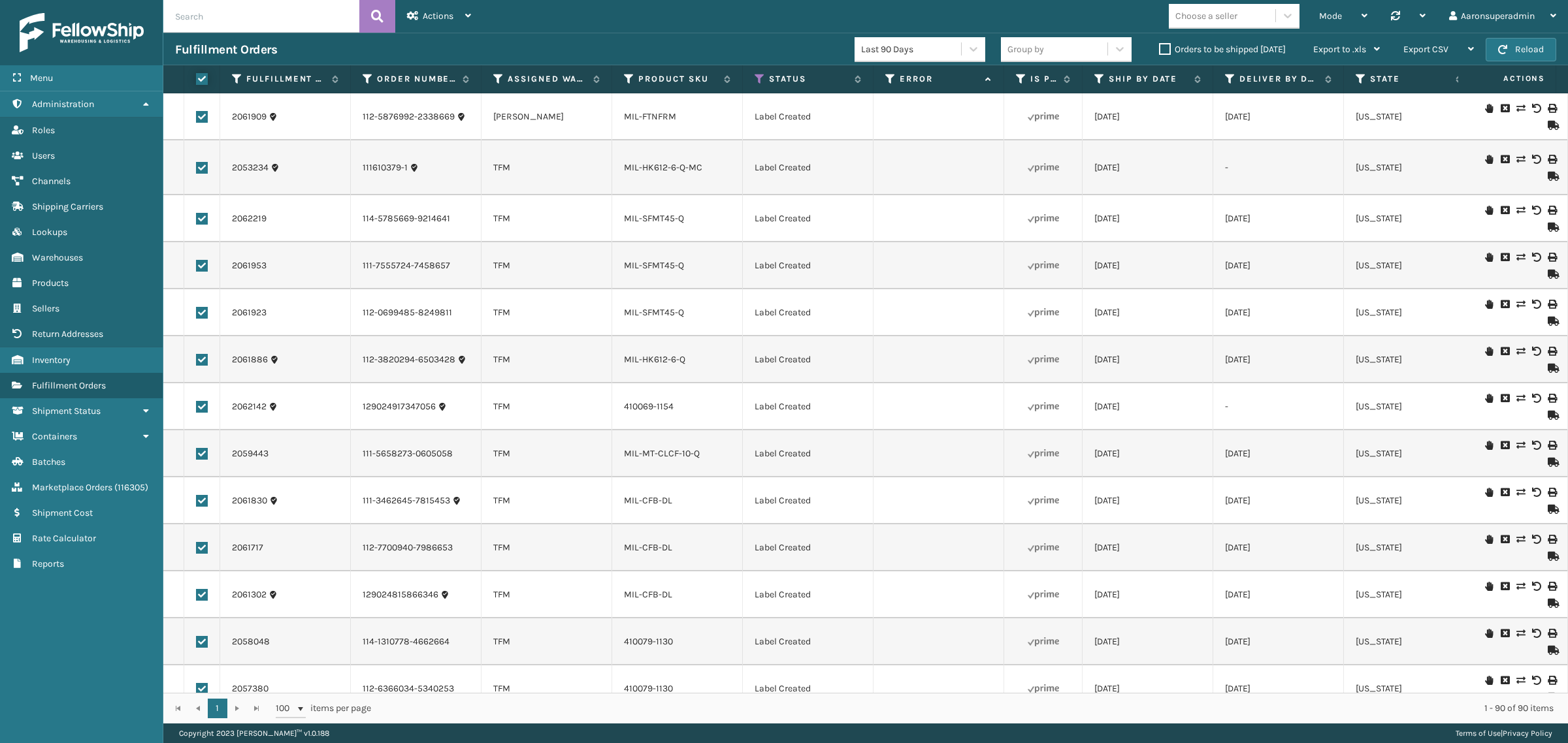
checkbox input "true"
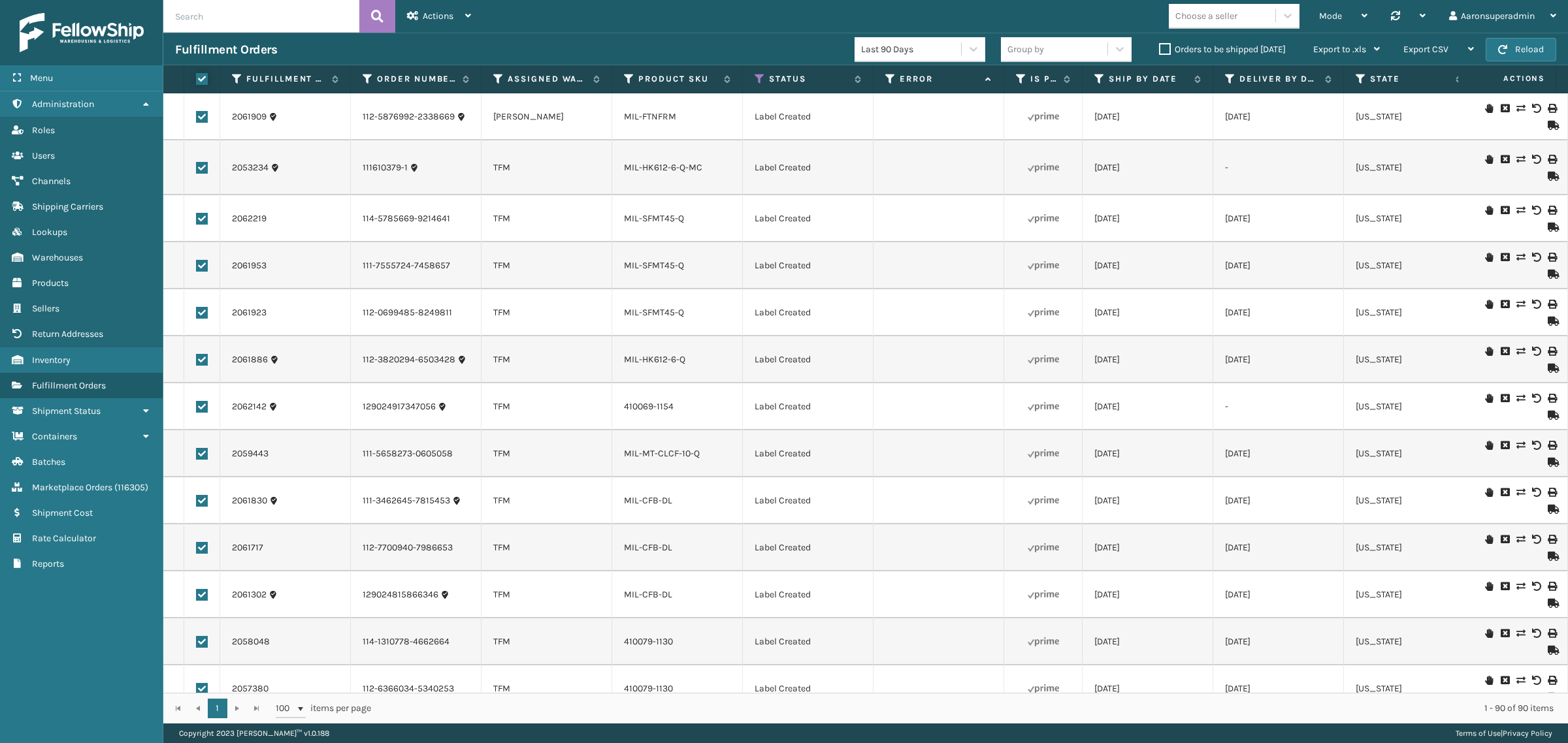
checkbox input "true"
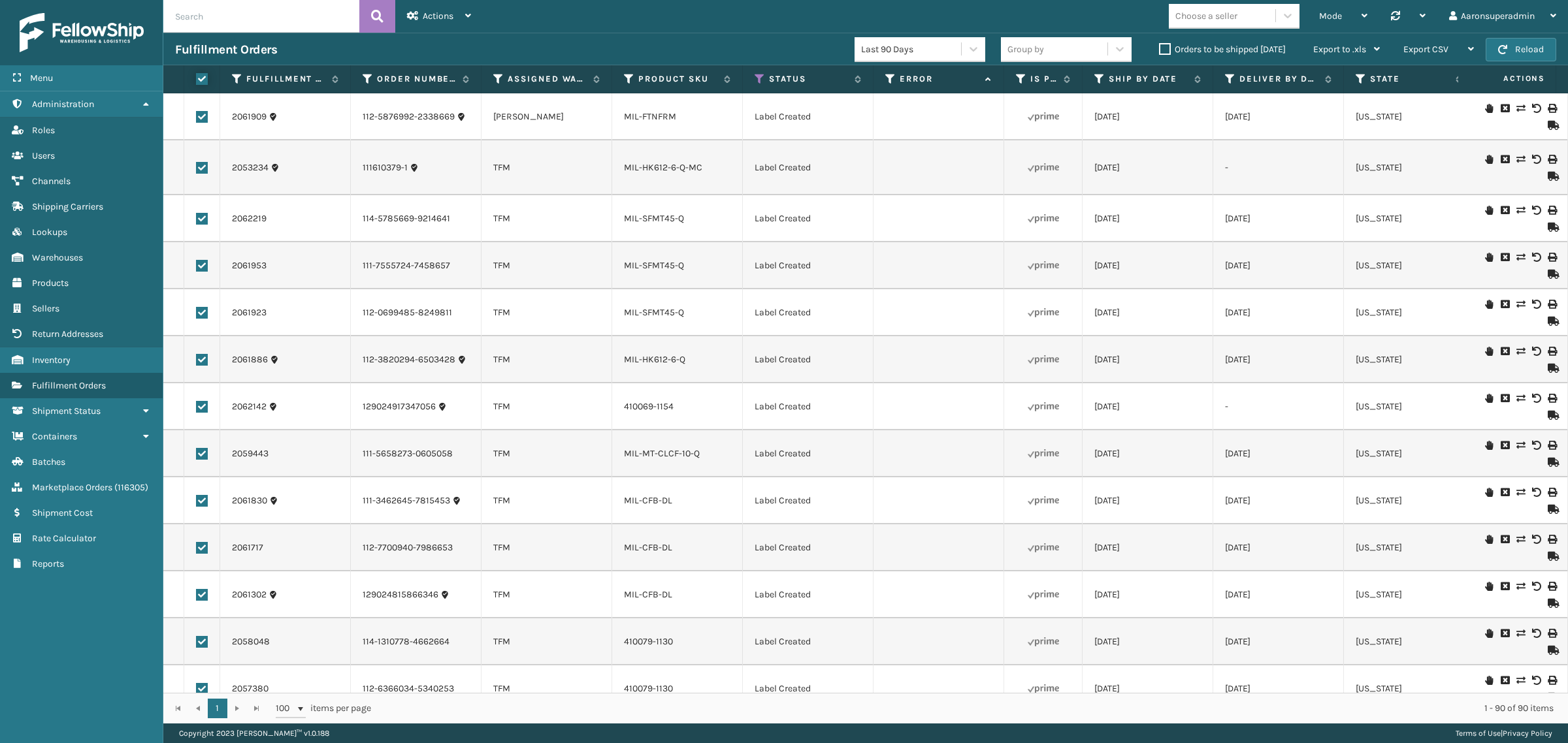
checkbox input "true"
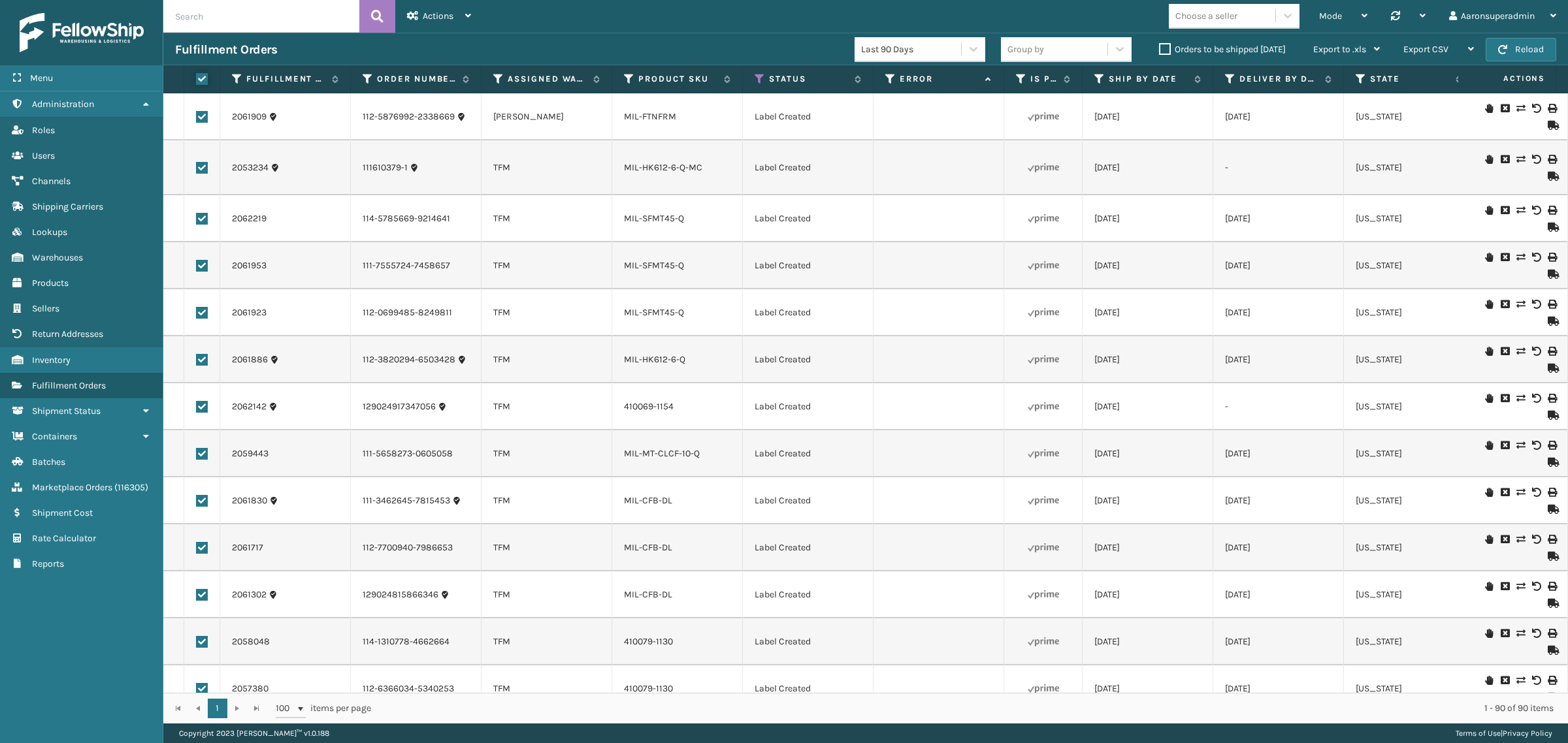
checkbox input "true"
click at [1112, 40] on div "Bulk Actions" at bounding box center [1096, 49] width 77 height 32
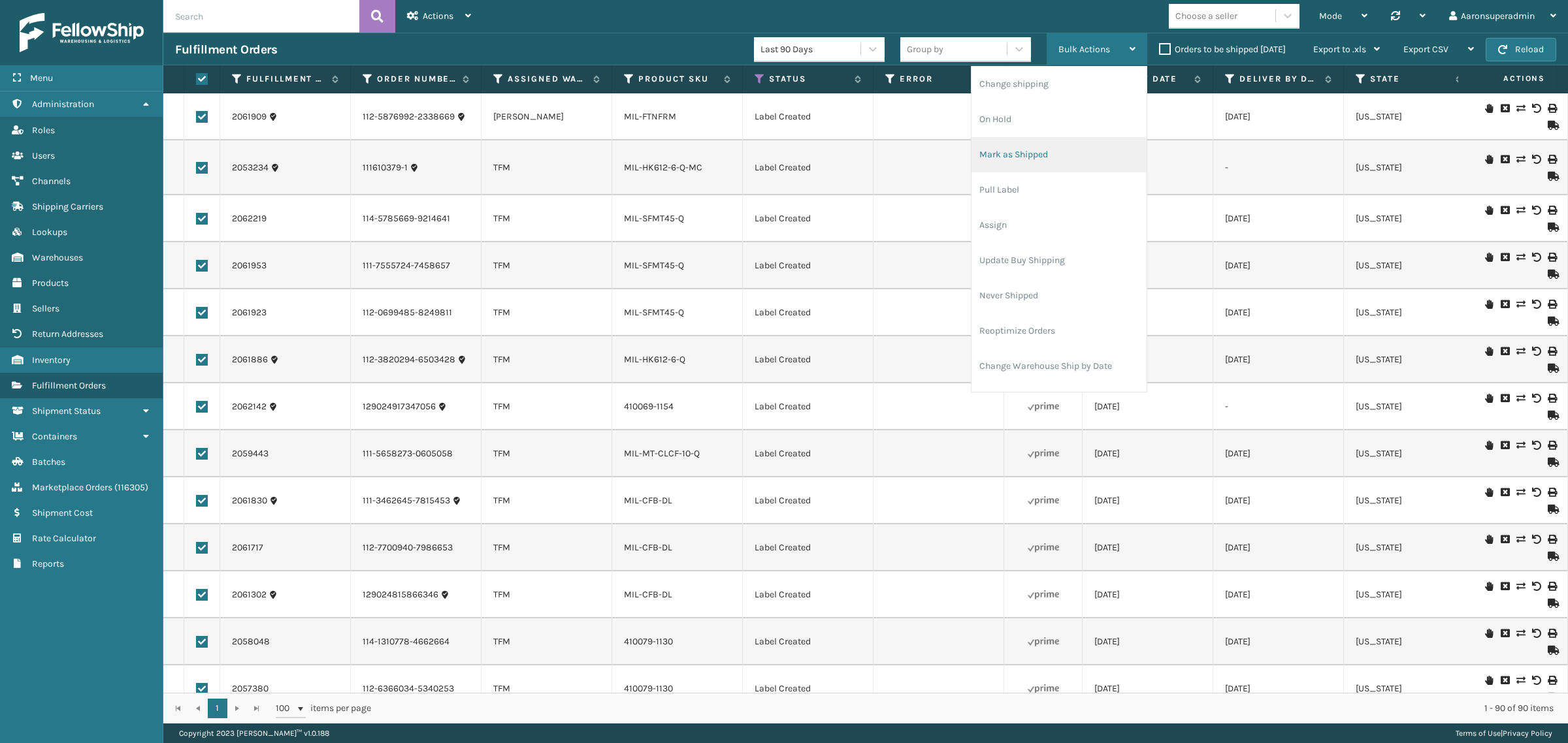
click at [1005, 155] on li "Mark as Shipped" at bounding box center [1059, 154] width 175 height 35
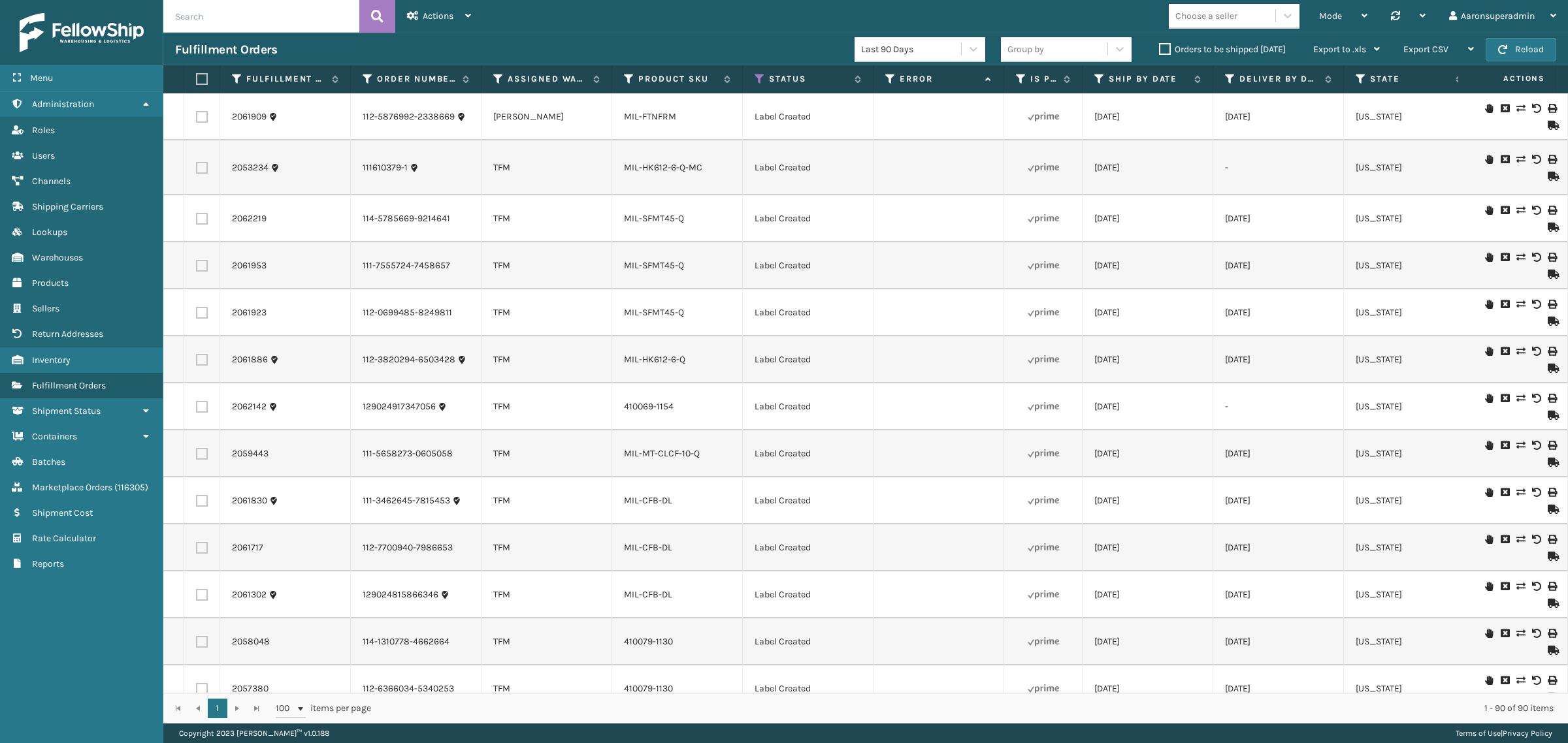
checkbox input "false"
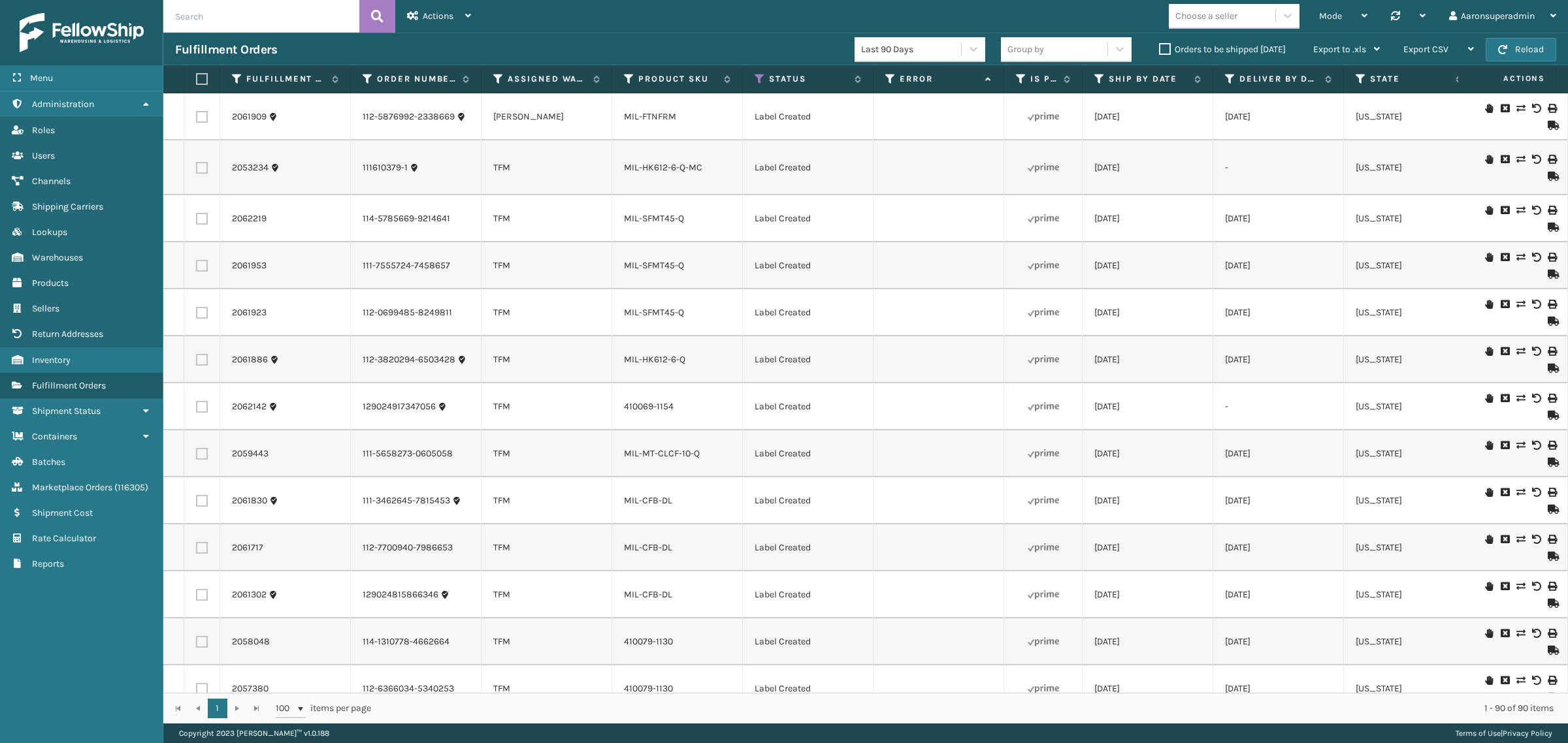
checkbox input "false"
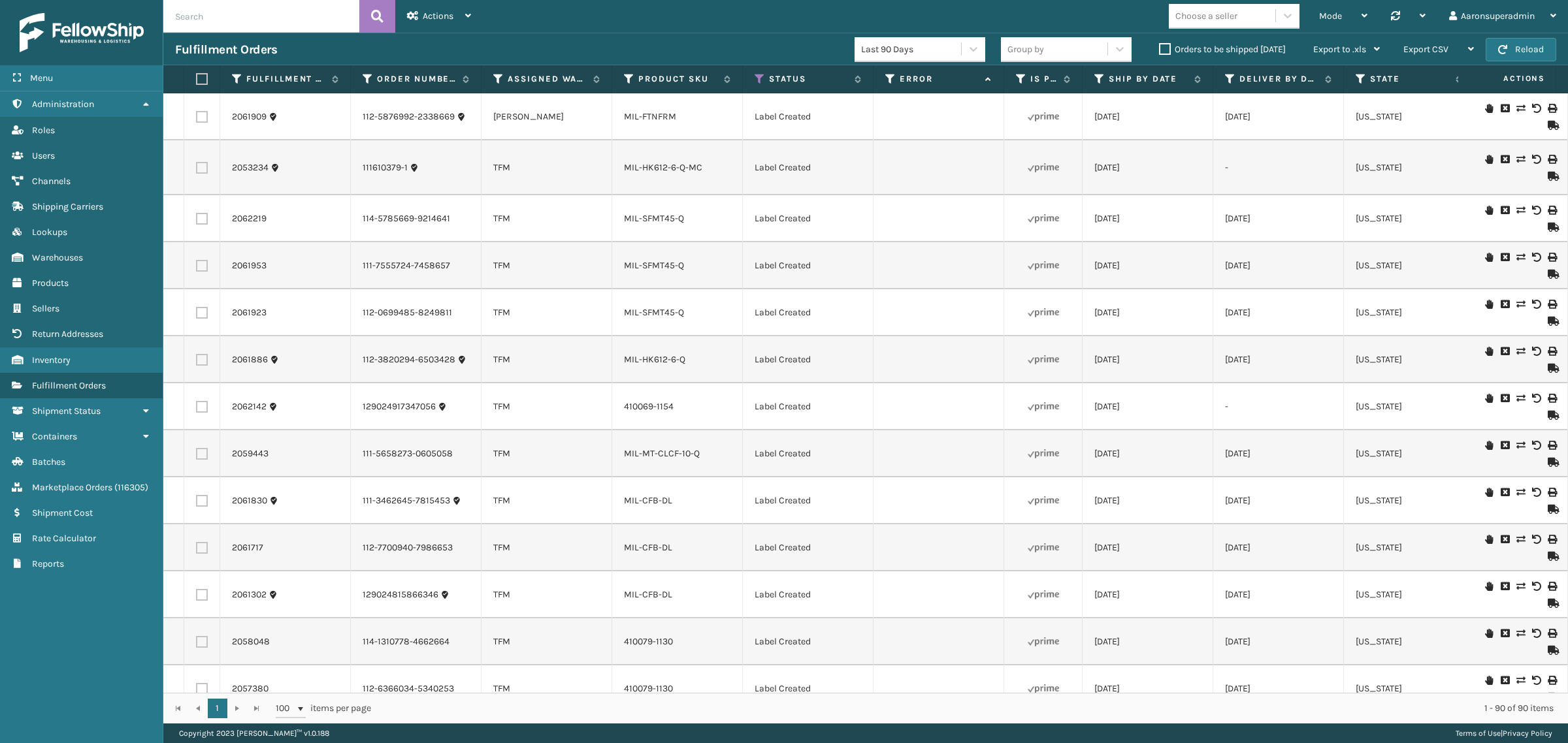
checkbox input "false"
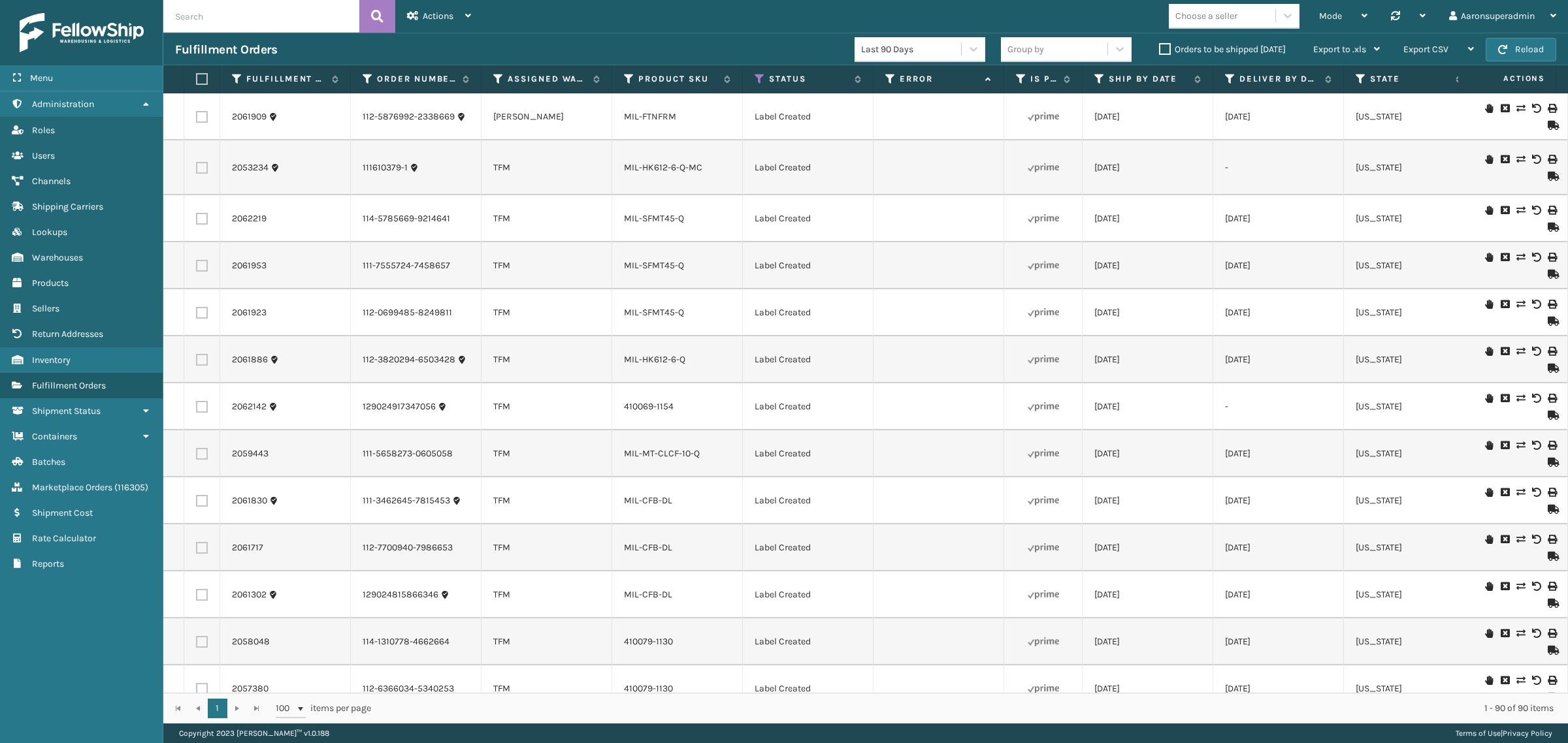
checkbox input "false"
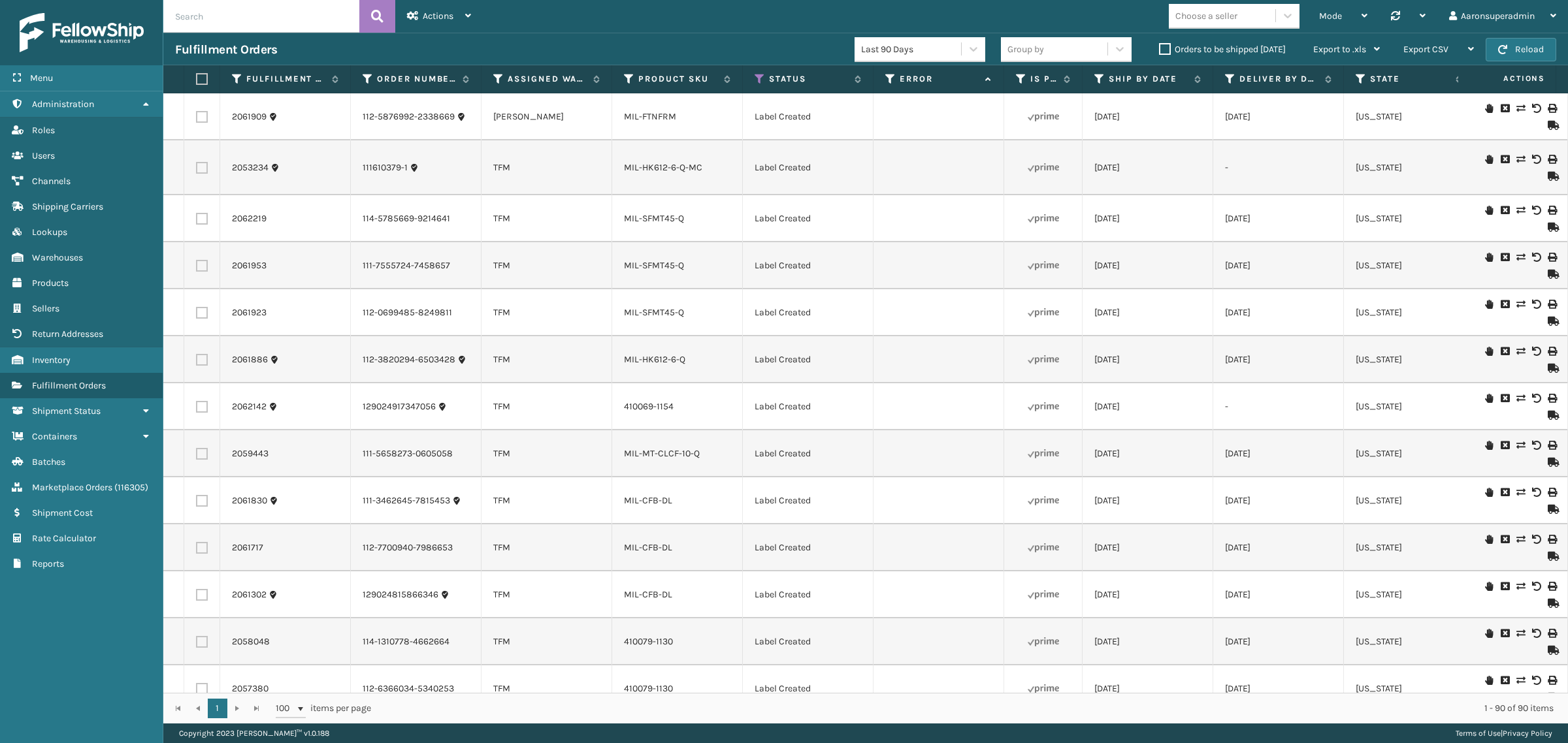
checkbox input "false"
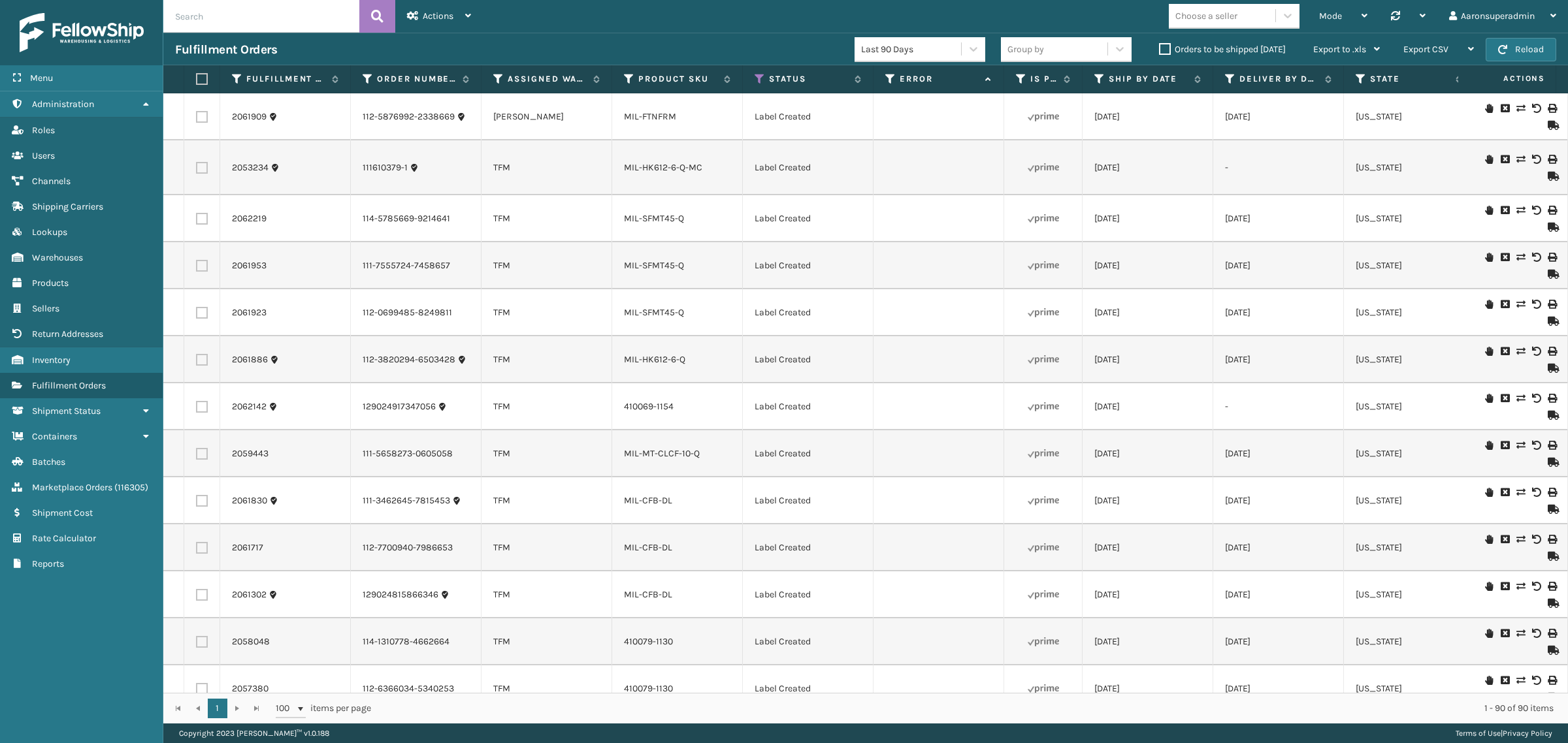
checkbox input "false"
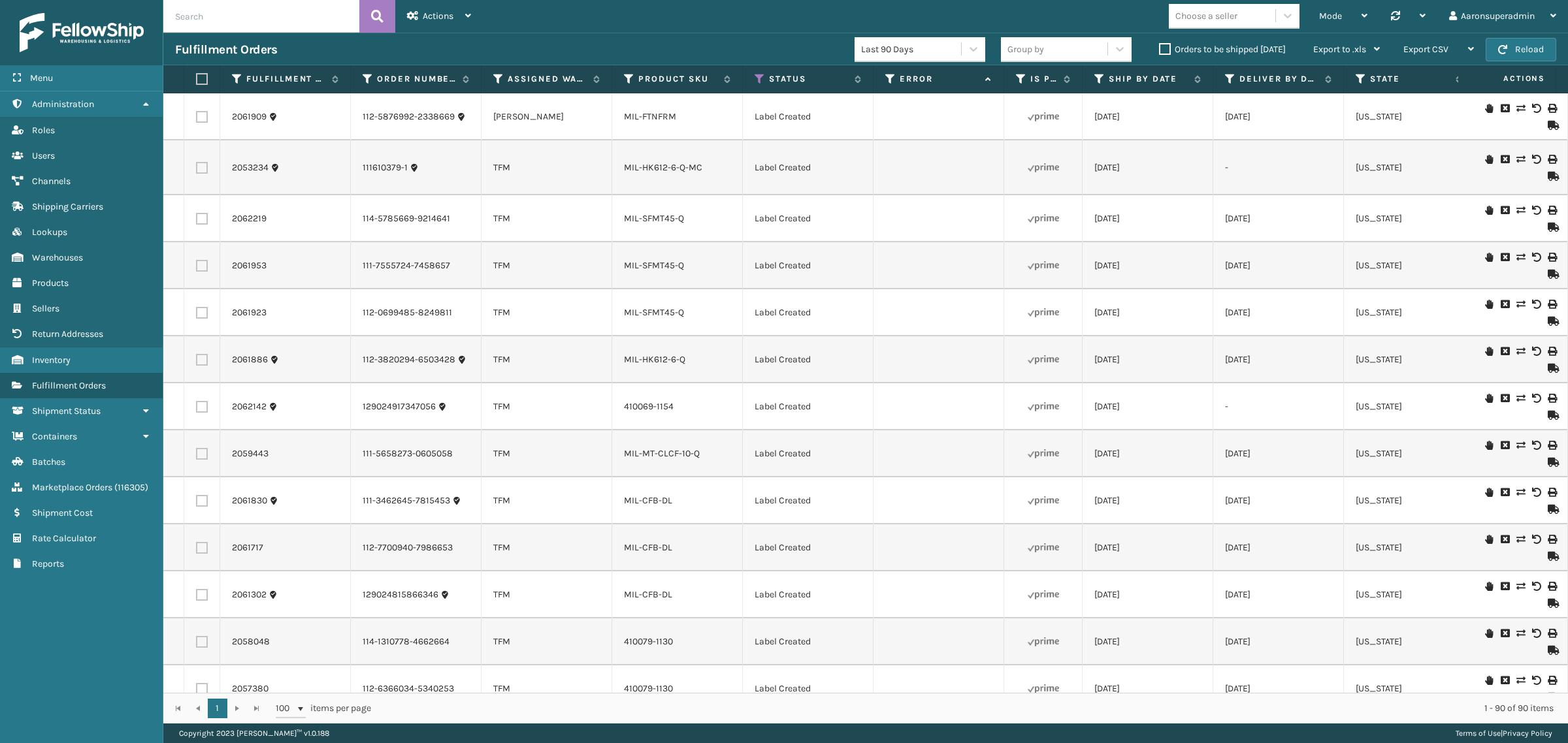
checkbox input "false"
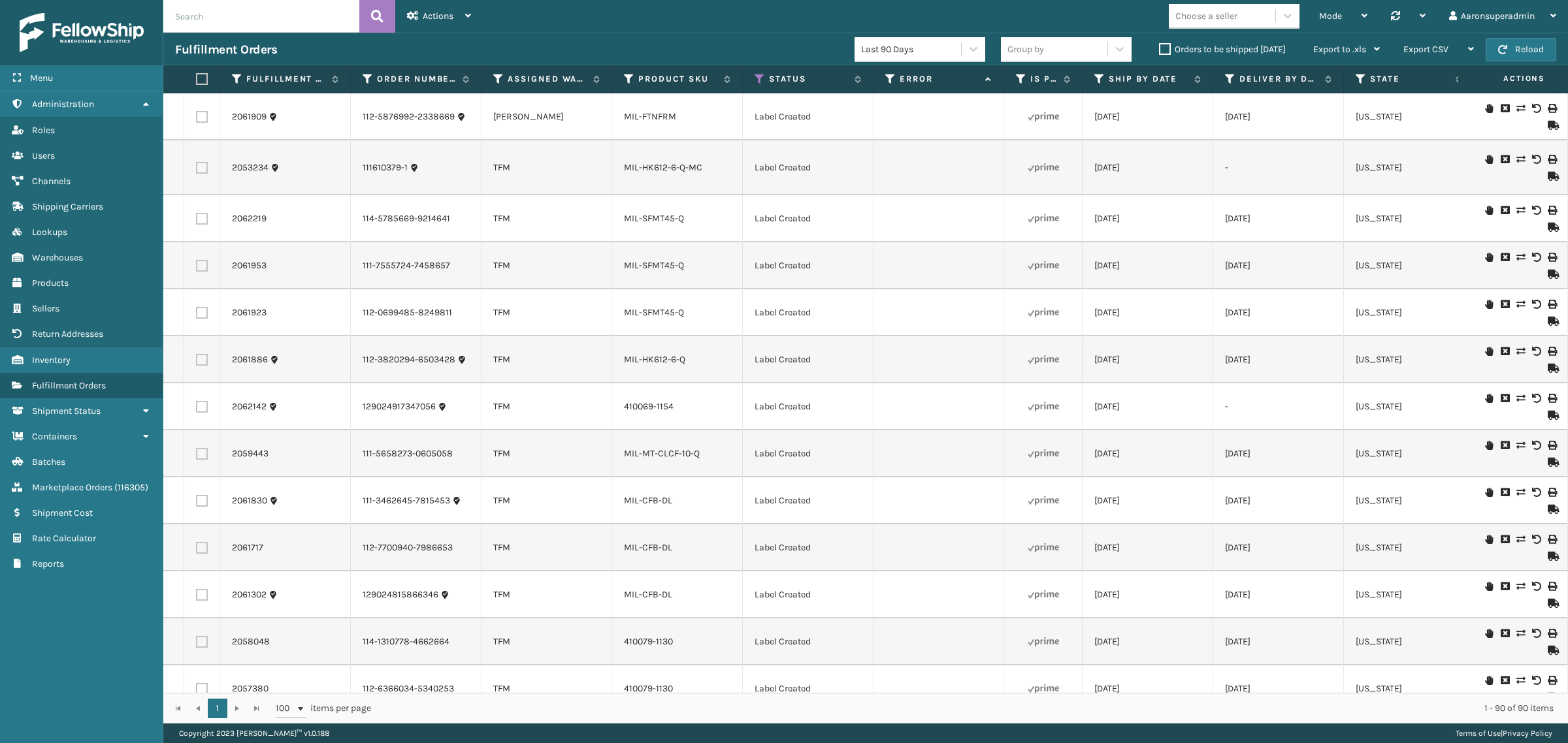
checkbox input "false"
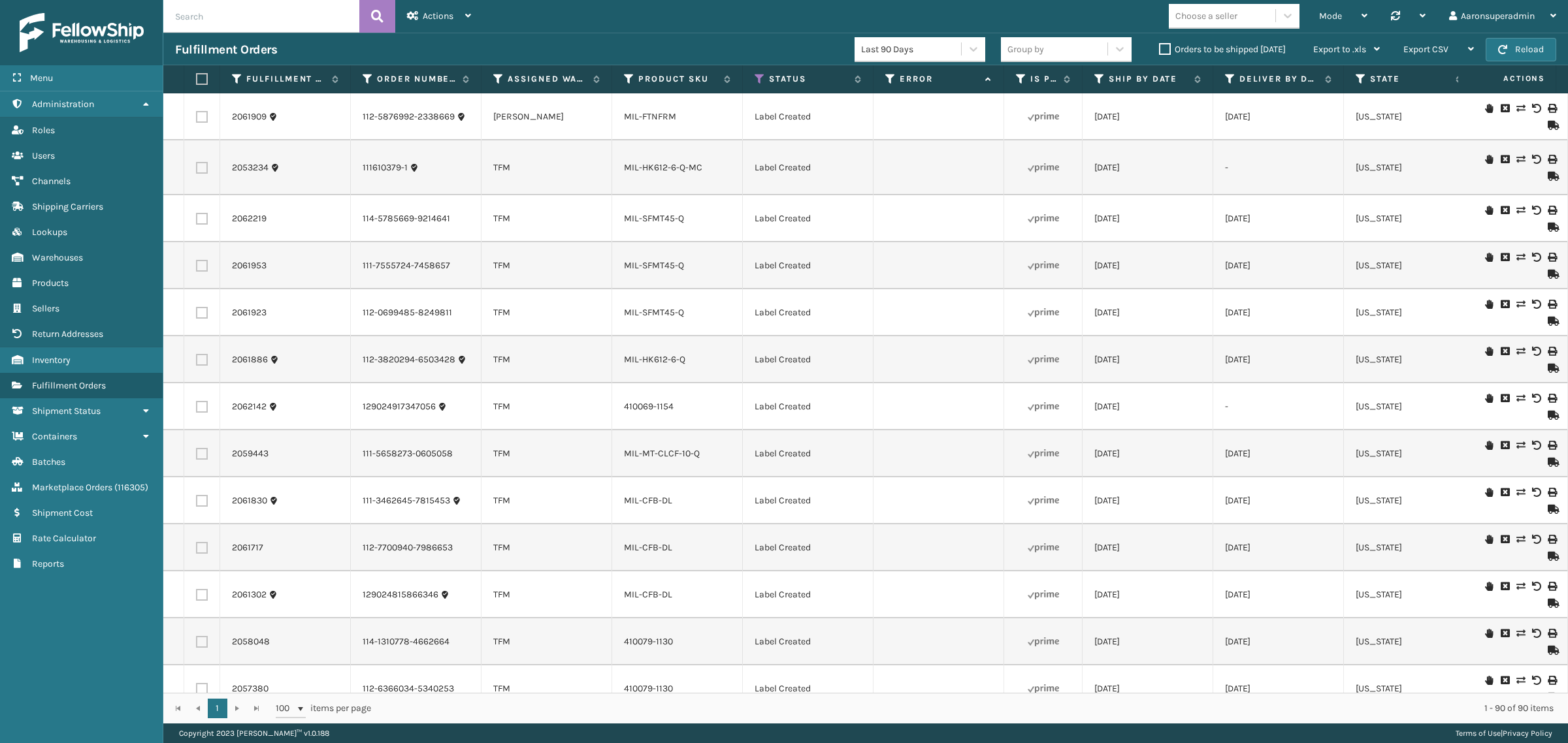
checkbox input "false"
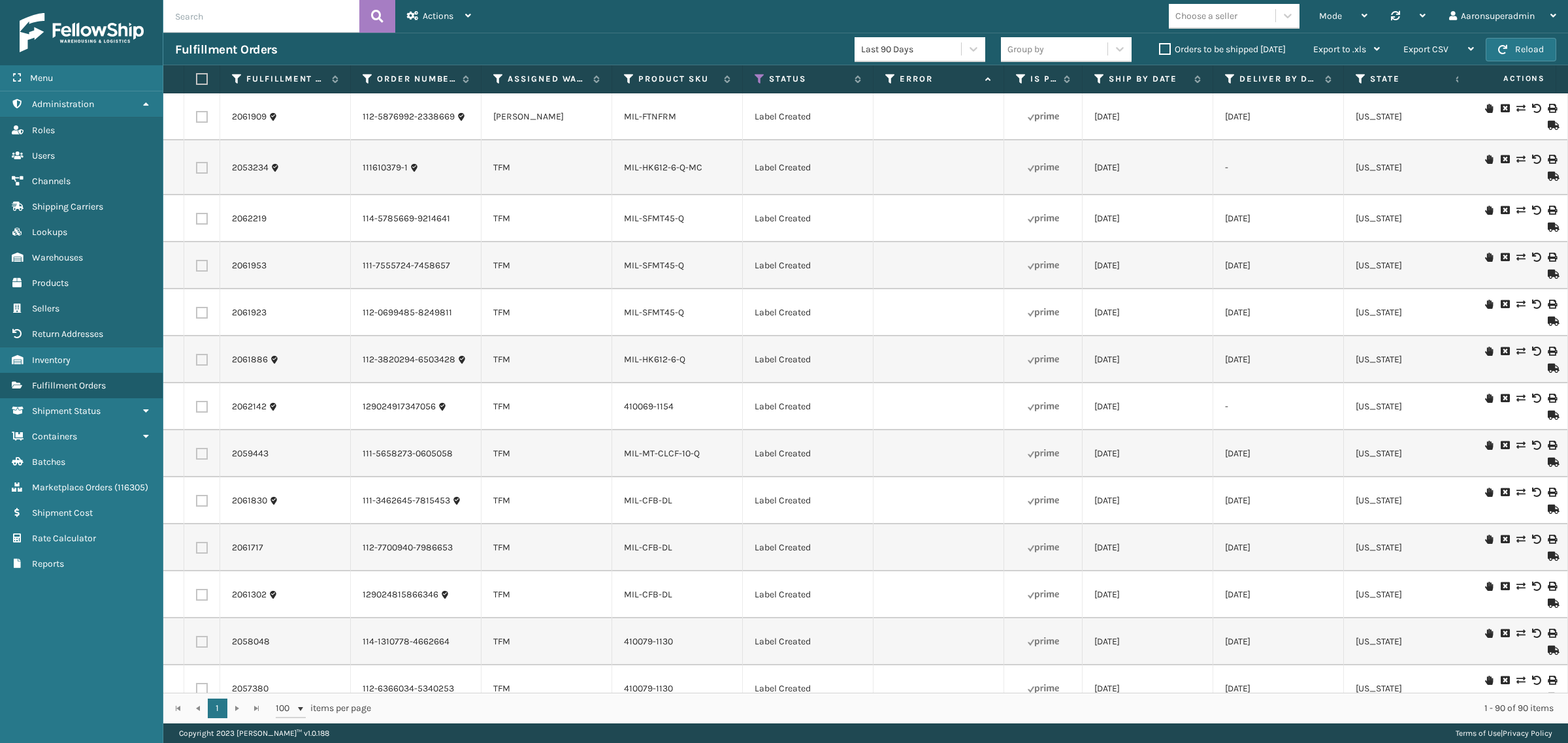
checkbox input "false"
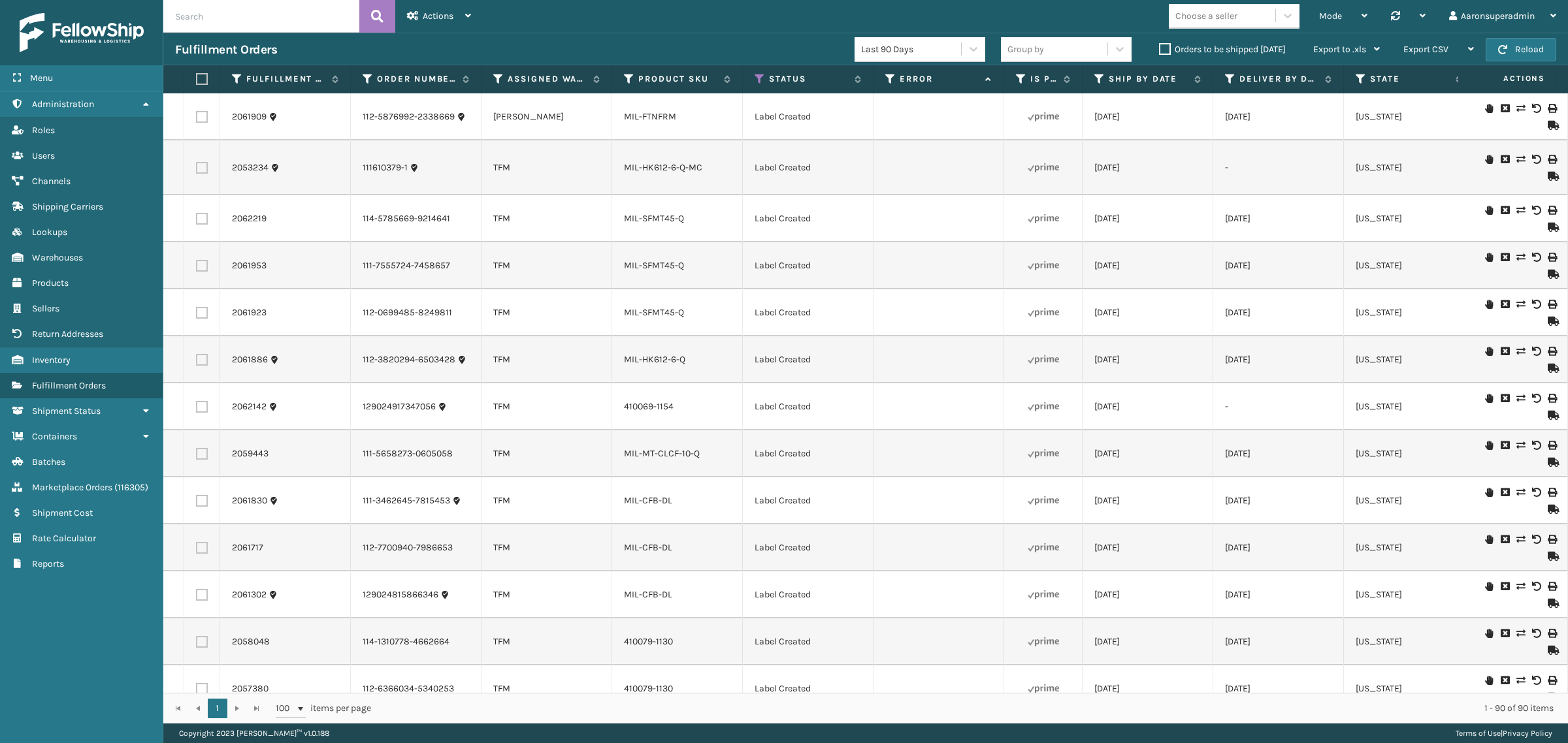
checkbox input "false"
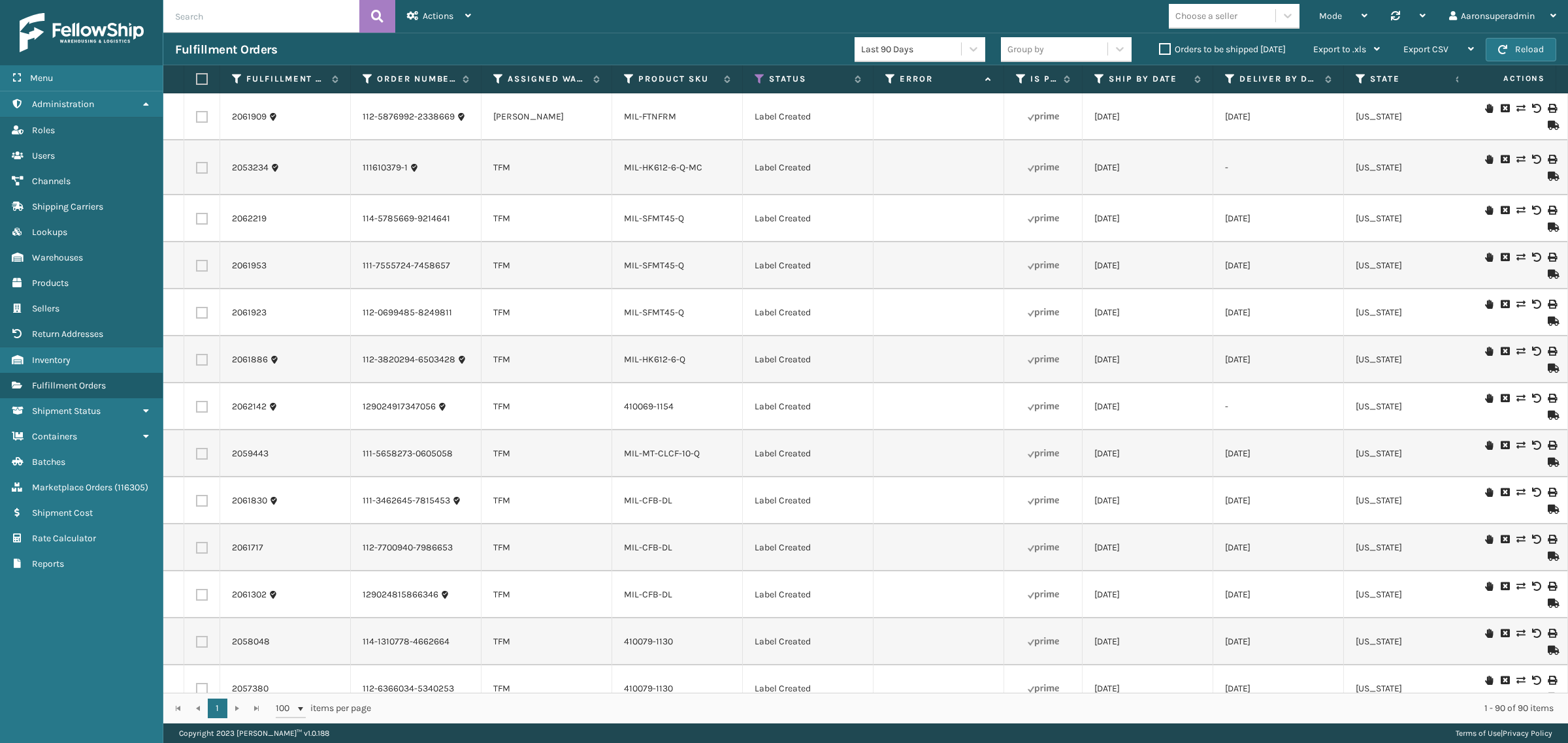
checkbox input "false"
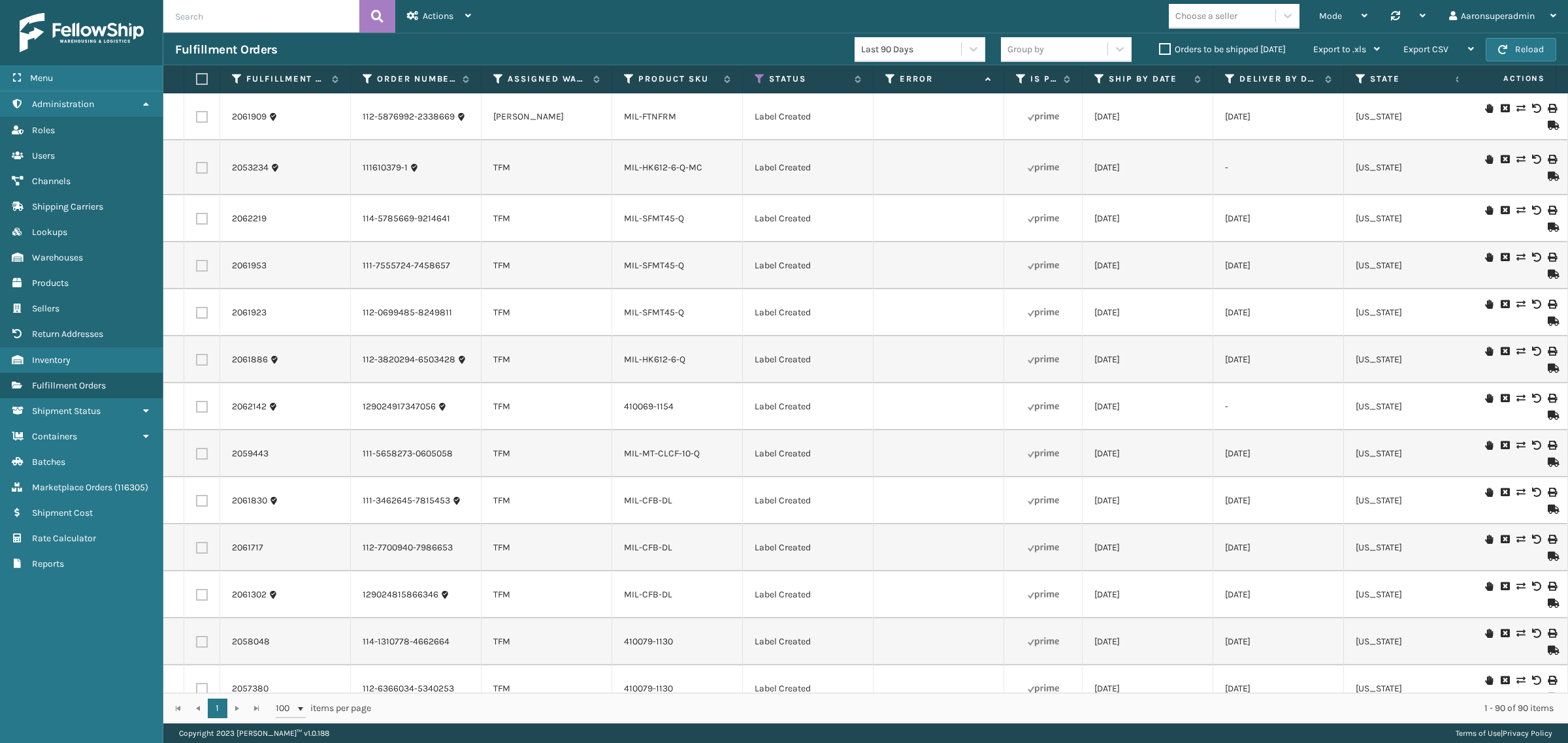
checkbox input "false"
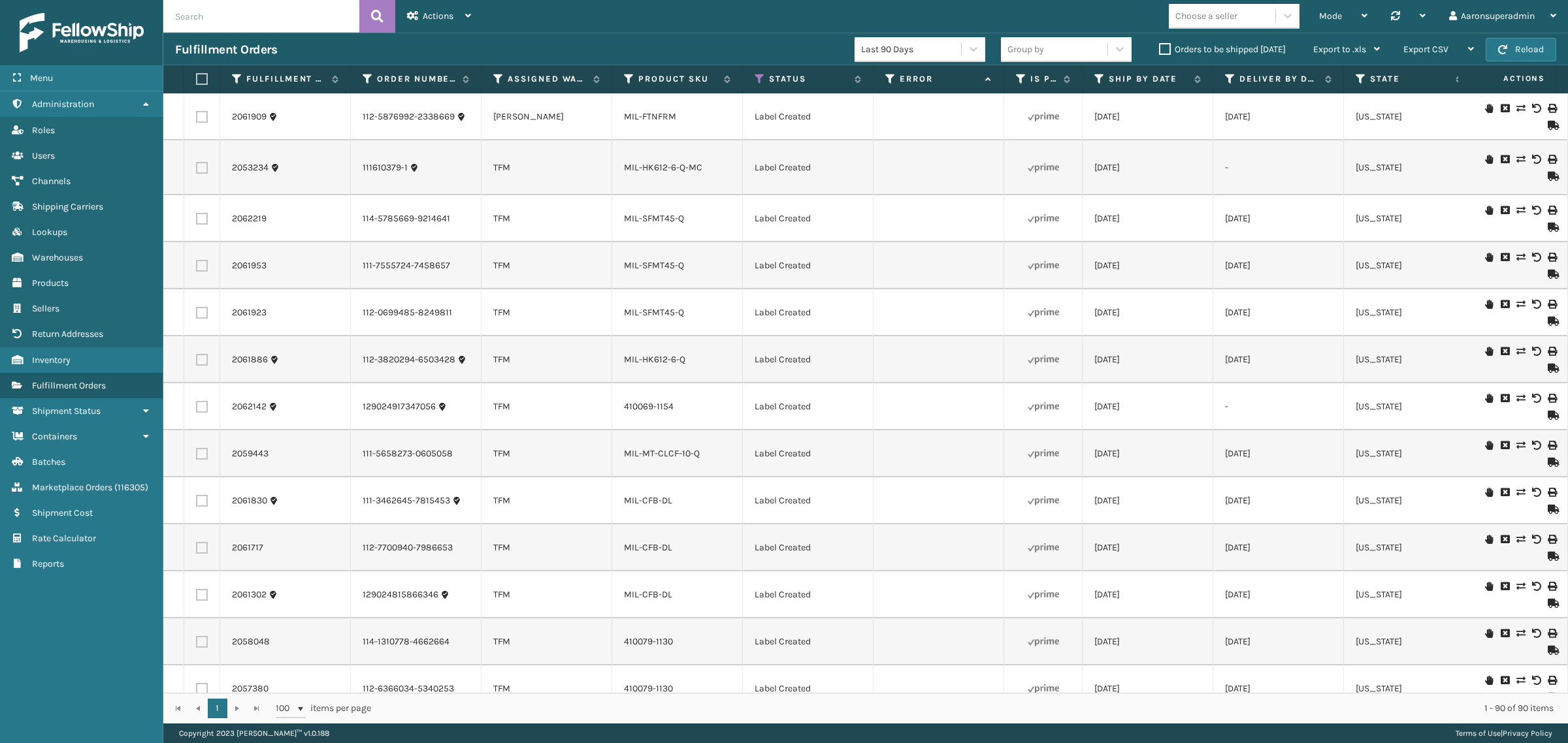
checkbox input "false"
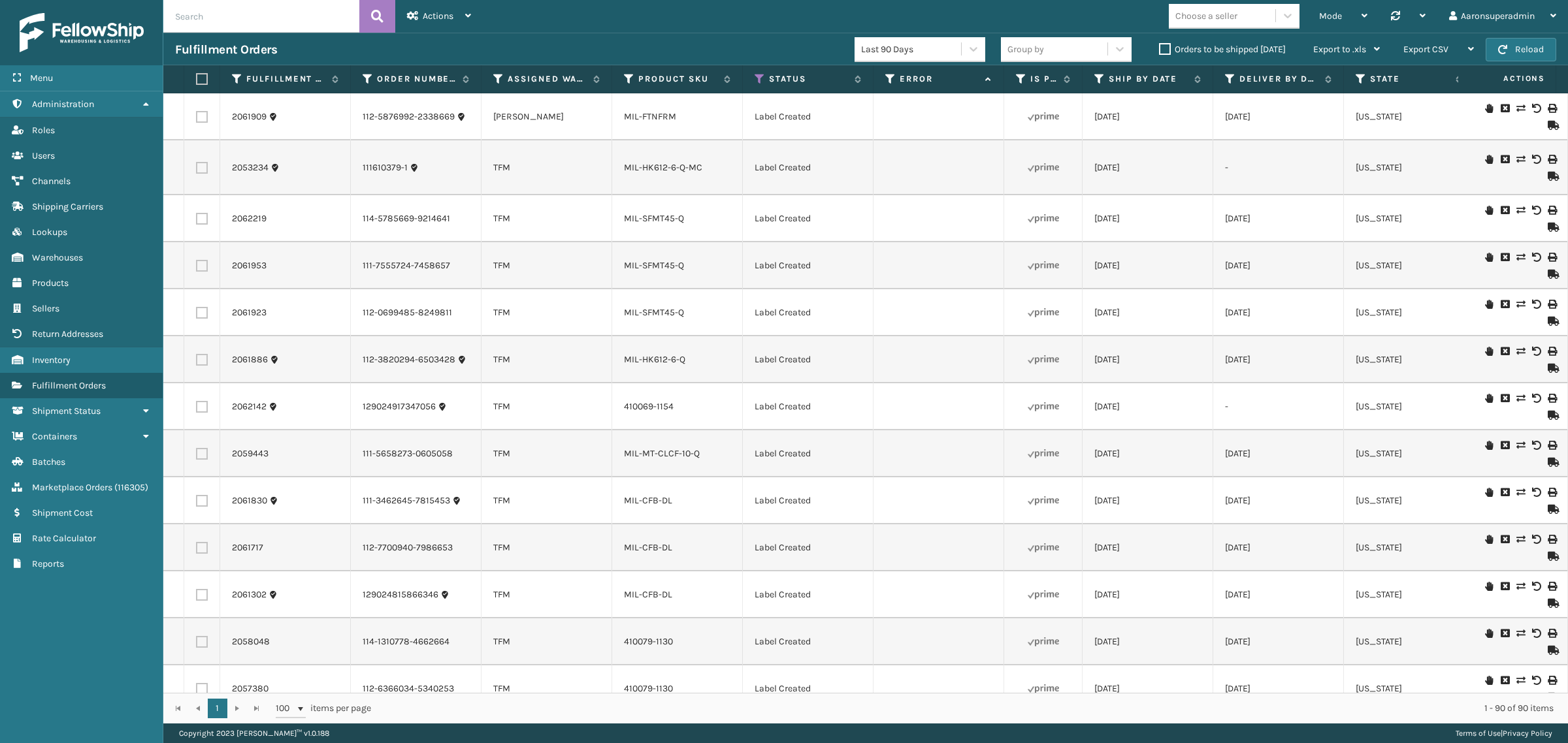
checkbox input "false"
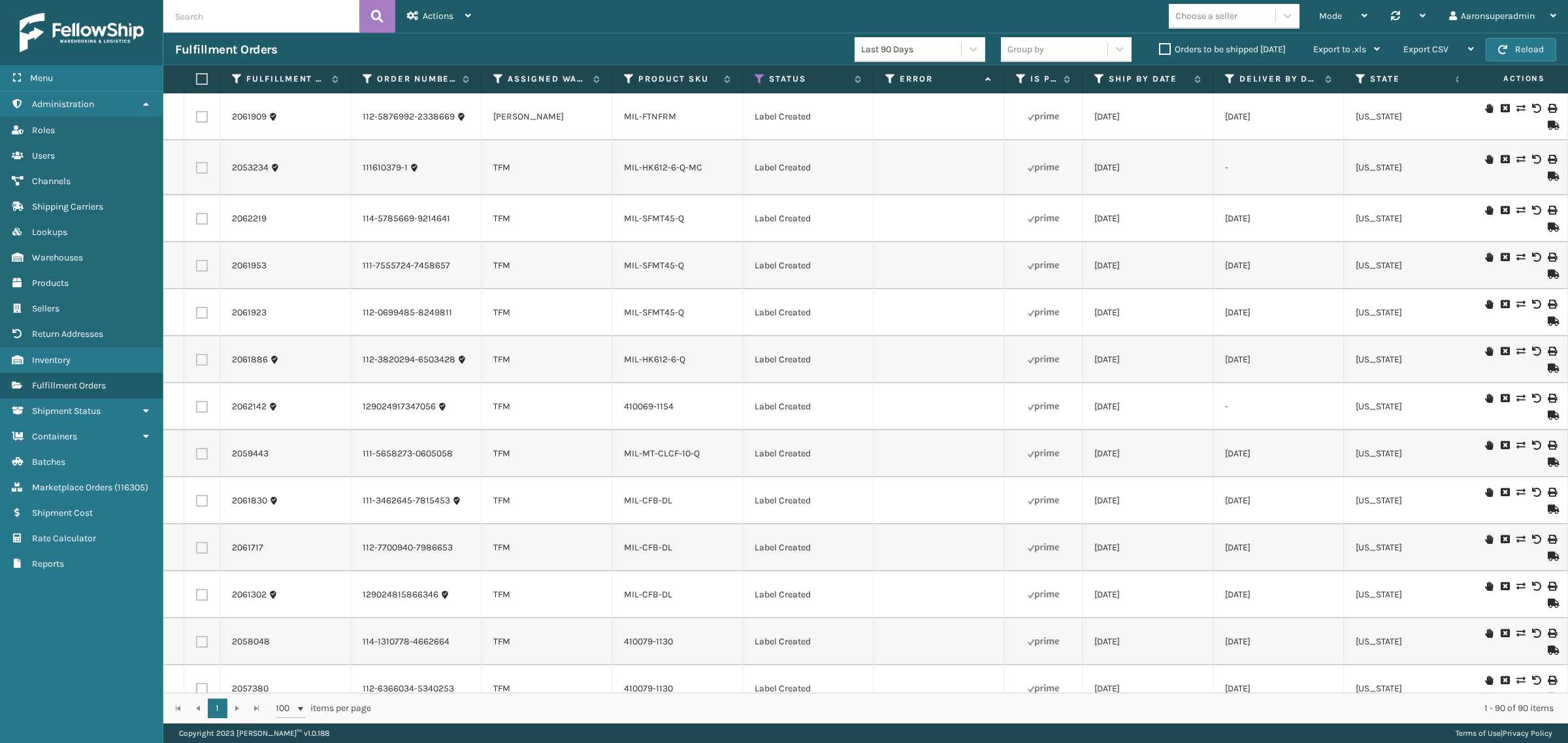
checkbox input "false"
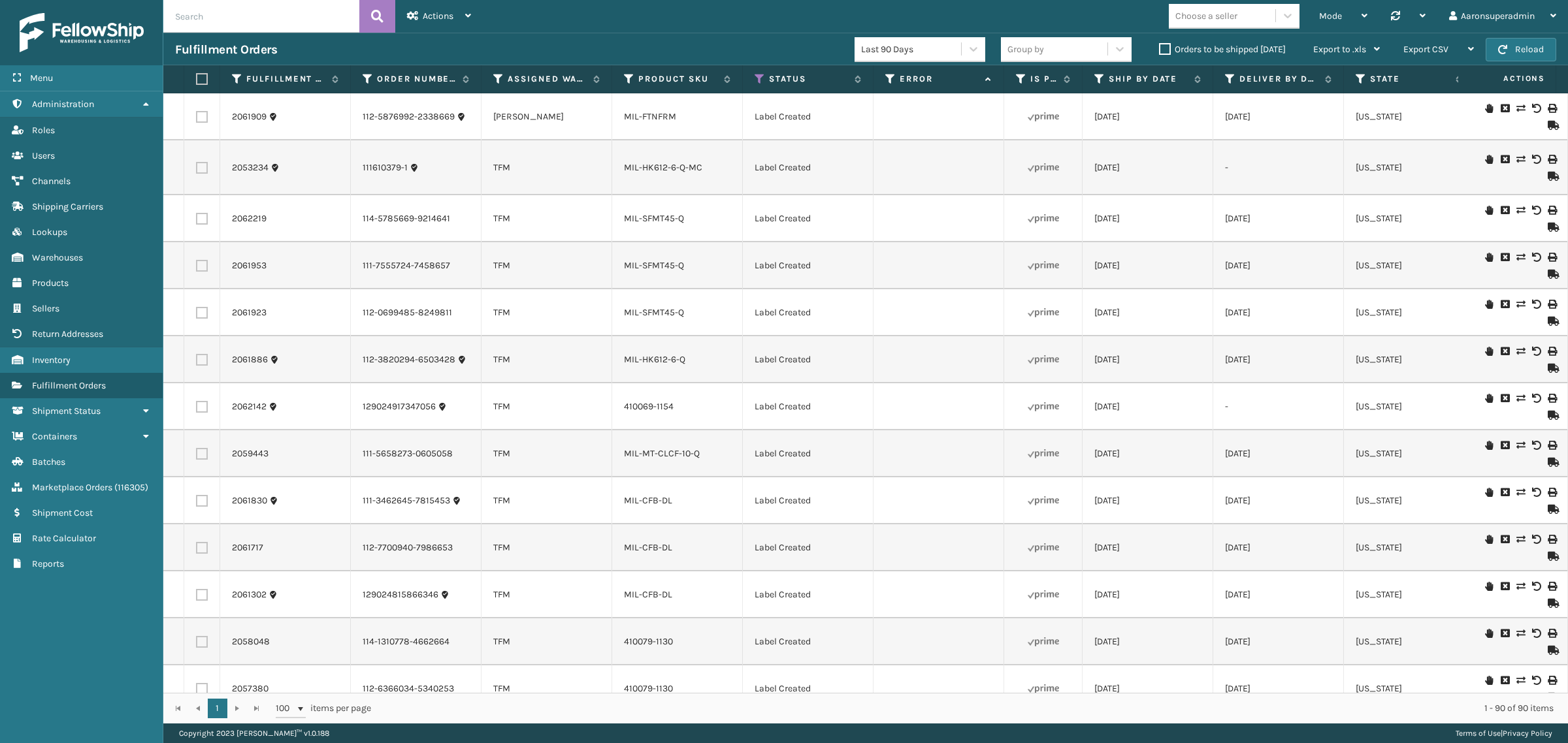
checkbox input "false"
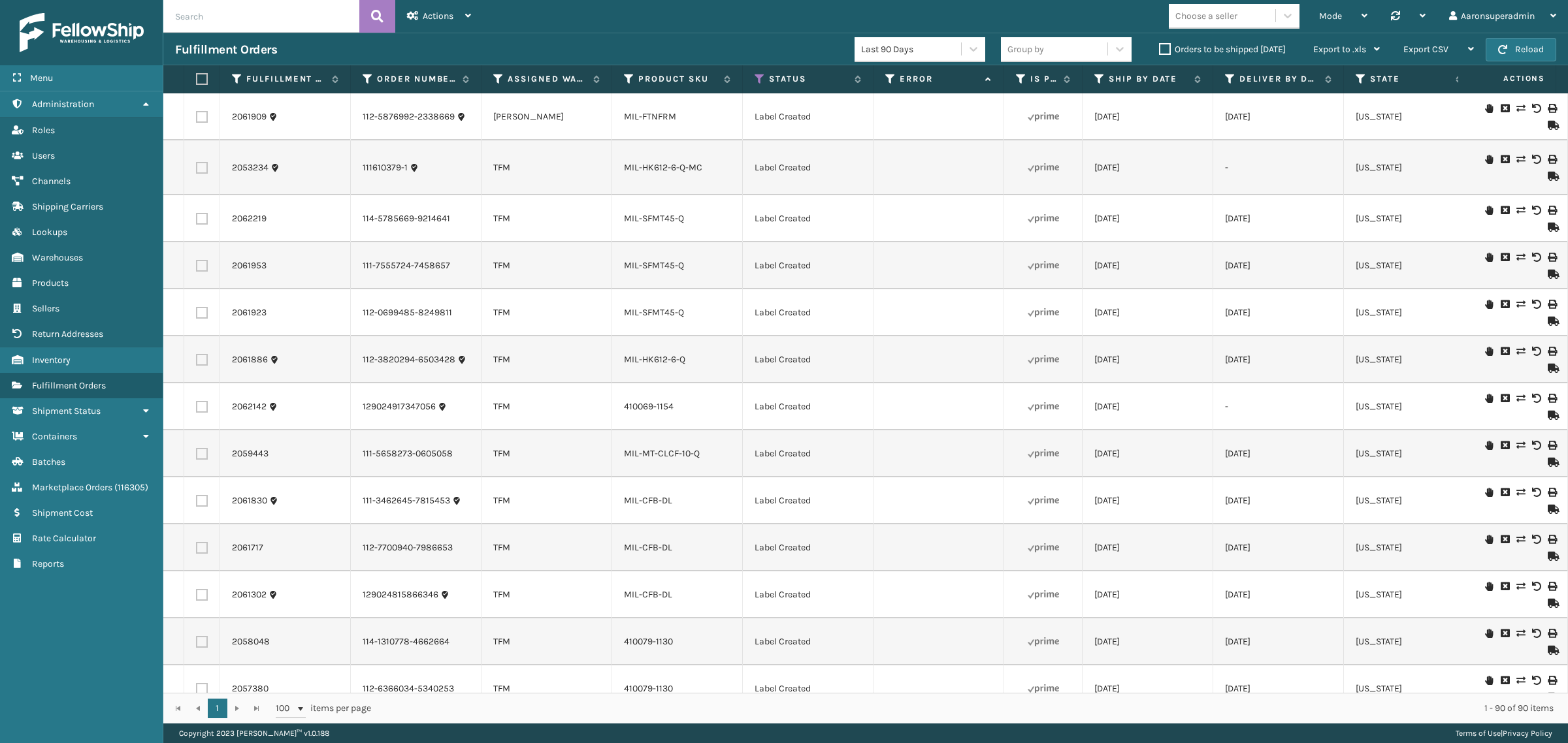
checkbox input "false"
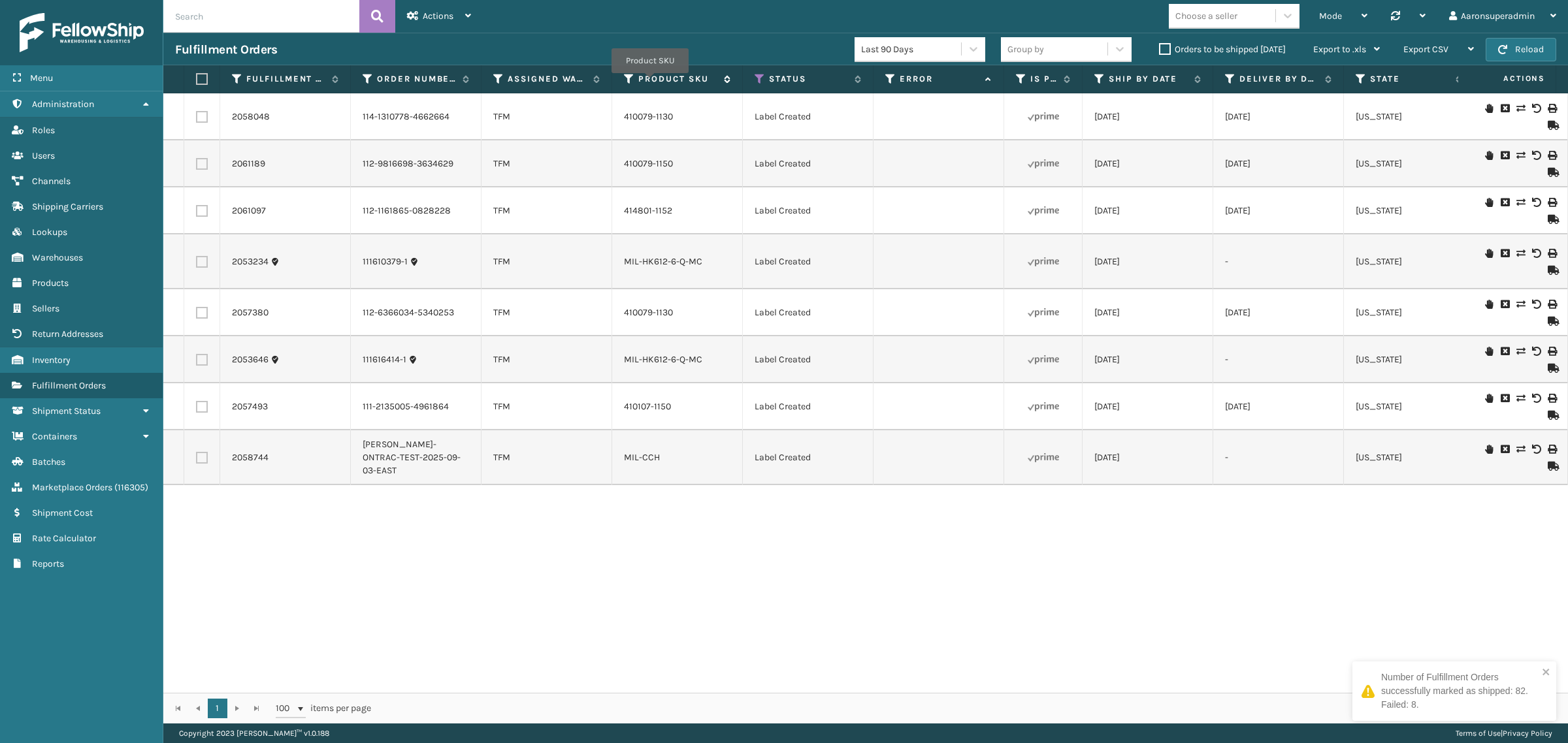
click at [651, 82] on label "Product SKU" at bounding box center [678, 79] width 79 height 12
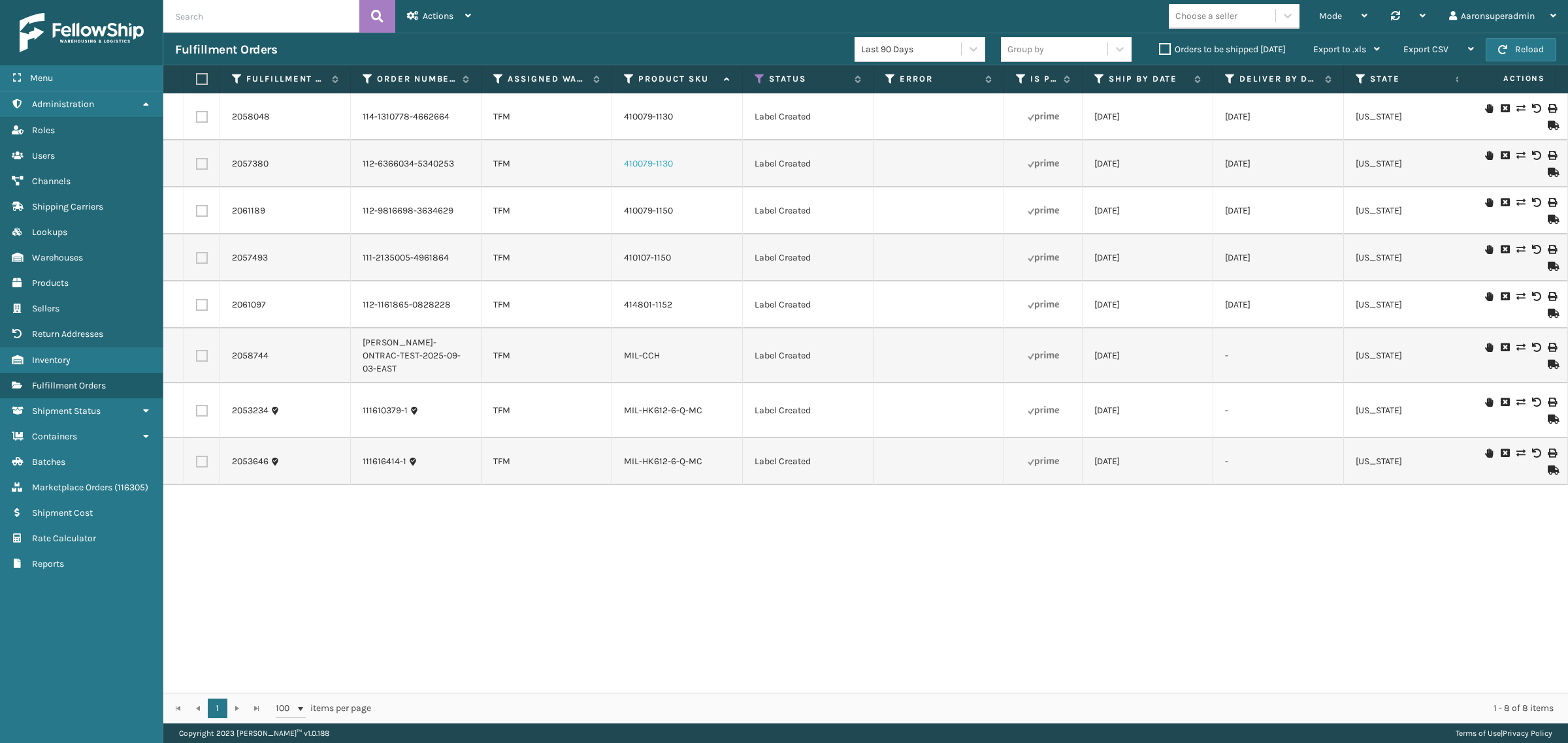
click at [661, 165] on link "410079-1130" at bounding box center [648, 163] width 49 height 11
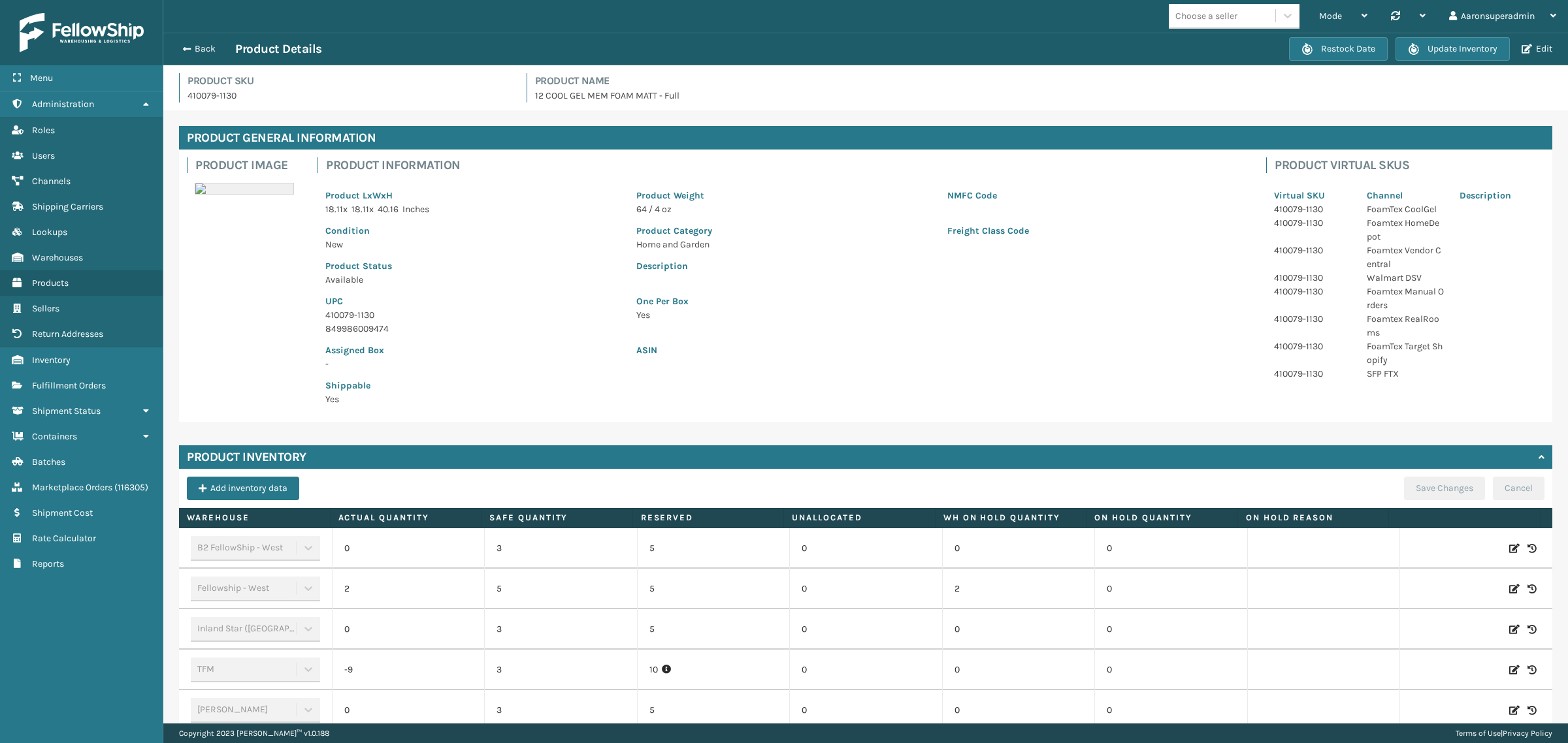
scroll to position [108, 0]
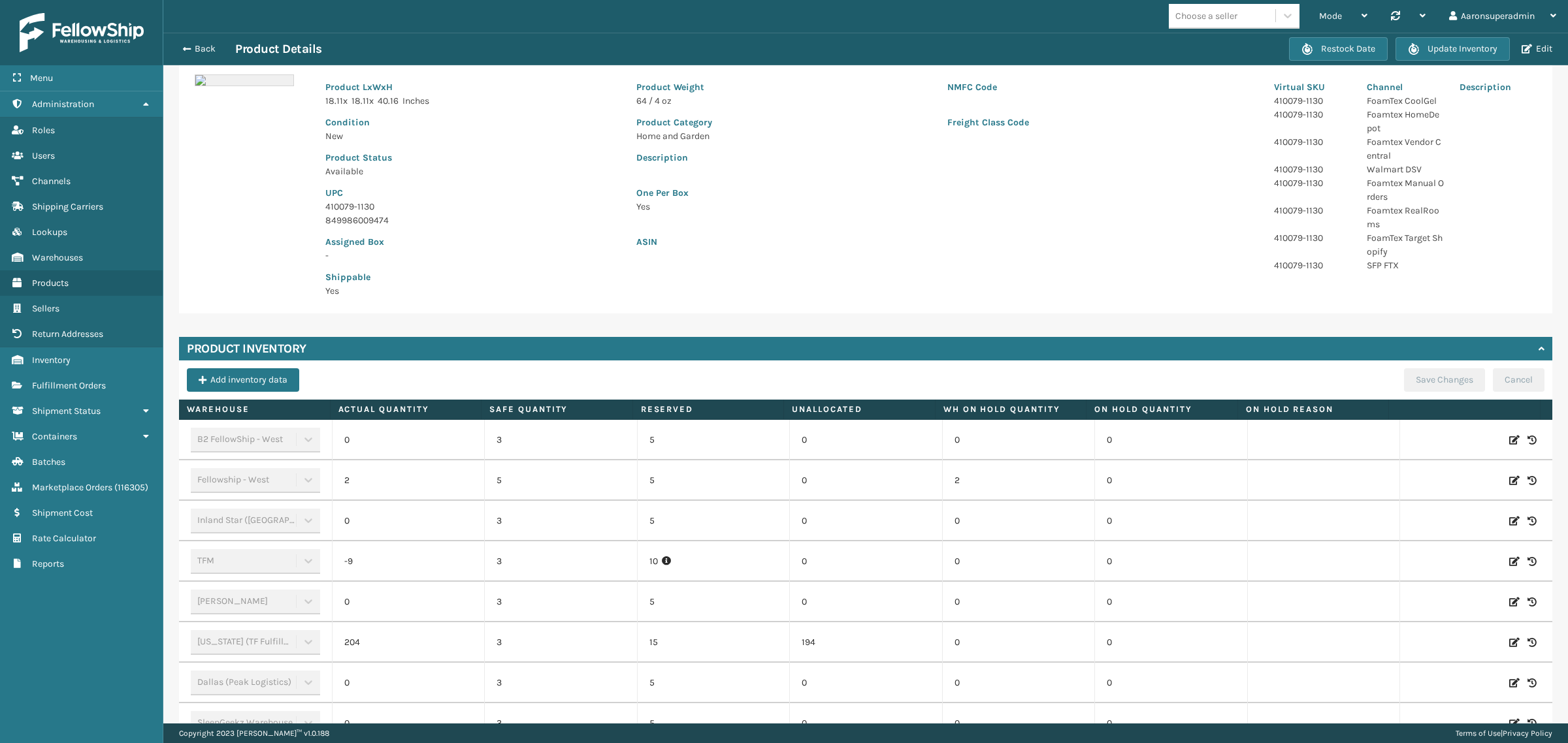
click at [1509, 557] on icon at bounding box center [1514, 562] width 11 height 13
click at [423, 563] on input "-9" at bounding box center [408, 562] width 93 height 24
click at [423, 561] on input "-9" at bounding box center [408, 562] width 93 height 24
click at [1413, 567] on button "ADD" at bounding box center [1424, 562] width 32 height 16
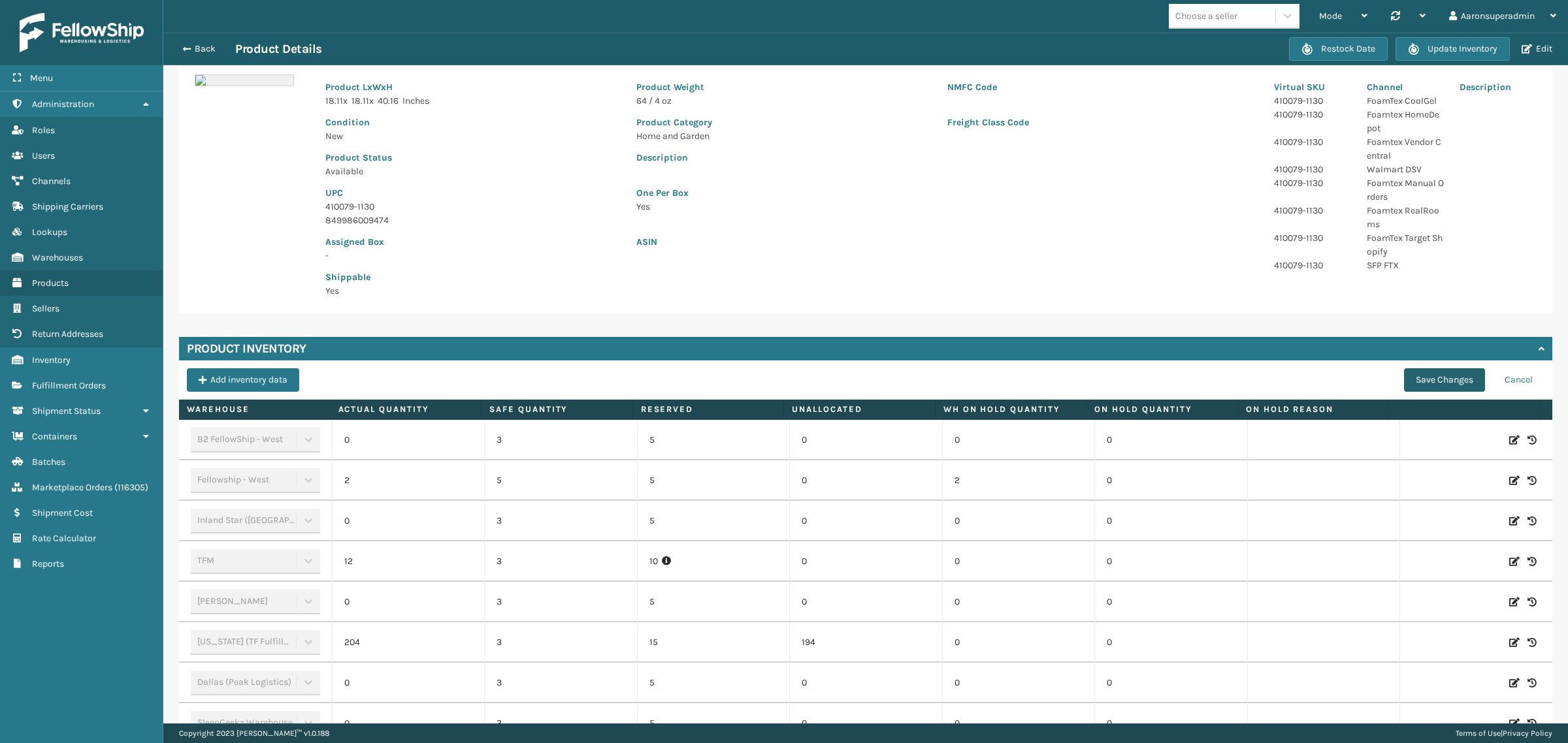
click at [1430, 377] on button "Save Changes" at bounding box center [1444, 380] width 81 height 24
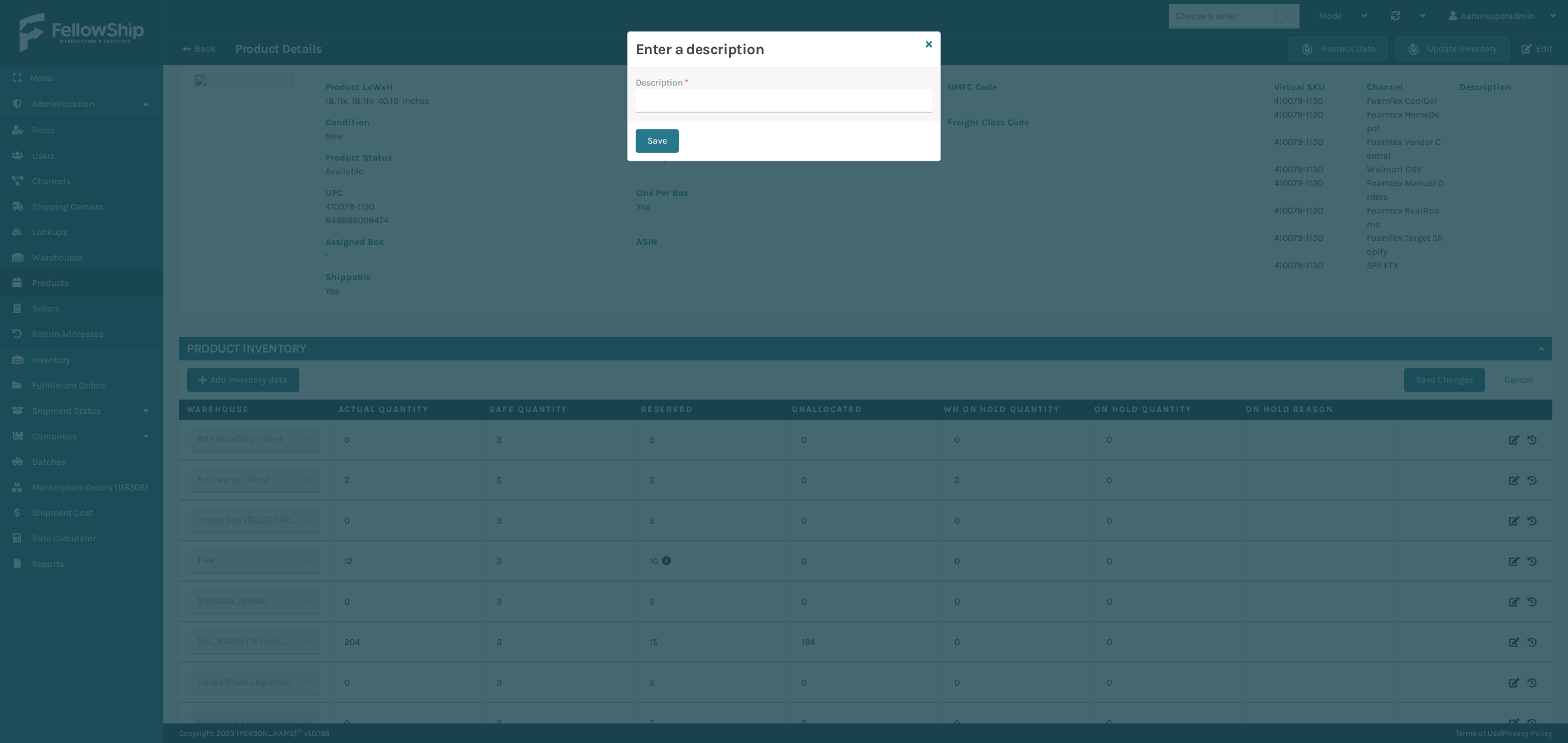
click at [686, 87] on span "*" at bounding box center [686, 83] width 4 height 11
click at [686, 89] on input "Description *" at bounding box center [784, 101] width 297 height 24
click at [686, 99] on input "Description *" at bounding box center [784, 101] width 297 height 24
click at [664, 141] on button "Save" at bounding box center [657, 141] width 43 height 24
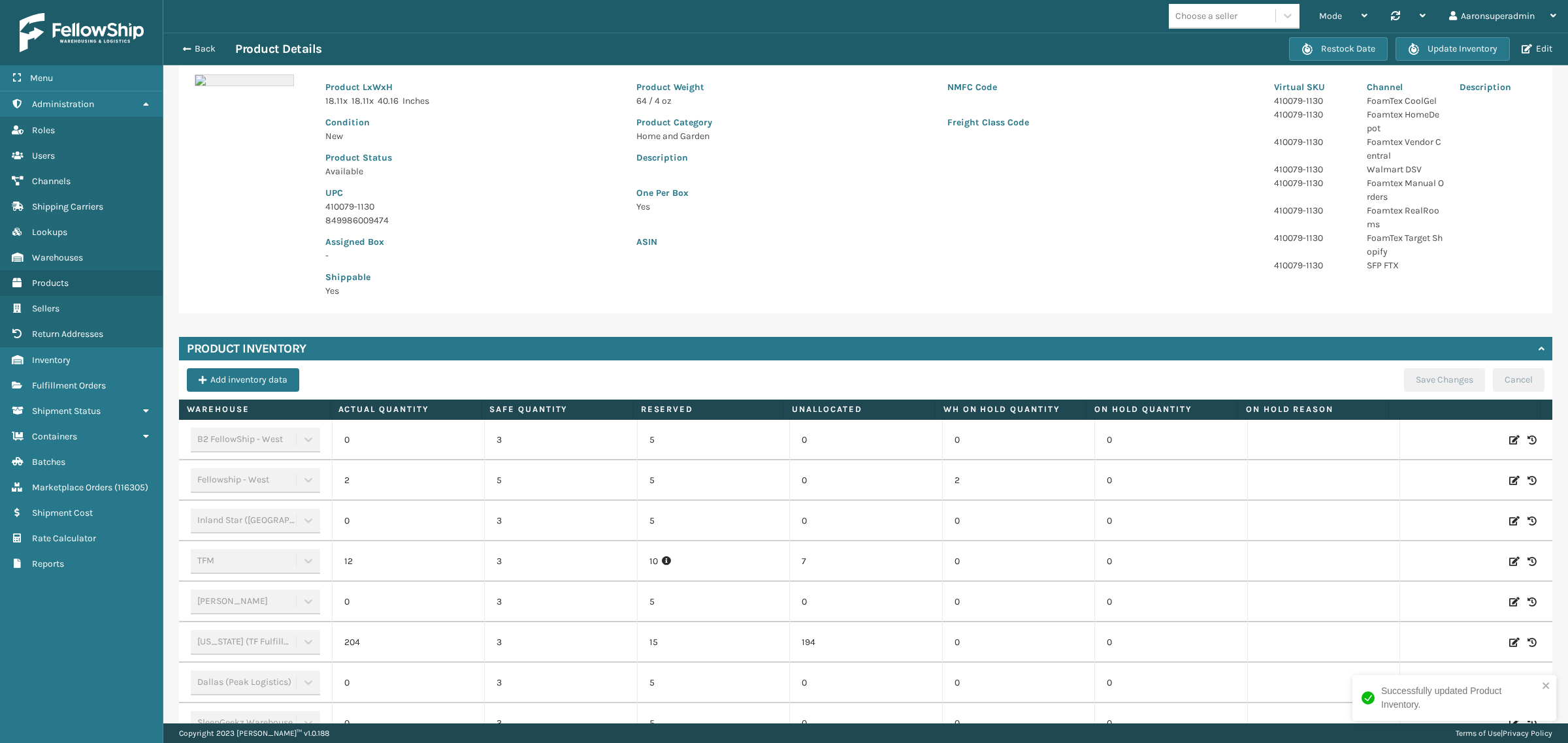
click at [1509, 559] on icon at bounding box center [1514, 562] width 11 height 13
click at [439, 549] on td "12" at bounding box center [408, 561] width 153 height 40
drag, startPoint x: 439, startPoint y: 549, endPoint x: 433, endPoint y: 557, distance: 10.0
click at [439, 551] on td "12" at bounding box center [408, 561] width 153 height 40
click at [436, 550] on input "12" at bounding box center [408, 562] width 93 height 24
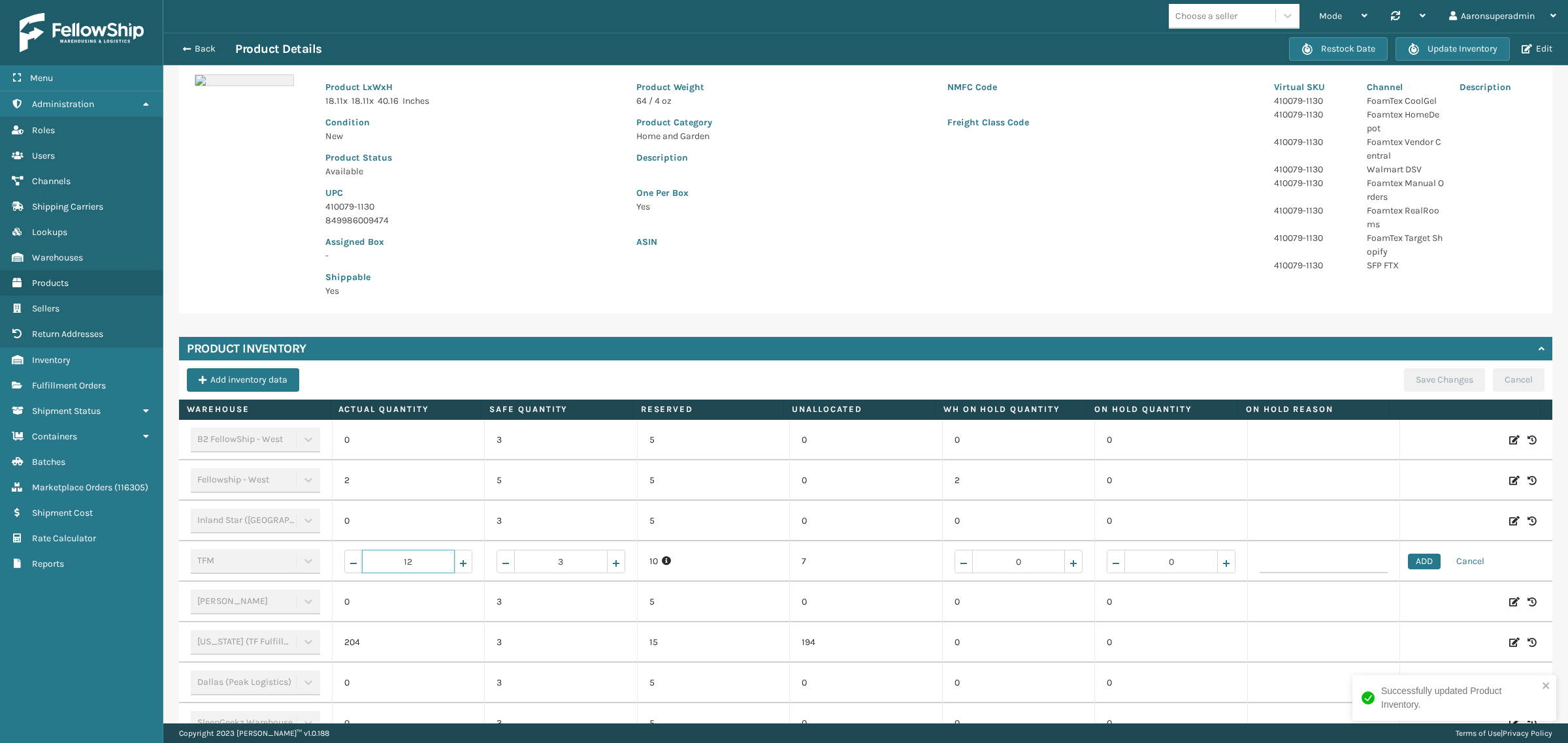
click at [436, 552] on input "12" at bounding box center [408, 562] width 93 height 24
click at [1408, 555] on button "ADD" at bounding box center [1424, 562] width 32 height 16
click at [1404, 376] on button "Save Changes" at bounding box center [1444, 380] width 81 height 24
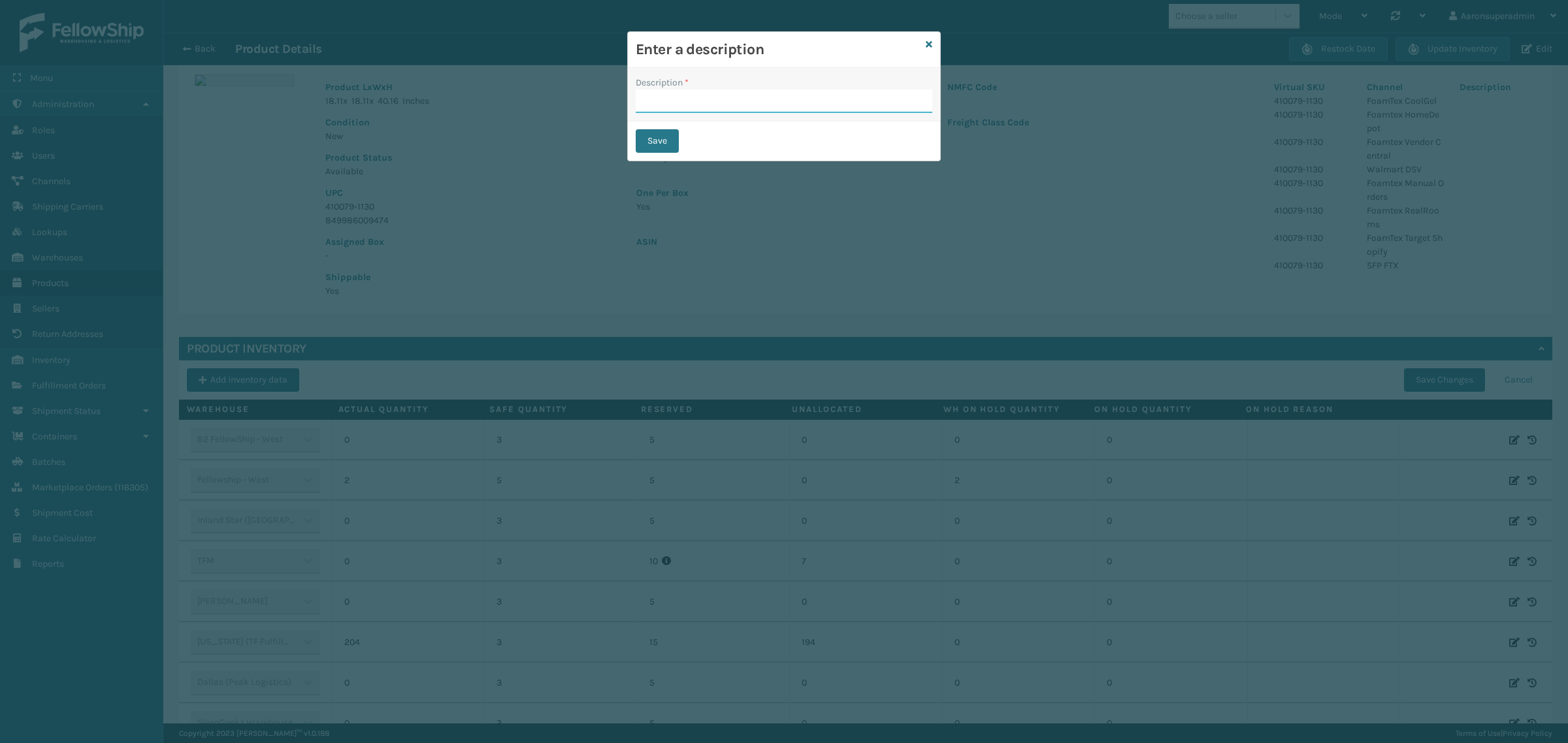
drag, startPoint x: 653, startPoint y: 93, endPoint x: 704, endPoint y: 116, distance: 55.9
click at [655, 93] on input "Description *" at bounding box center [784, 101] width 297 height 24
click at [651, 135] on button "Save" at bounding box center [657, 141] width 43 height 24
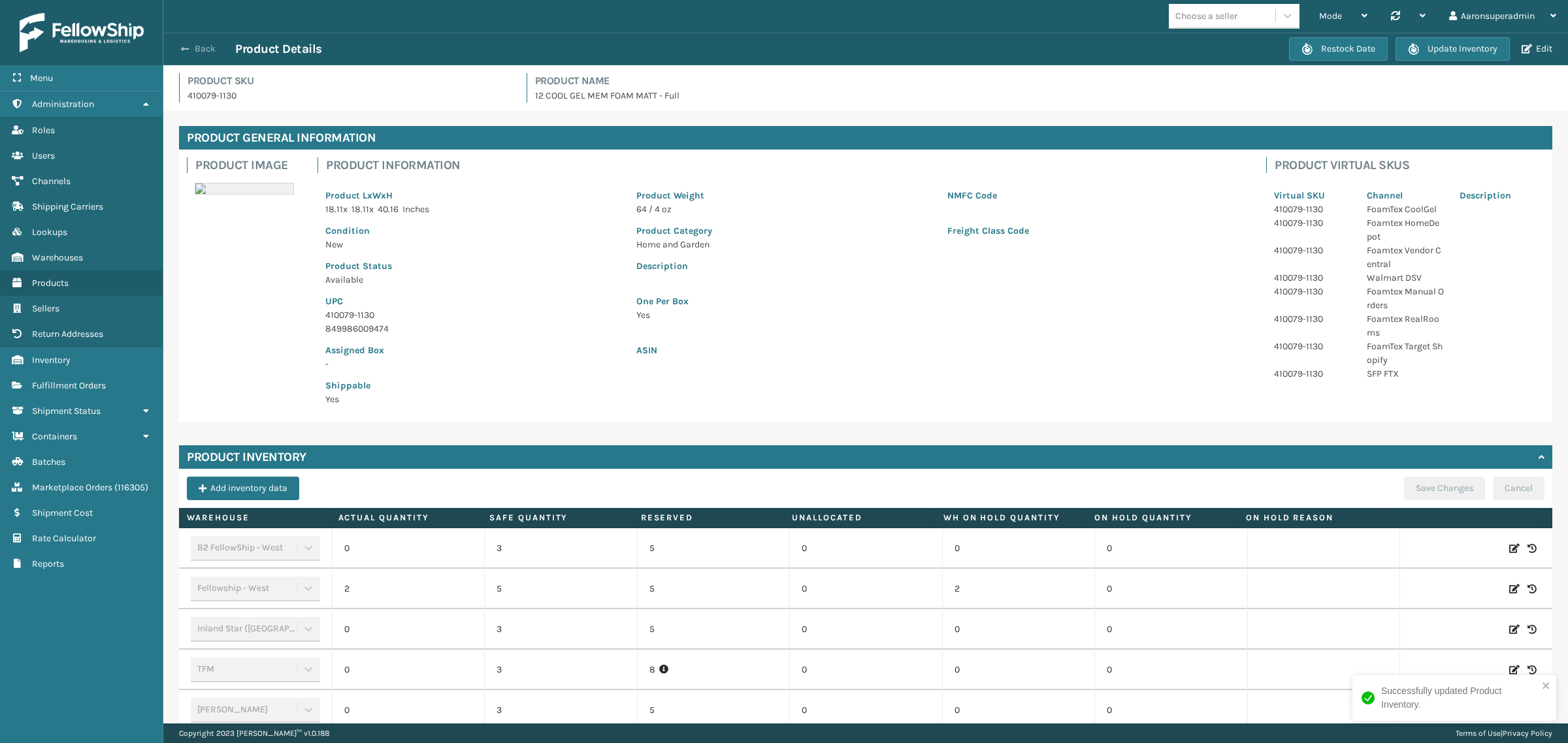
click at [187, 49] on span "button" at bounding box center [185, 49] width 8 height 9
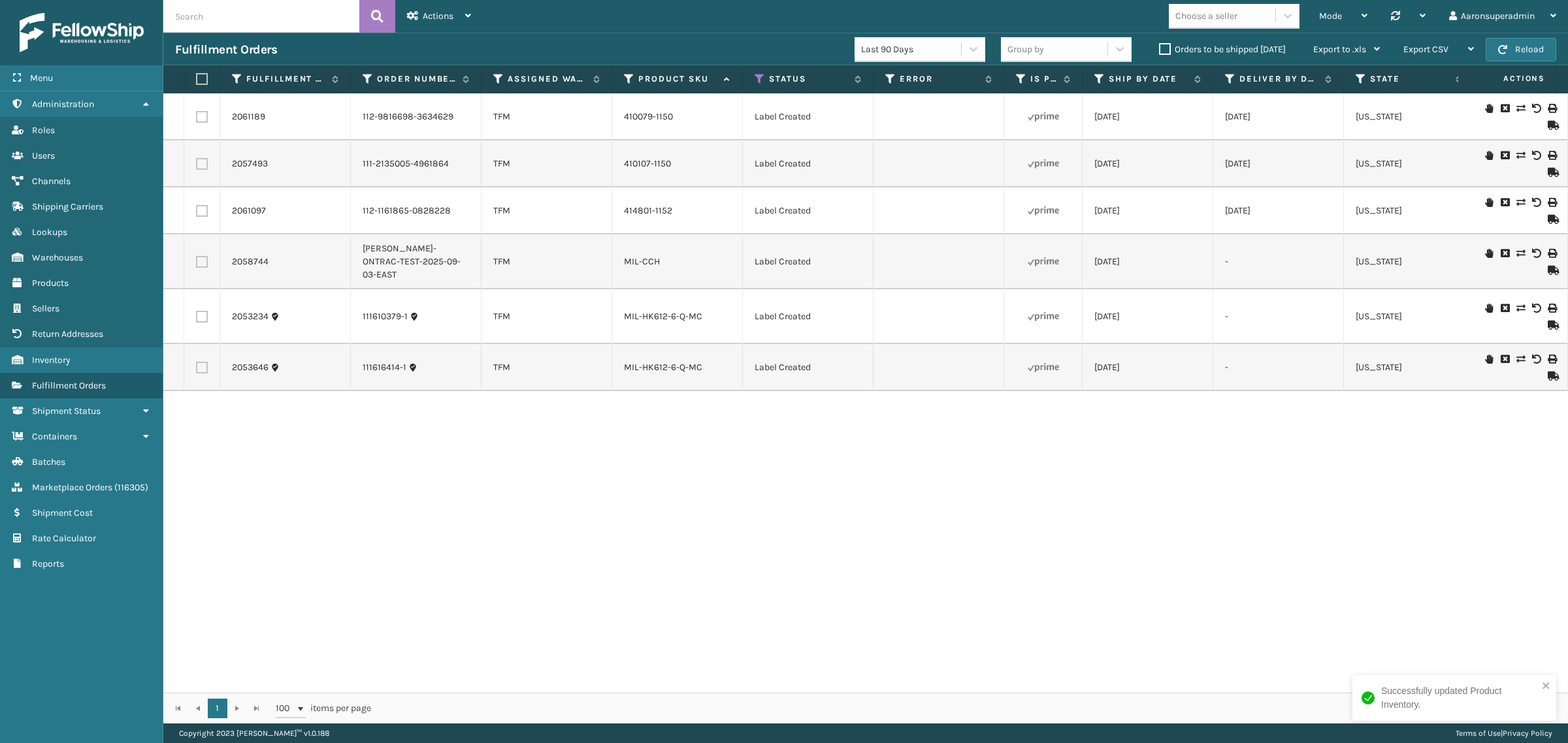
click at [641, 157] on td "410107-1150" at bounding box center [678, 163] width 131 height 47
click at [632, 164] on link "410107-1150" at bounding box center [647, 163] width 47 height 11
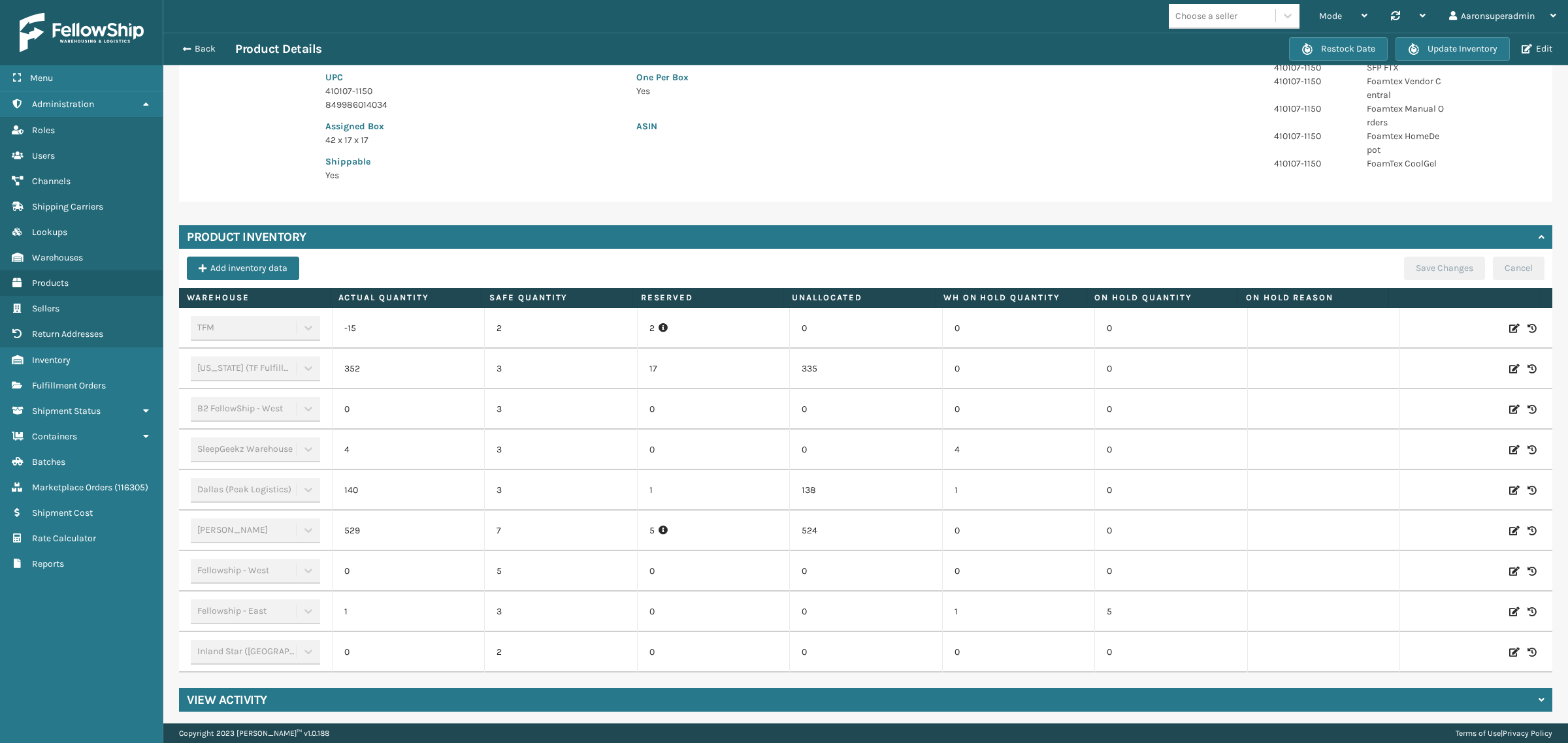
scroll to position [227, 0]
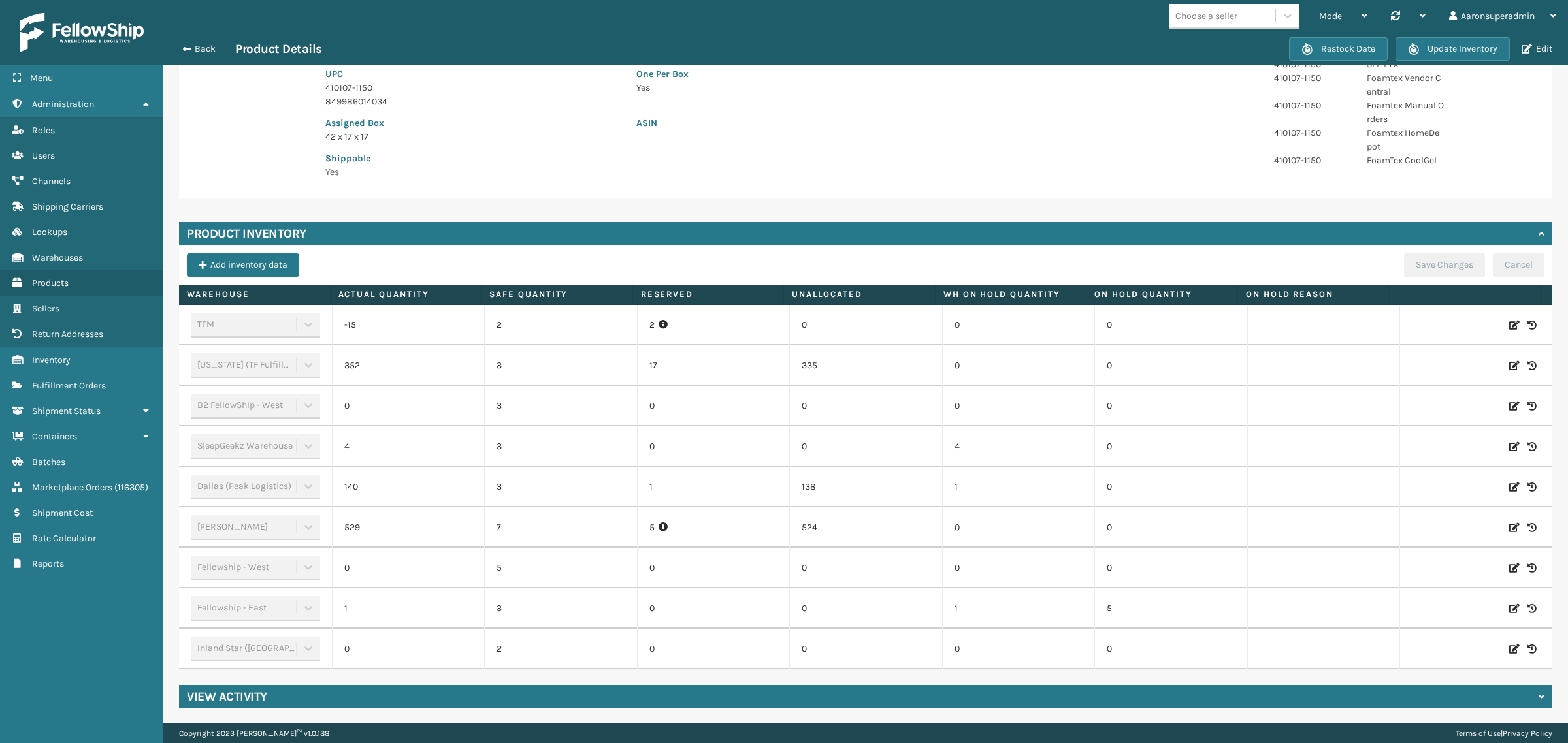
click at [1509, 324] on icon at bounding box center [1514, 325] width 11 height 13
click at [416, 329] on input "-15" at bounding box center [408, 325] width 93 height 24
click at [1408, 323] on button "ADD" at bounding box center [1424, 325] width 32 height 16
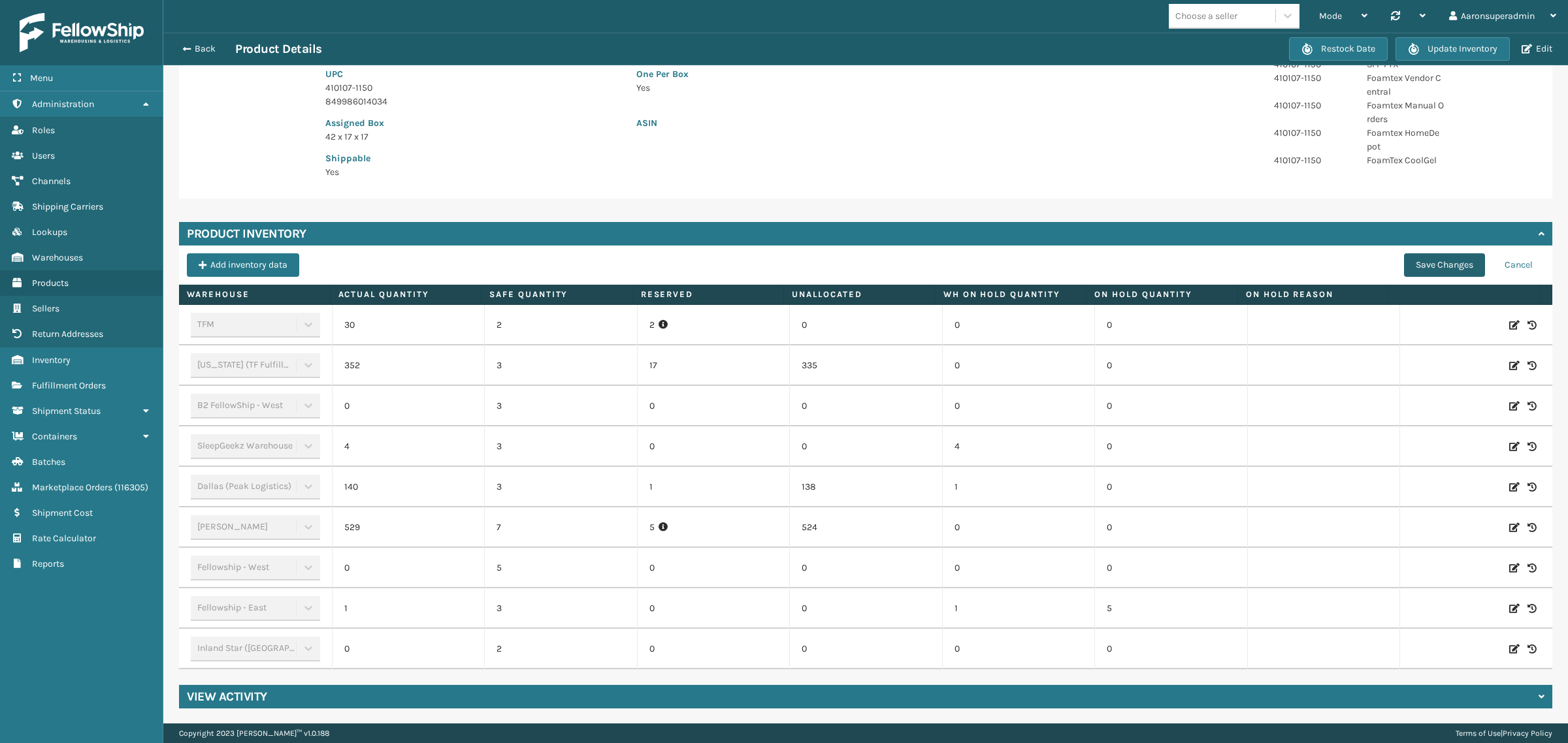
click at [1420, 262] on button "Save Changes" at bounding box center [1444, 265] width 81 height 24
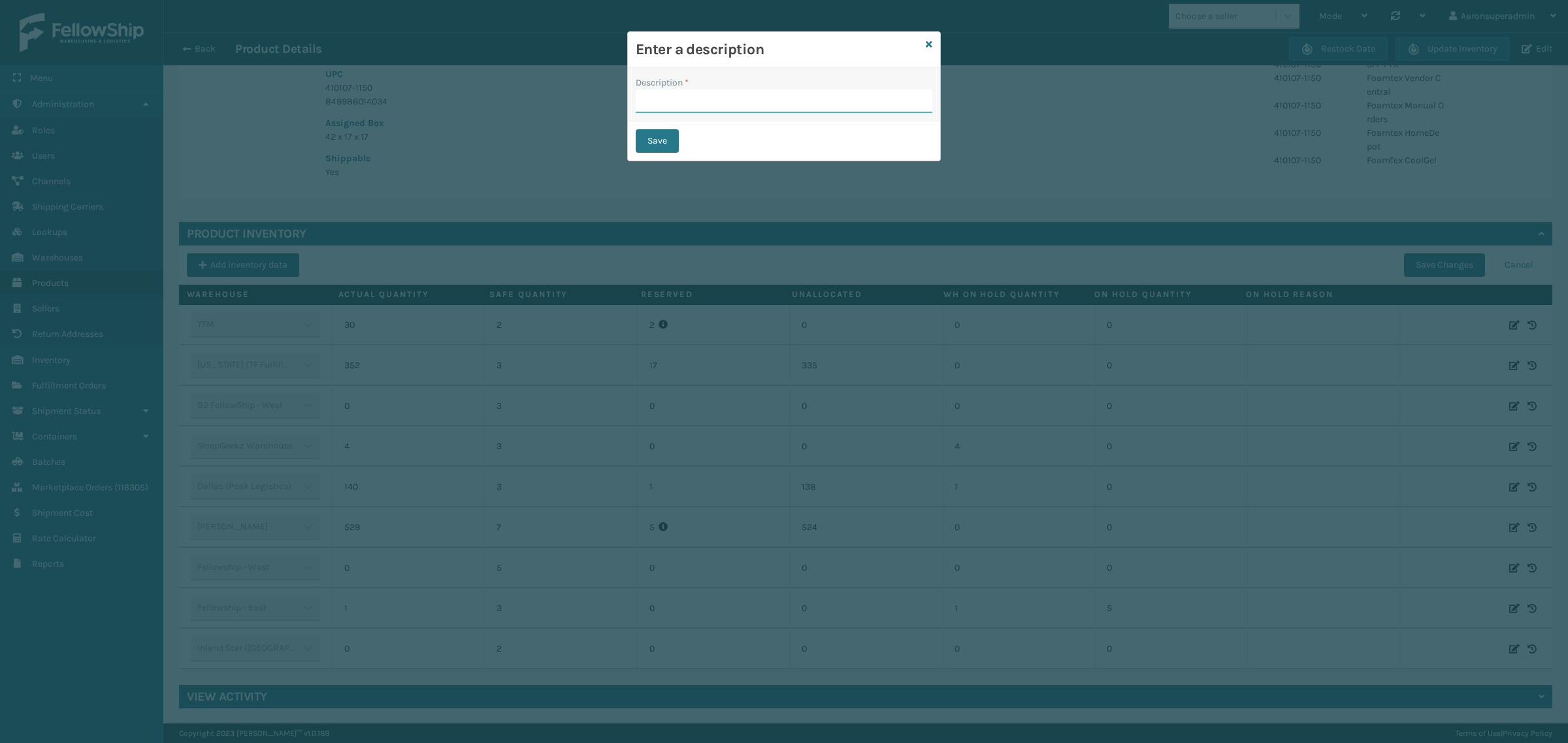
click at [678, 110] on input "Description *" at bounding box center [784, 101] width 297 height 24
click at [653, 141] on button "Save" at bounding box center [657, 141] width 43 height 24
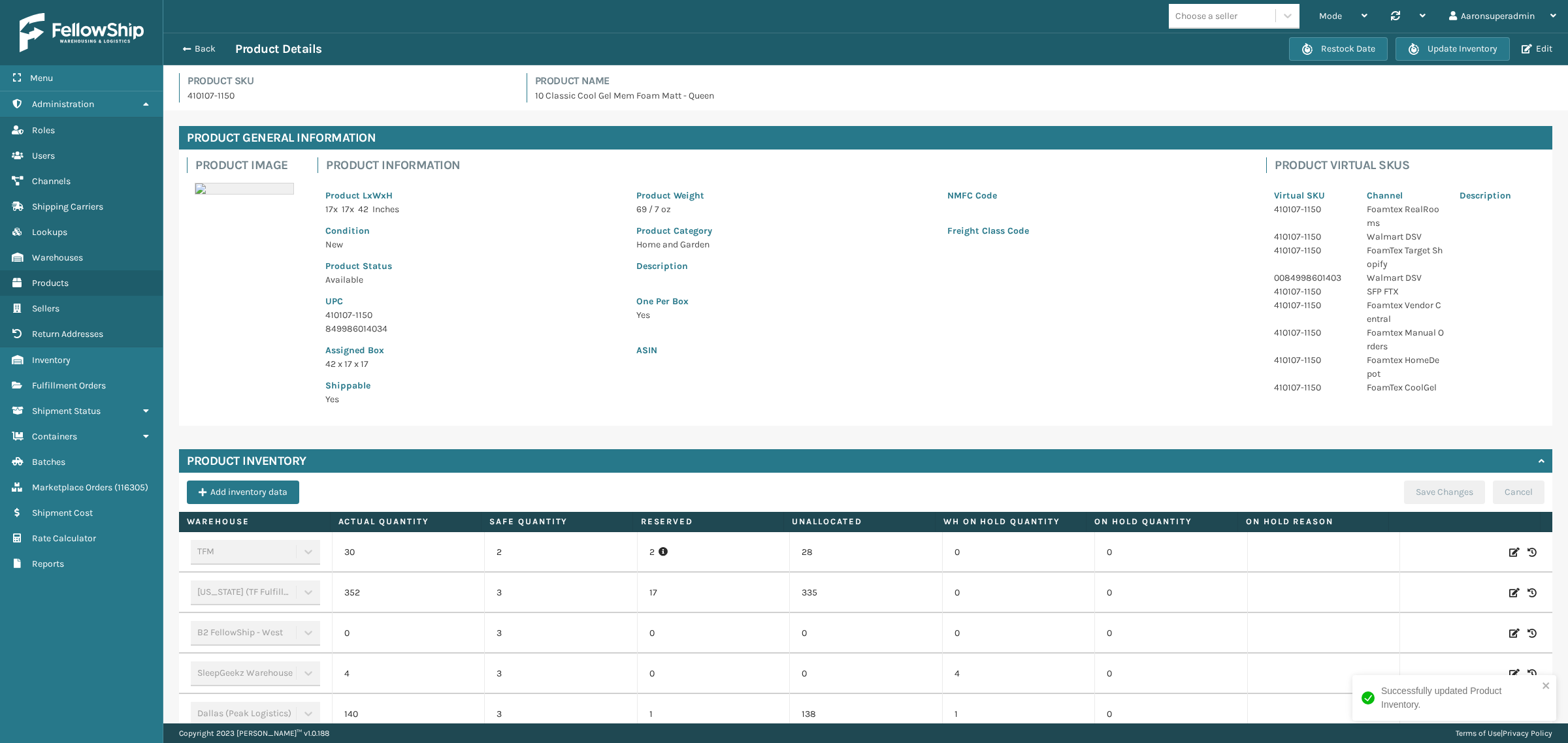
click at [1509, 556] on icon at bounding box center [1514, 553] width 11 height 13
click at [409, 559] on input "30" at bounding box center [408, 553] width 93 height 24
click at [1408, 551] on button "ADD" at bounding box center [1424, 553] width 32 height 16
click at [1413, 478] on div "Product Inventory Add inventory data Save Changes Cancel Warehouse Actual Quant…" at bounding box center [866, 673] width 1374 height 448
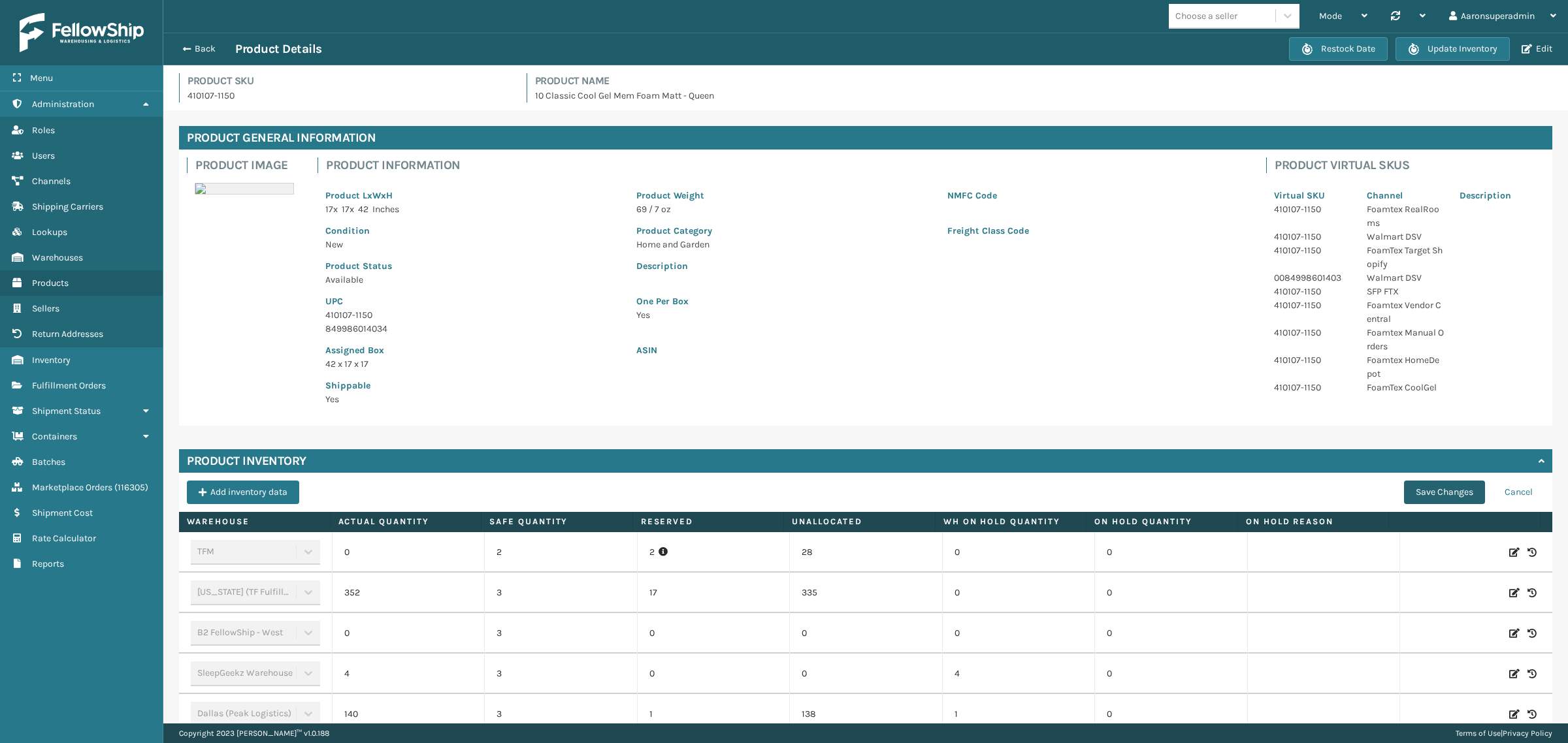
click at [1409, 491] on button "Save Changes" at bounding box center [1444, 492] width 81 height 24
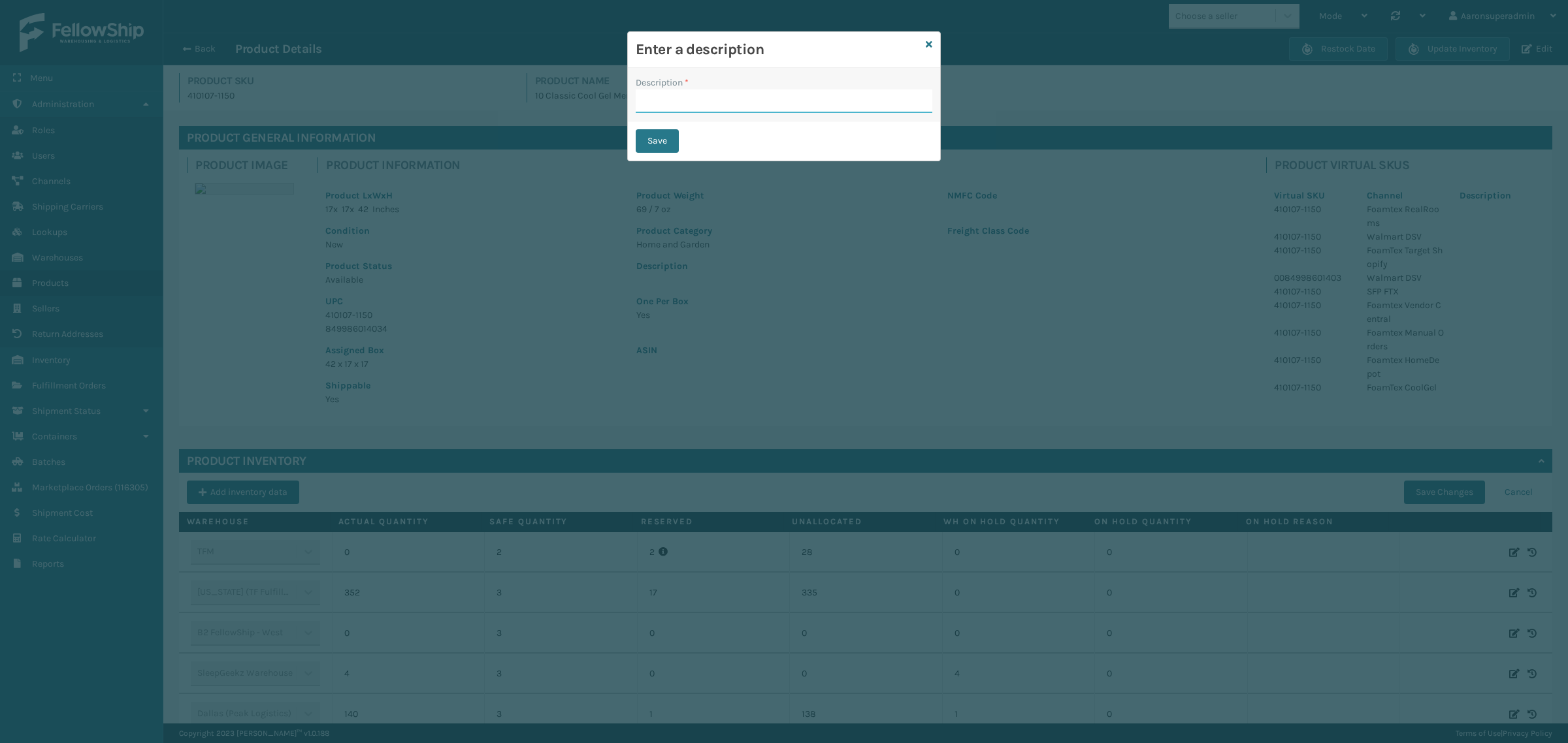
click at [645, 100] on input "Description *" at bounding box center [784, 101] width 297 height 24
click at [660, 141] on button "Save" at bounding box center [657, 141] width 43 height 24
